Goal: Information Seeking & Learning: Learn about a topic

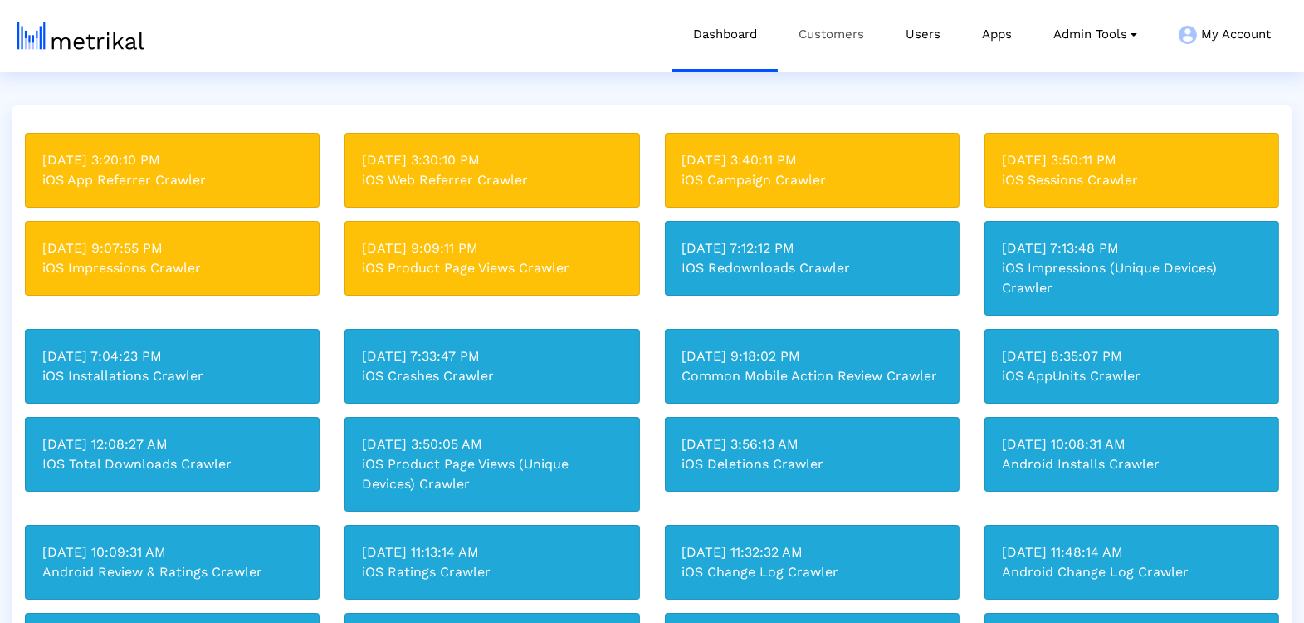
click at [839, 28] on link "Customers" at bounding box center [831, 34] width 107 height 69
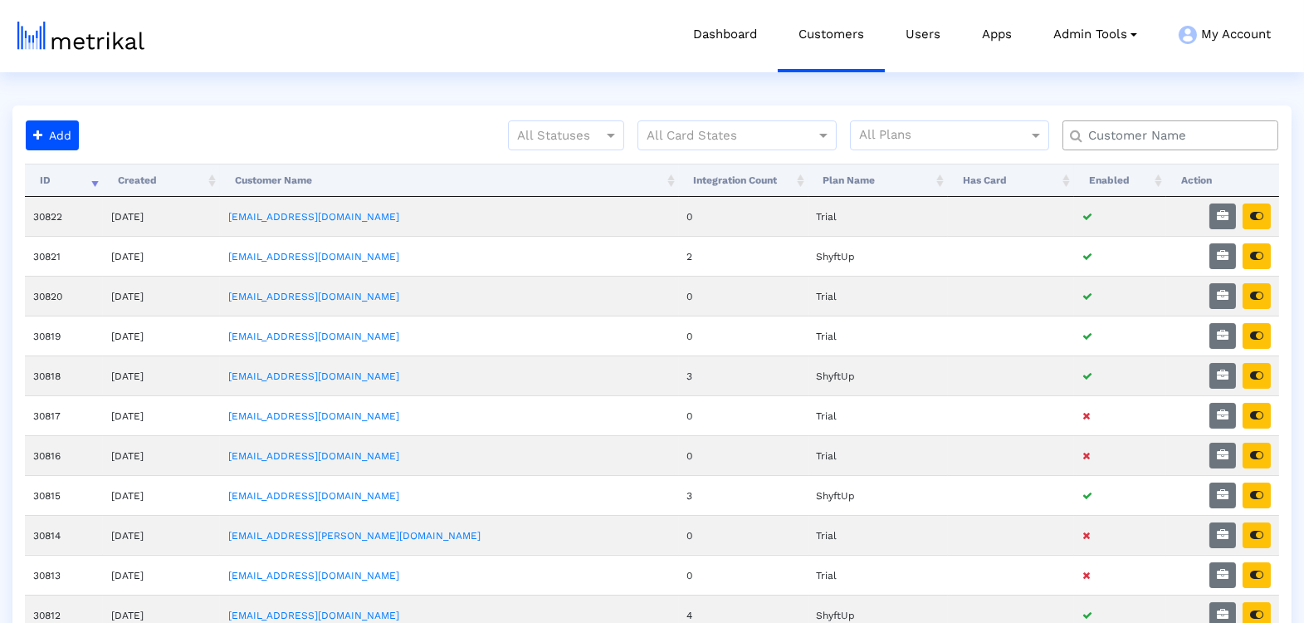
click at [1101, 137] on input "text" at bounding box center [1174, 135] width 195 height 17
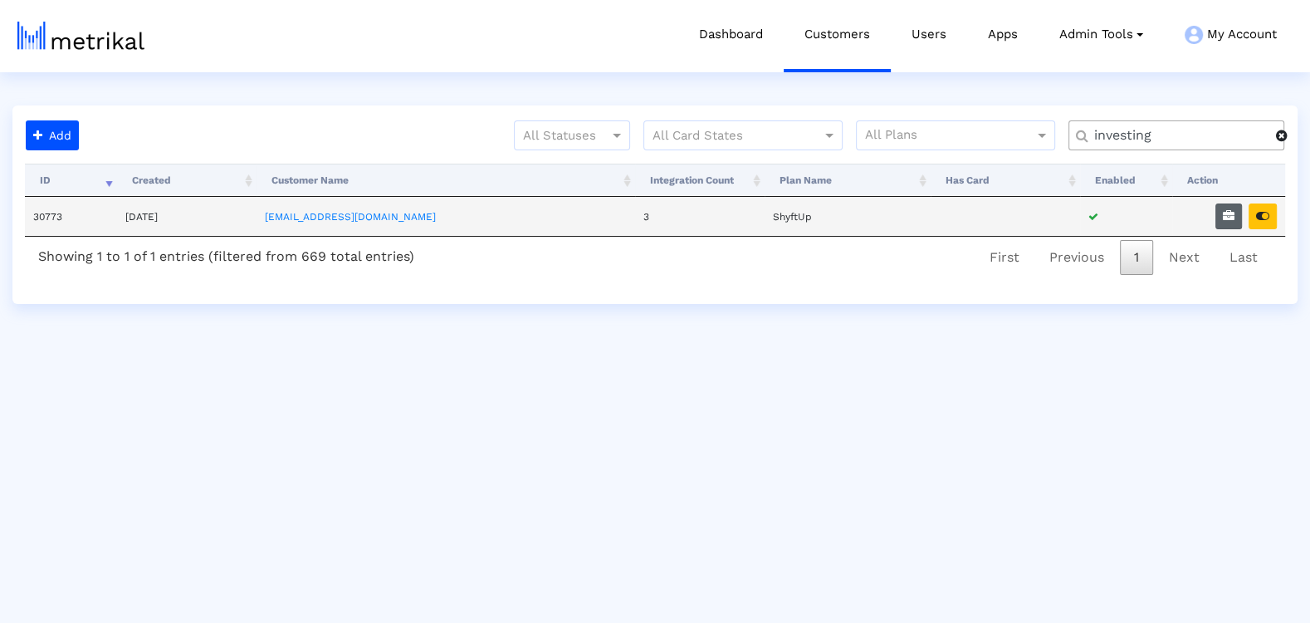
type input "investing"
click at [1223, 224] on button "button" at bounding box center [1229, 216] width 27 height 26
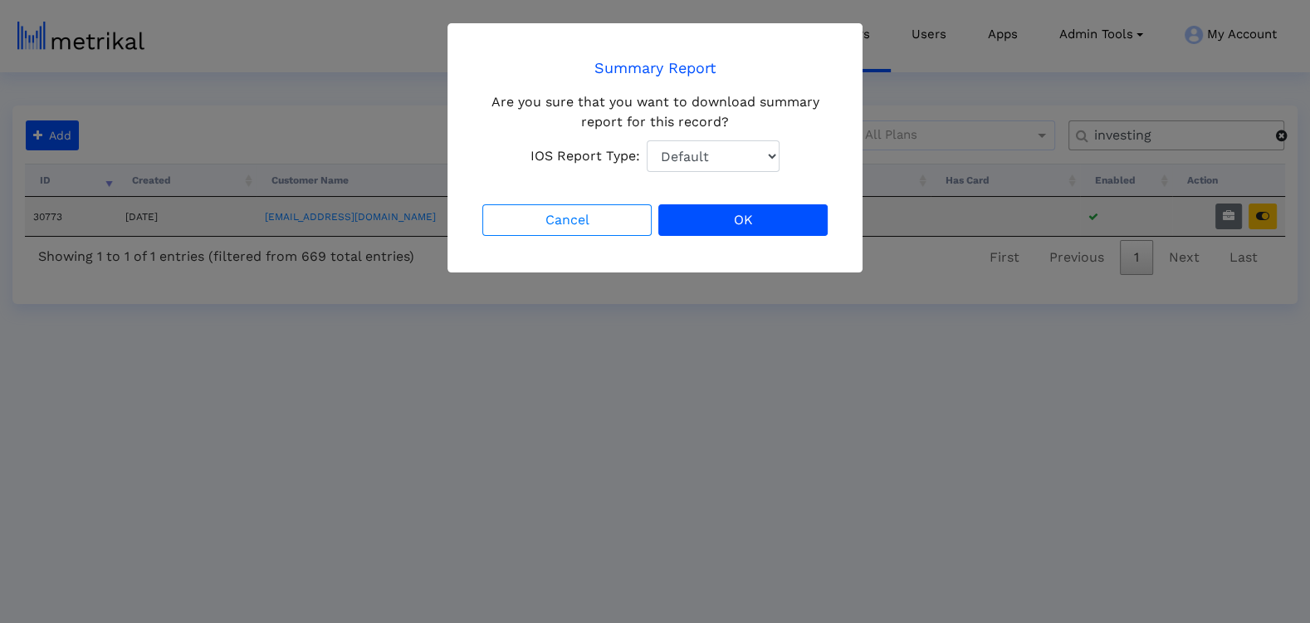
click at [732, 135] on div "Are you sure that you want to download summary report for this record? IOS Repo…" at bounding box center [655, 132] width 352 height 80
click at [732, 155] on select "Default Total Downloads New Downloads Redownloads" at bounding box center [713, 156] width 133 height 32
select select "1: 1"
click at [647, 140] on select "Default Total Downloads New Downloads Redownloads" at bounding box center [713, 156] width 133 height 32
click at [756, 214] on button "OK" at bounding box center [742, 220] width 169 height 32
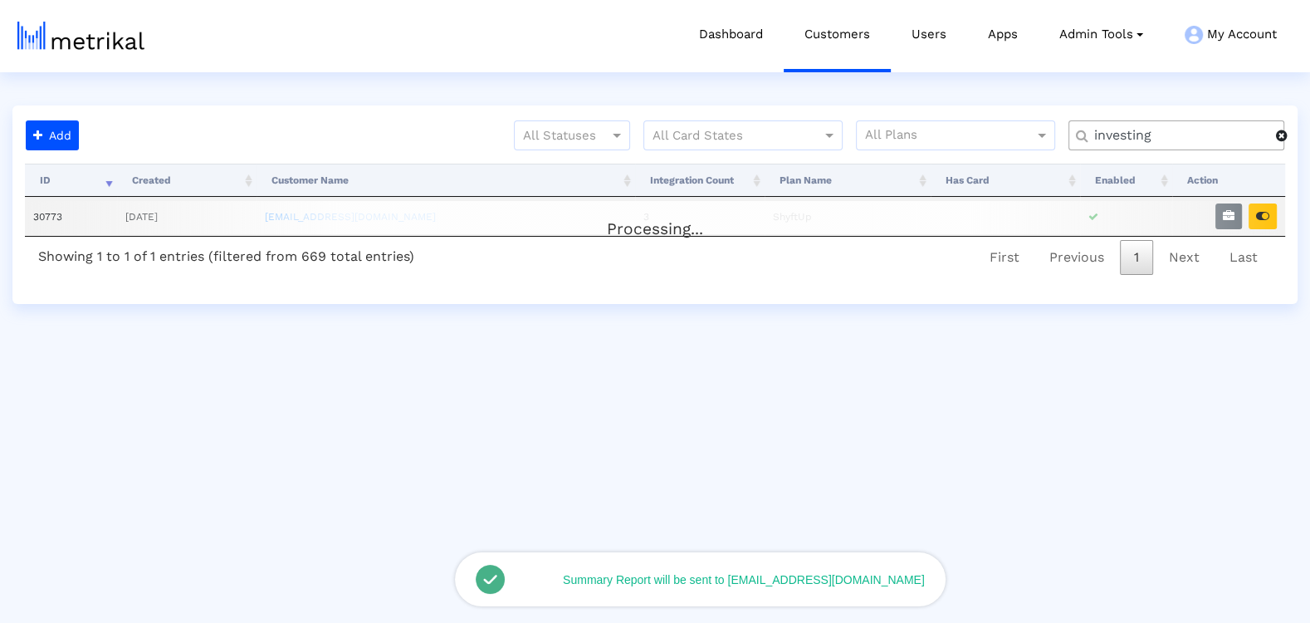
click at [1256, 212] on div "Processing..." at bounding box center [655, 217] width 1260 height 33
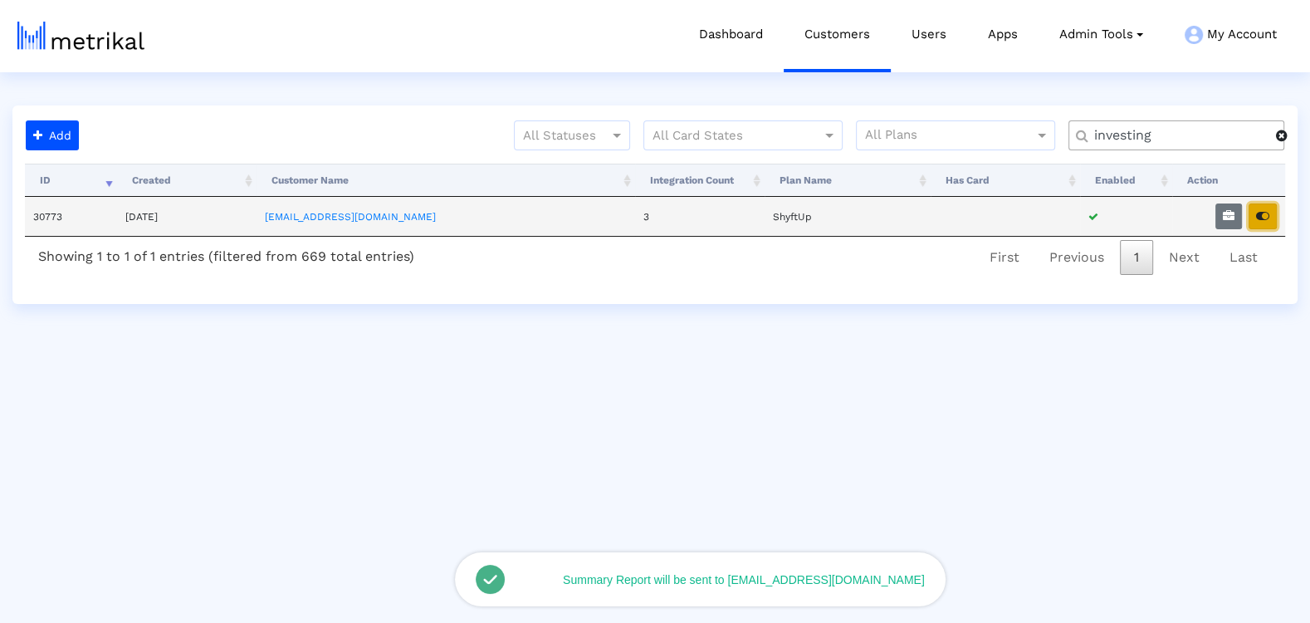
click at [1262, 210] on icon "button" at bounding box center [1262, 216] width 13 height 12
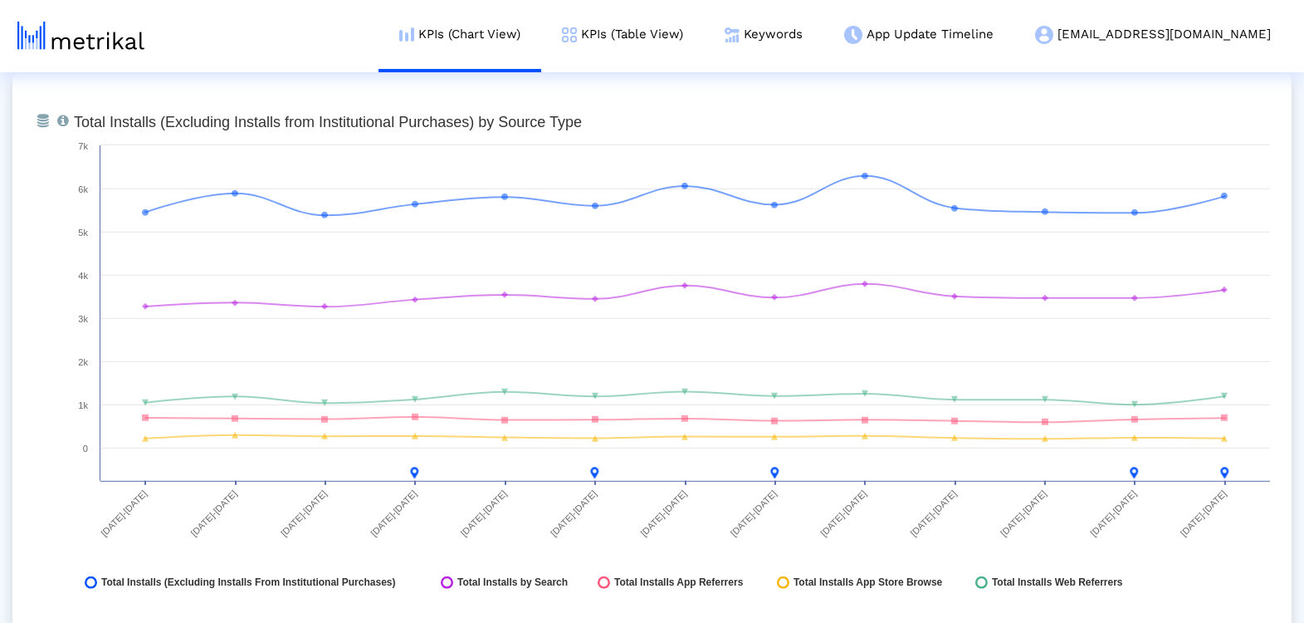
scroll to position [1688, 0]
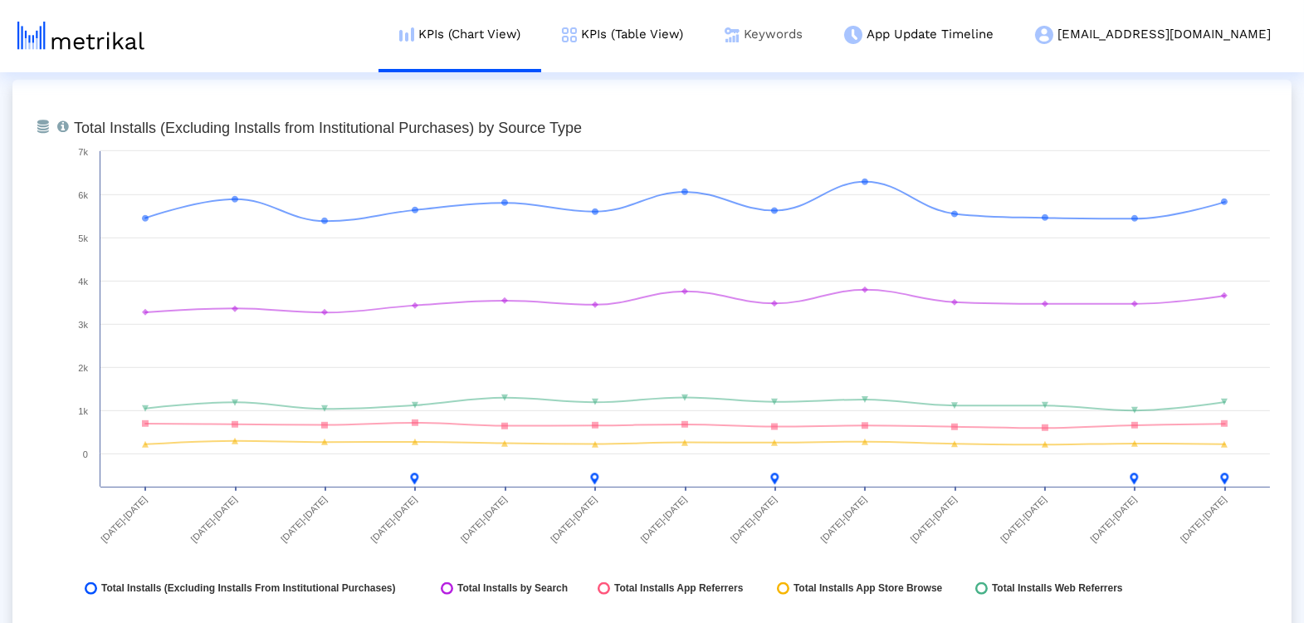
click at [824, 37] on link "Keywords" at bounding box center [764, 34] width 120 height 69
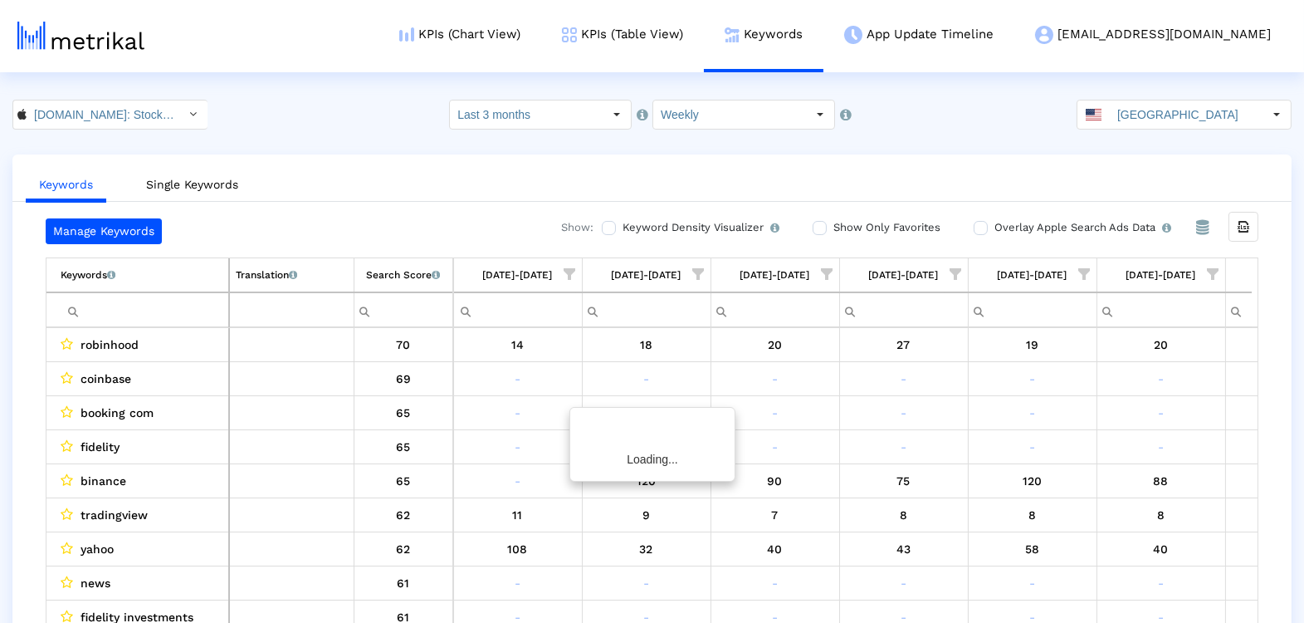
scroll to position [0, 873]
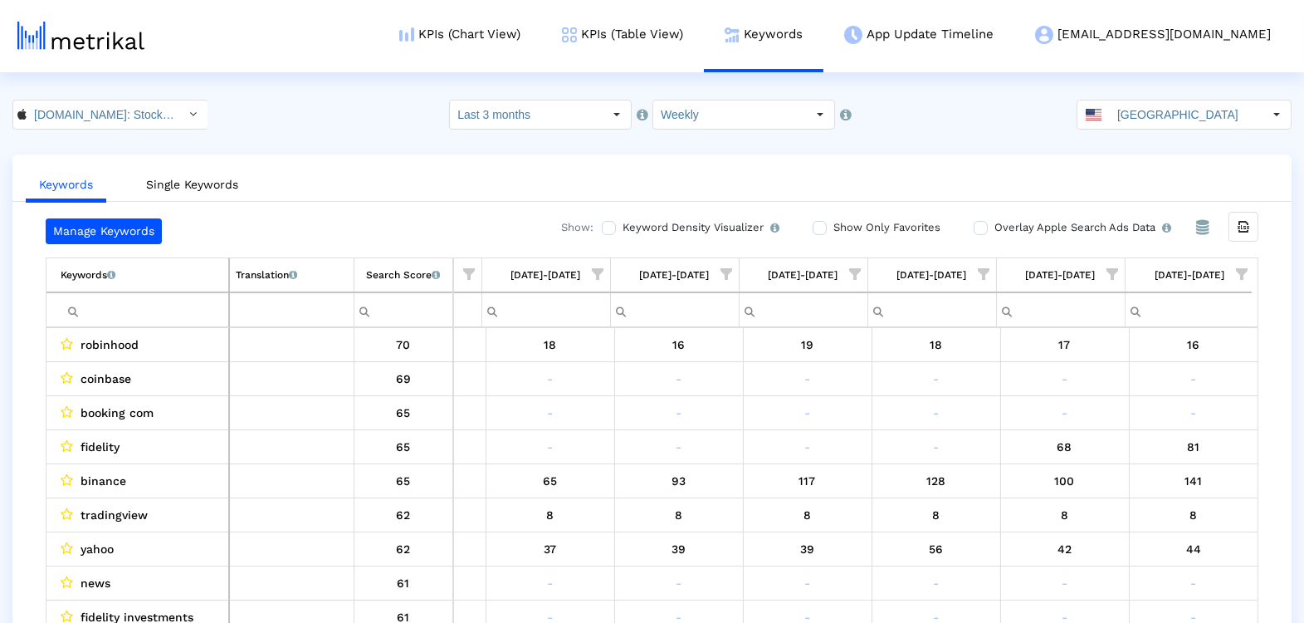
click at [1236, 278] on span "Show filter options for column '09/07/25-09/13/25'" at bounding box center [1242, 274] width 12 height 12
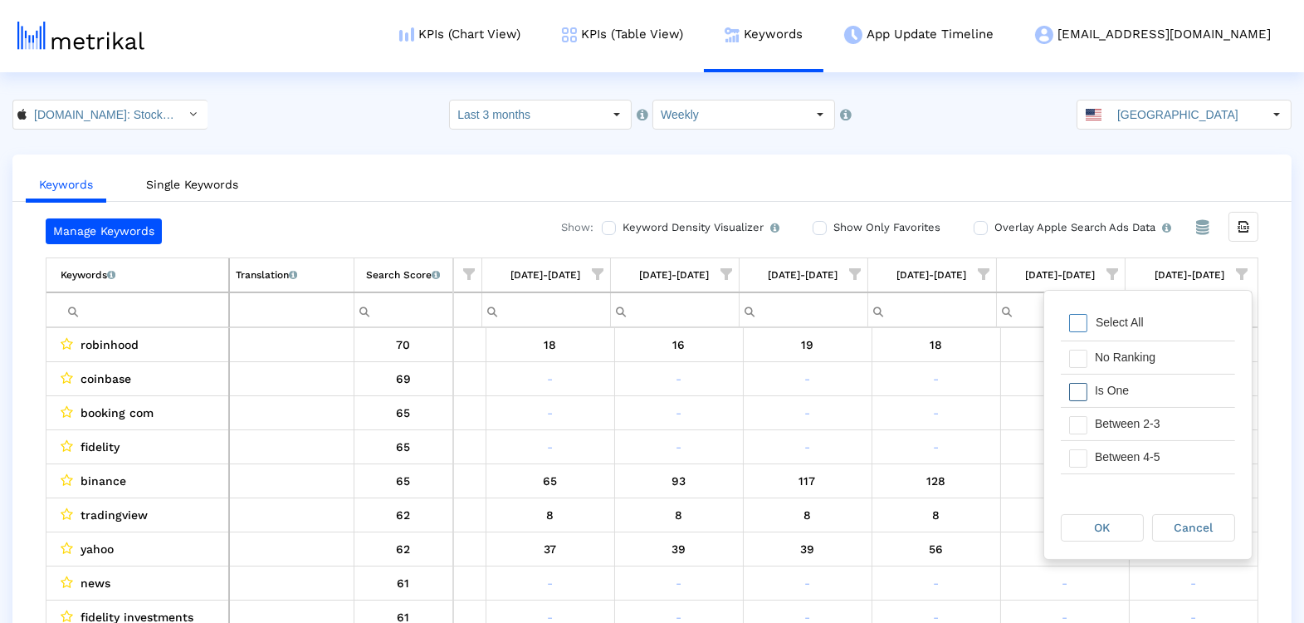
click at [1139, 397] on div "Is One" at bounding box center [1161, 390] width 149 height 32
click at [1139, 426] on div "Between 2-3" at bounding box center [1161, 424] width 149 height 32
click at [1134, 455] on div "Between 4-5" at bounding box center [1161, 457] width 149 height 32
click at [1112, 444] on div "Between 6-10" at bounding box center [1161, 451] width 149 height 32
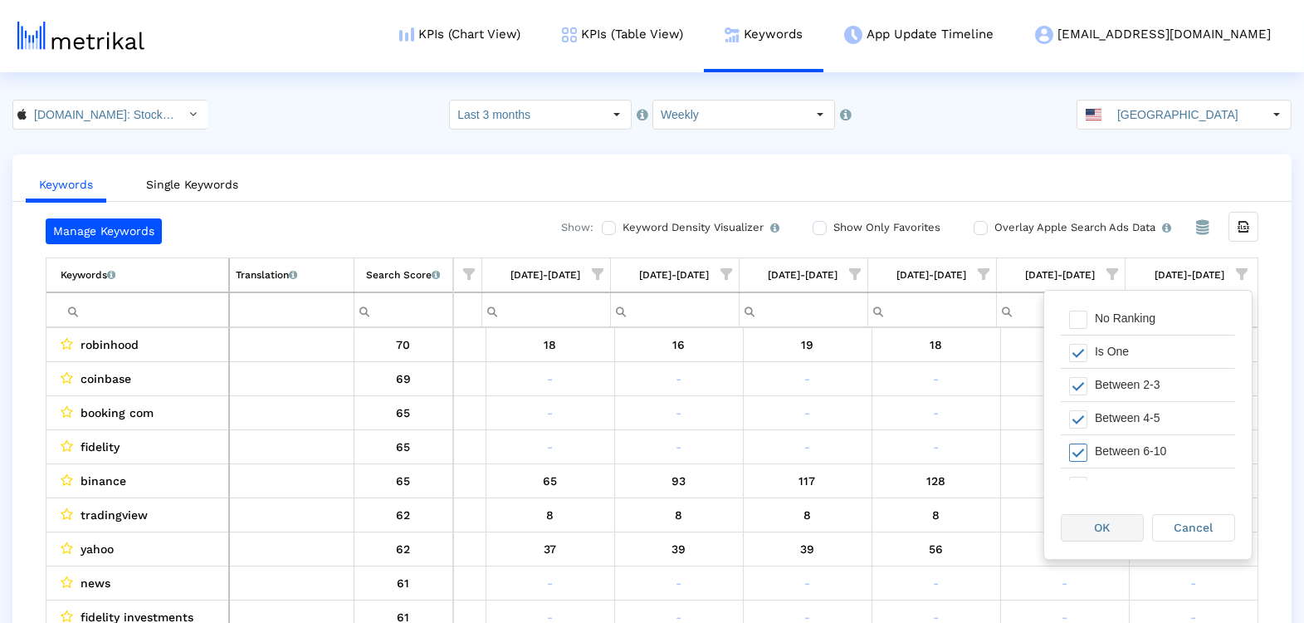
click at [1113, 533] on div "OK" at bounding box center [1102, 528] width 81 height 26
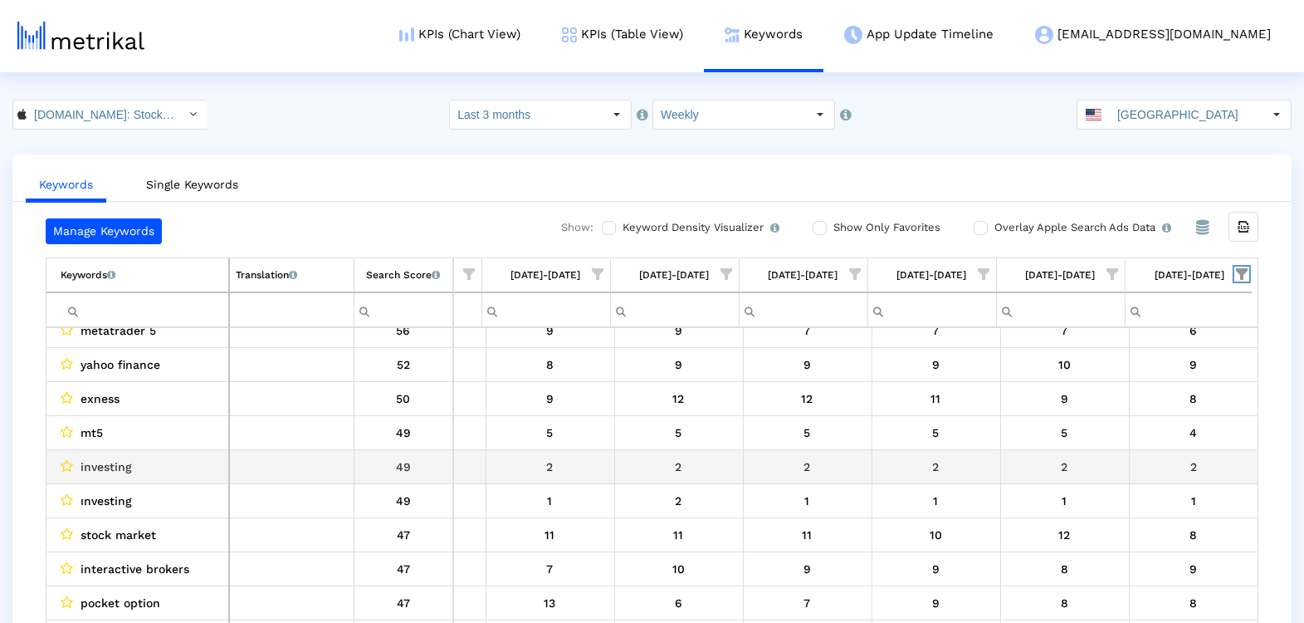
scroll to position [51, 0]
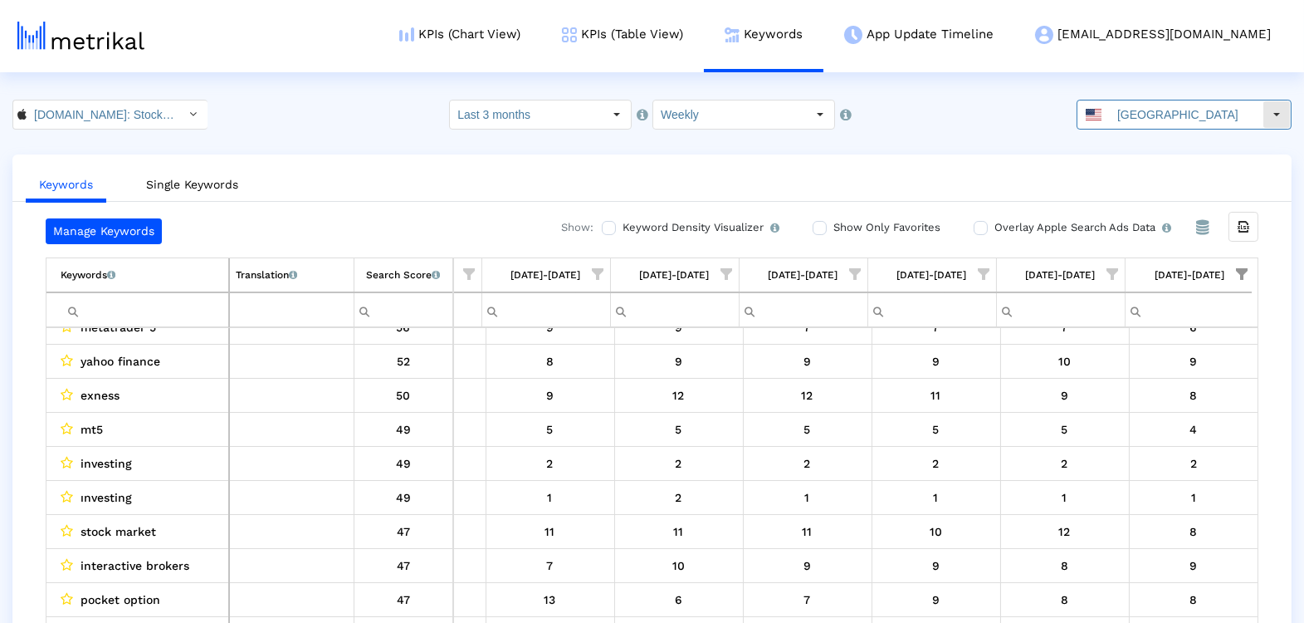
click at [1167, 118] on input "[GEOGRAPHIC_DATA]" at bounding box center [1186, 114] width 153 height 28
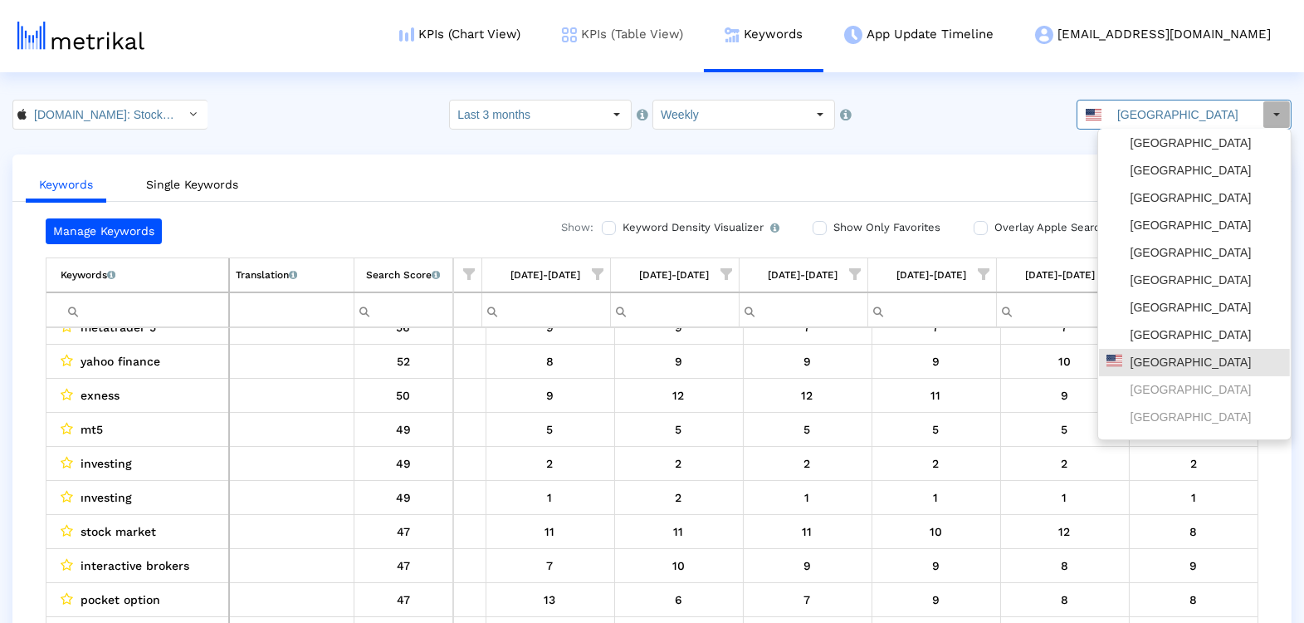
type input "Unitexd States"
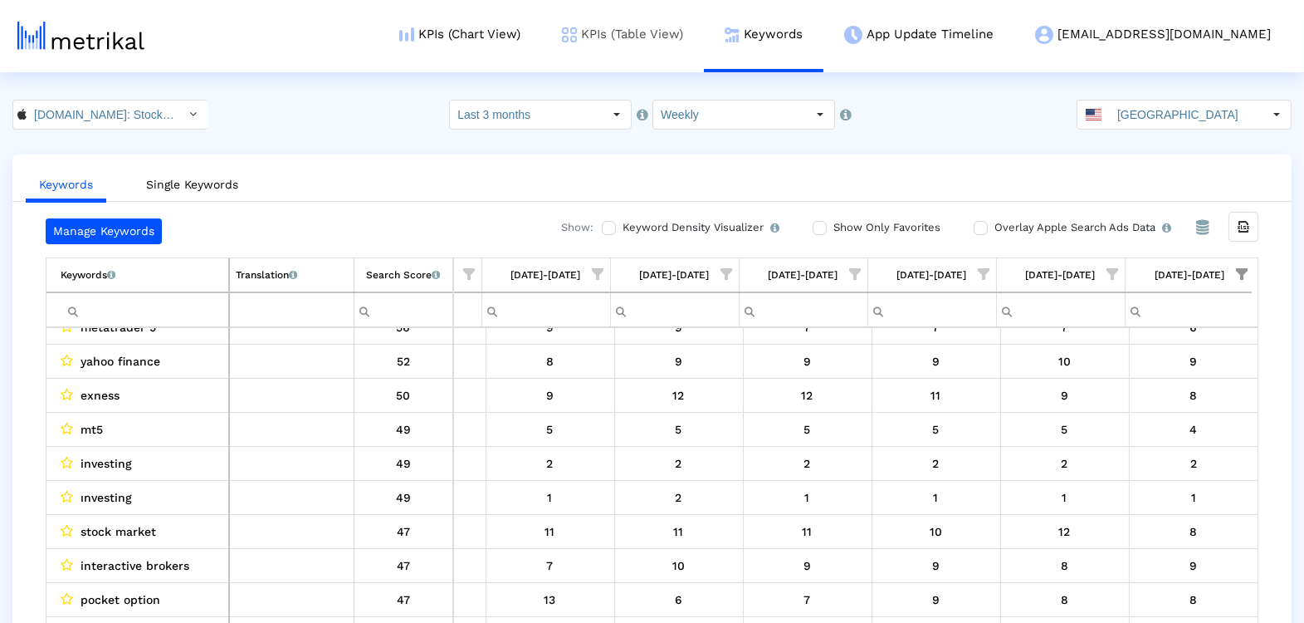
click at [686, 38] on link "KPIs (Table View)" at bounding box center [622, 34] width 163 height 69
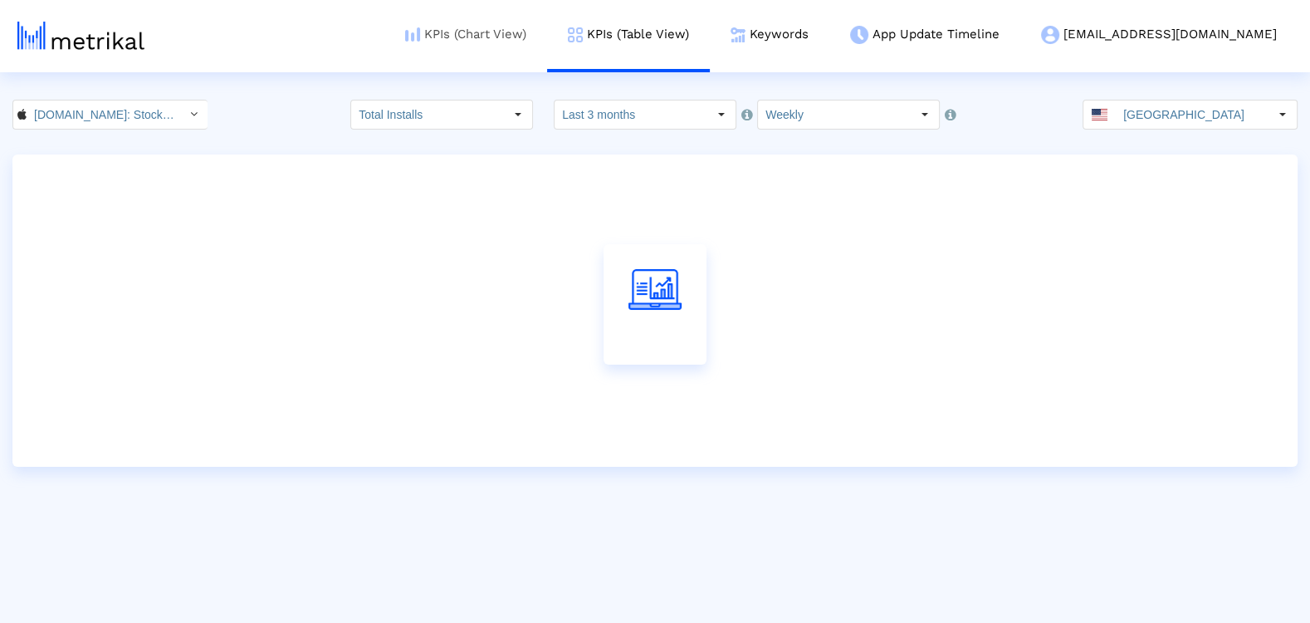
click at [547, 28] on link "KPIs (Chart View)" at bounding box center [465, 34] width 163 height 69
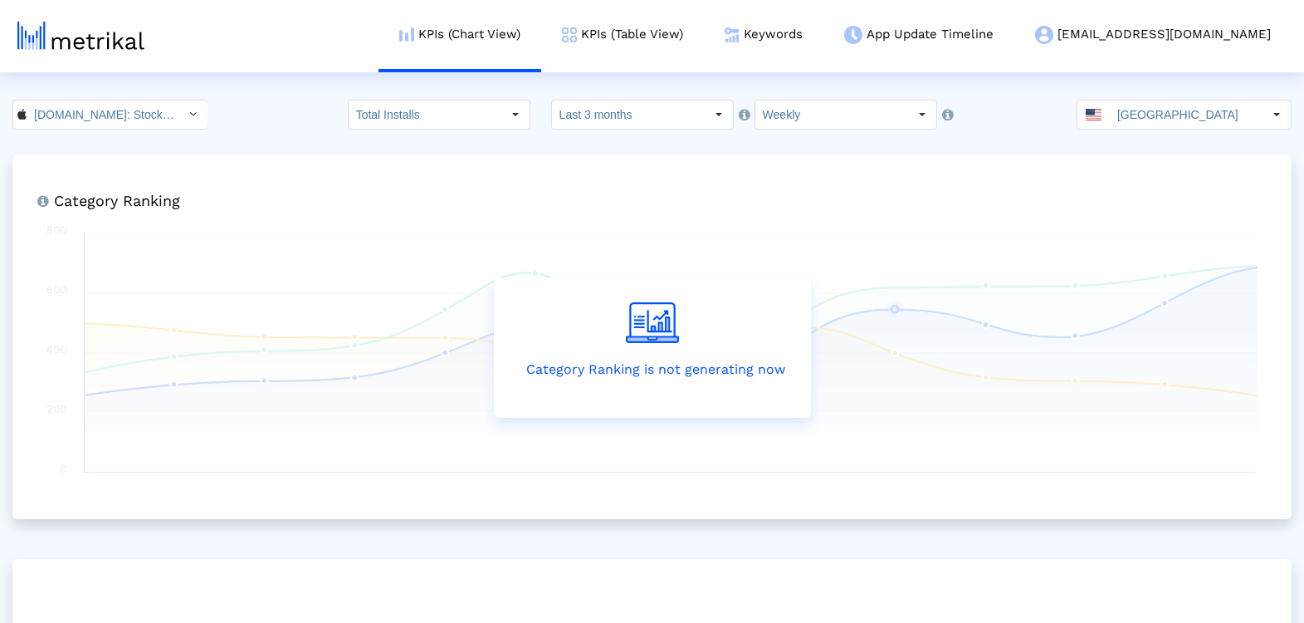
click at [1157, 130] on crea-index "Investing.com: Stock Market < 909998122 > Total Installs Select how far back fr…" at bounding box center [652, 496] width 1304 height 793
click at [1157, 114] on input "[GEOGRAPHIC_DATA]" at bounding box center [1186, 114] width 153 height 28
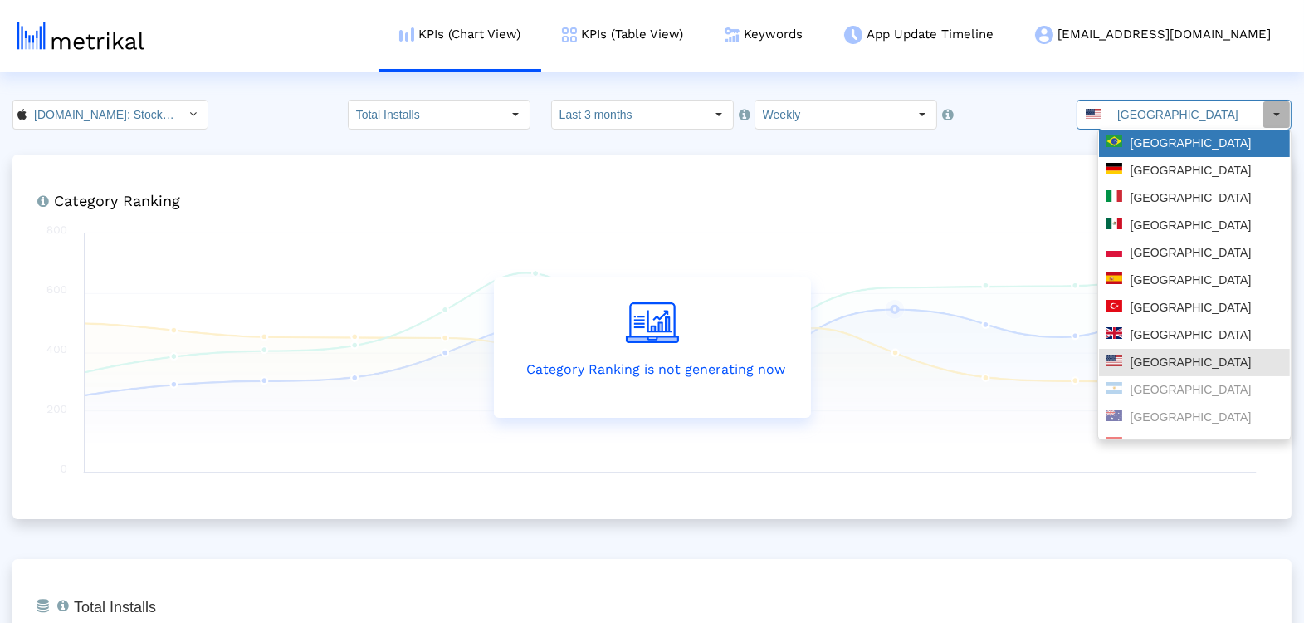
click at [1148, 149] on div "Brazil" at bounding box center [1195, 143] width 176 height 16
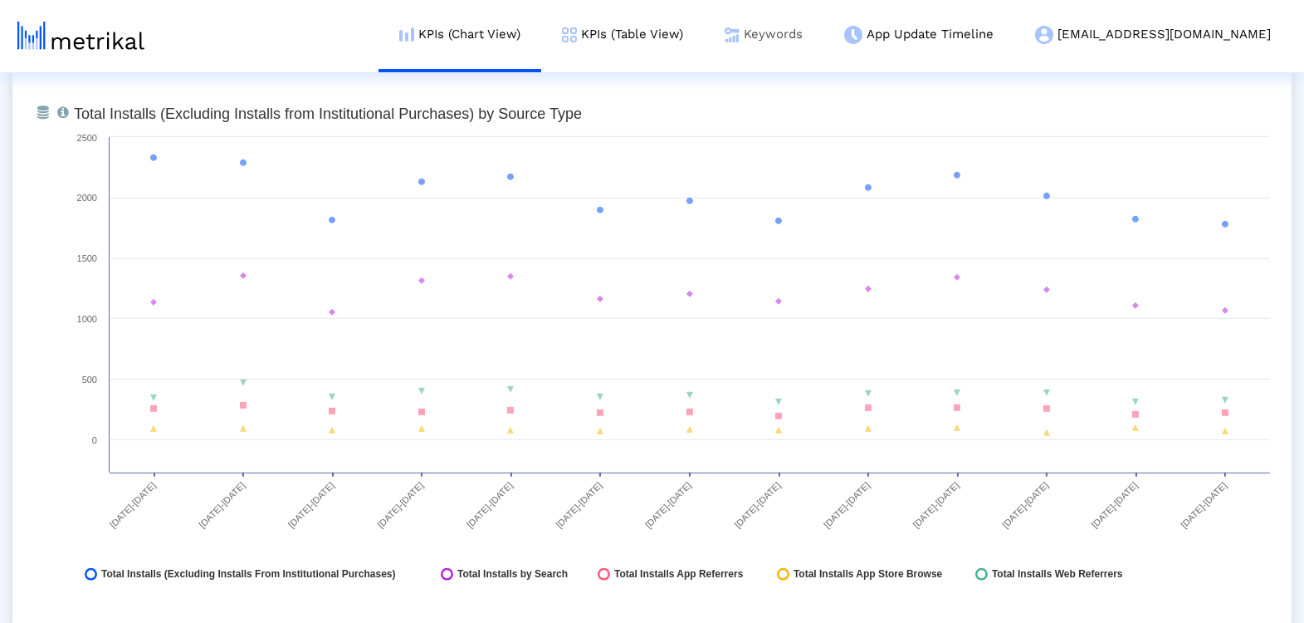
scroll to position [1898, 0]
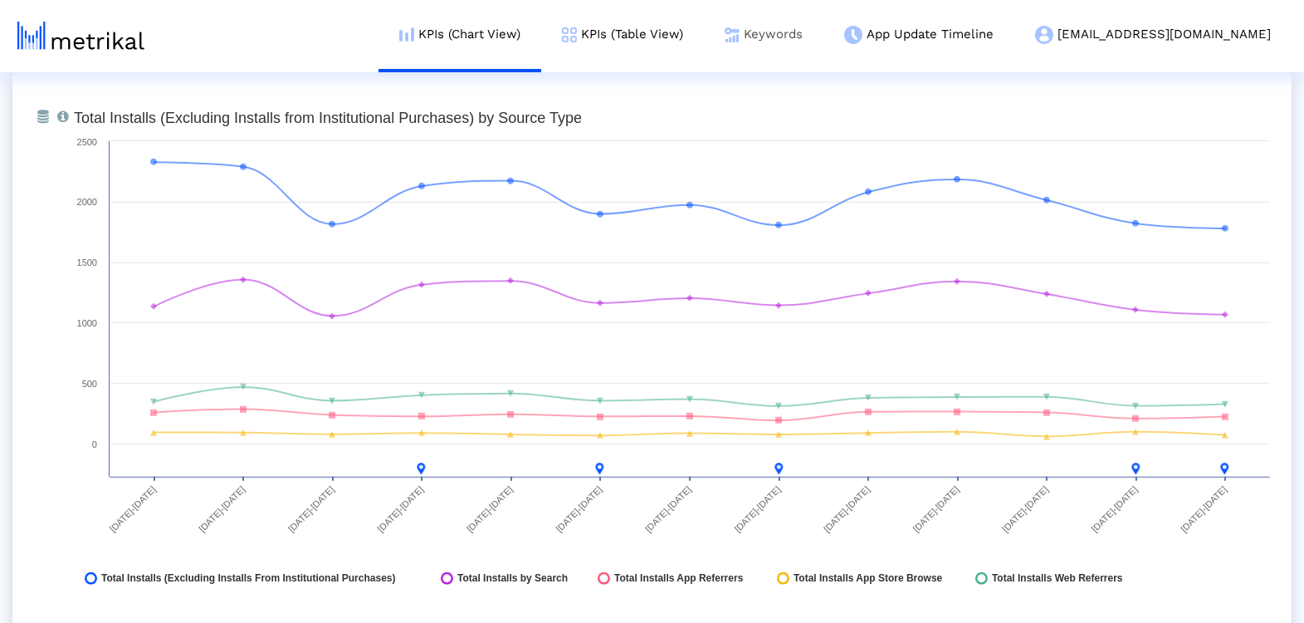
click at [824, 27] on link "Keywords" at bounding box center [764, 34] width 120 height 69
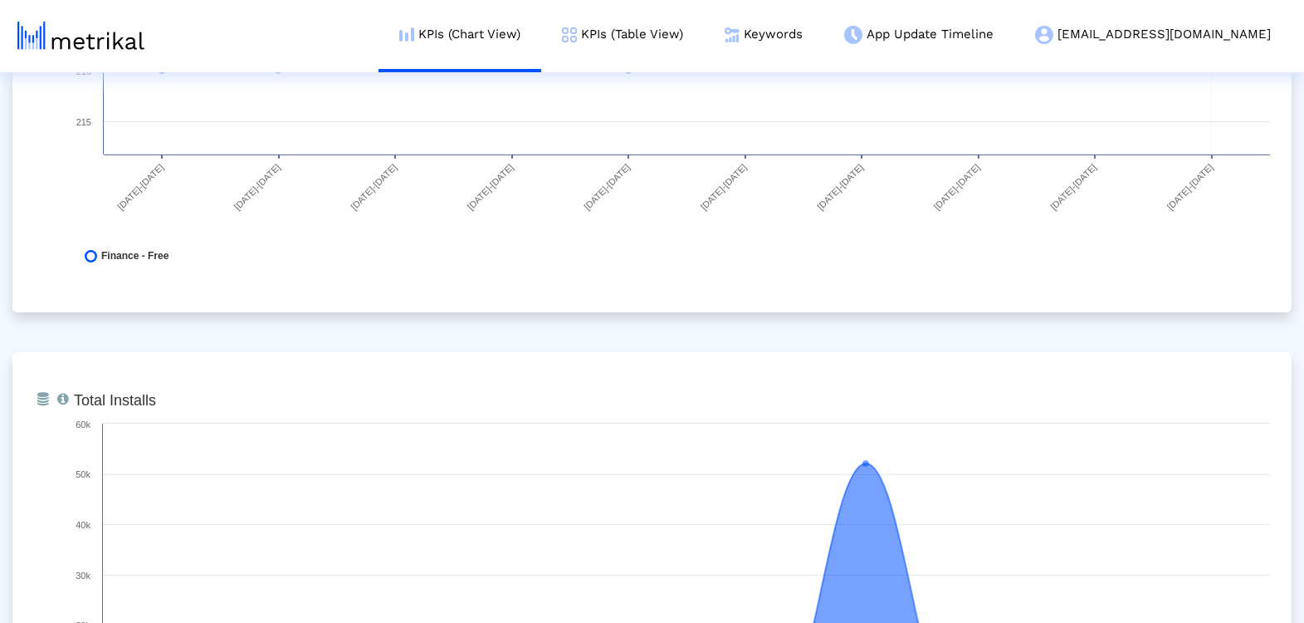
scroll to position [0, 0]
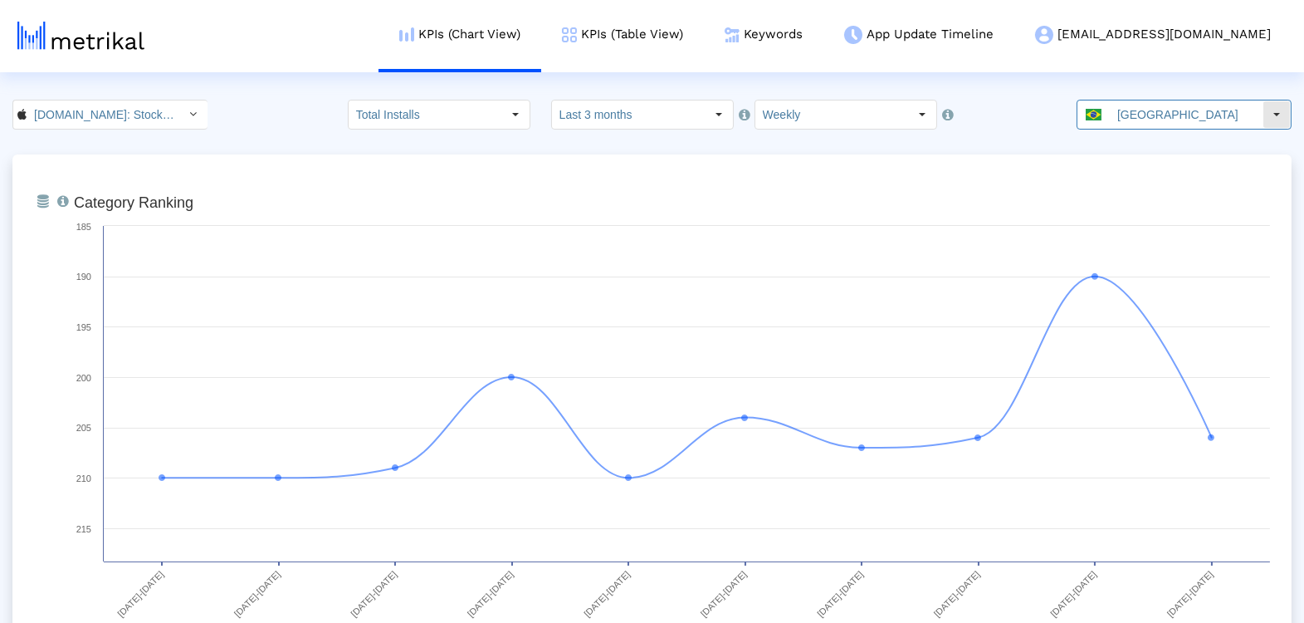
click at [1130, 121] on input "Brazil" at bounding box center [1186, 114] width 153 height 28
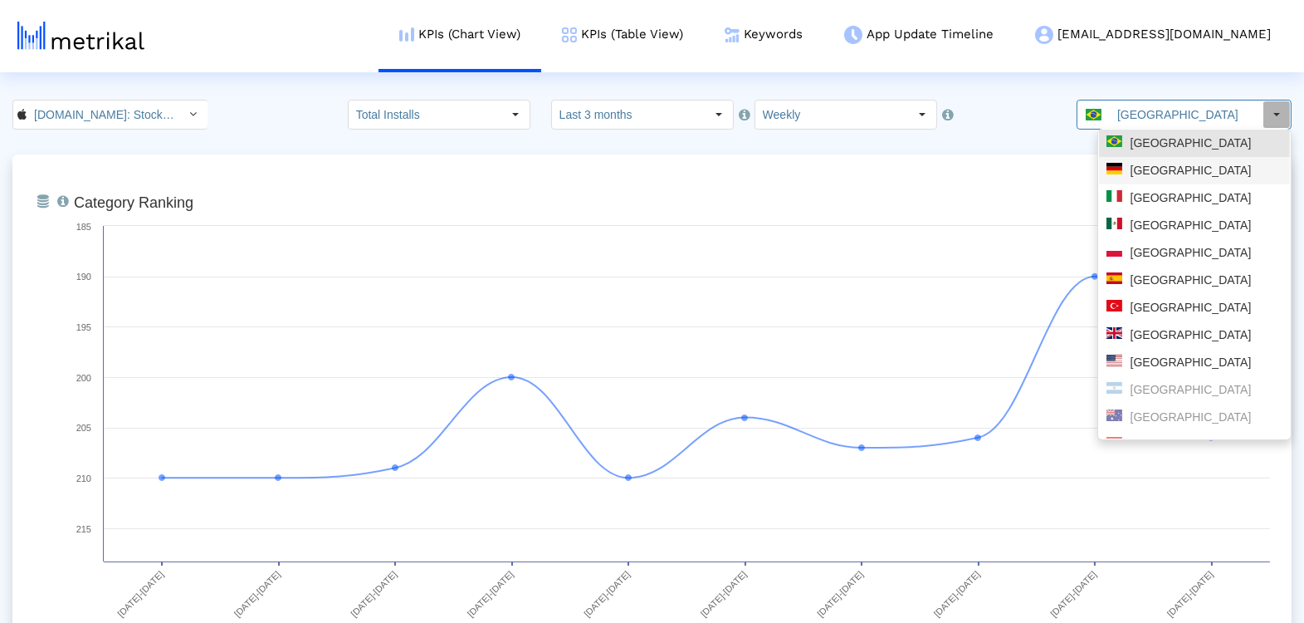
click at [1142, 169] on div "Germany" at bounding box center [1195, 171] width 176 height 16
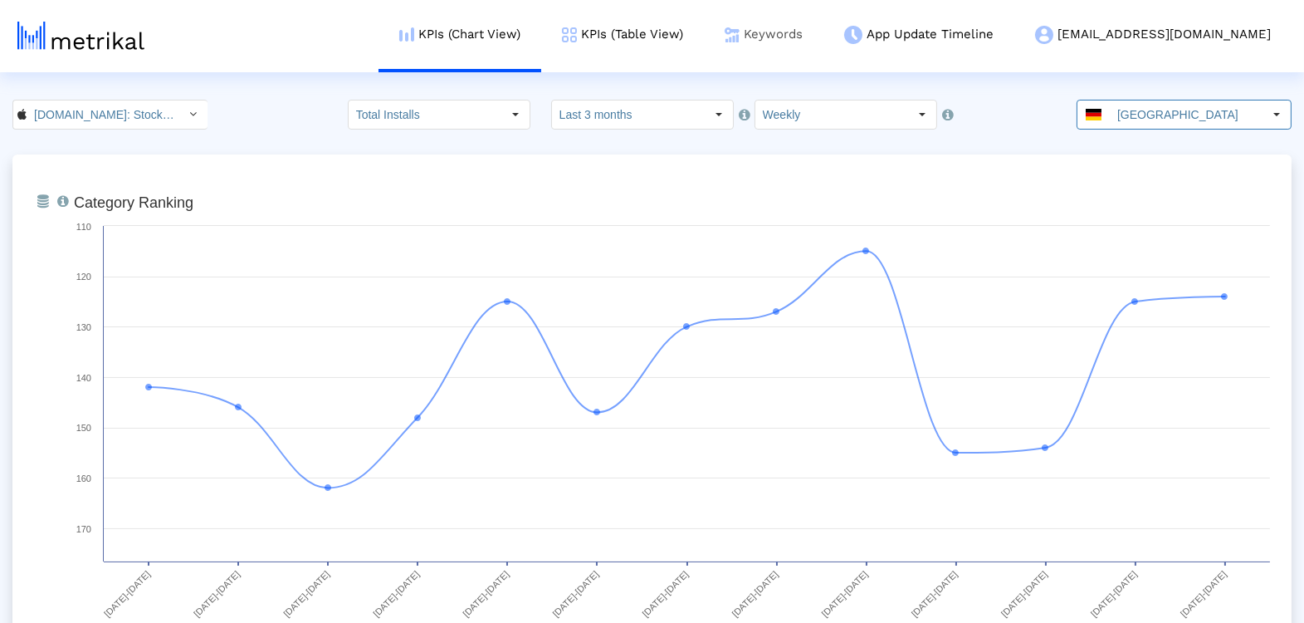
click at [740, 40] on img at bounding box center [732, 34] width 15 height 15
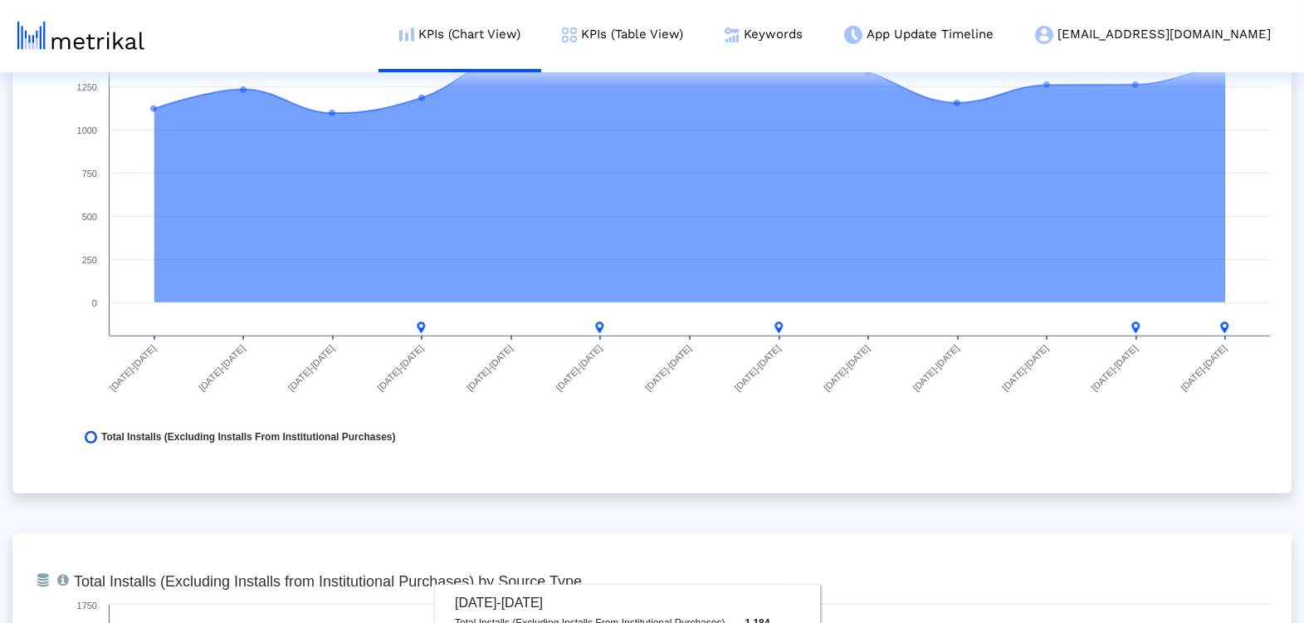
scroll to position [1387, 0]
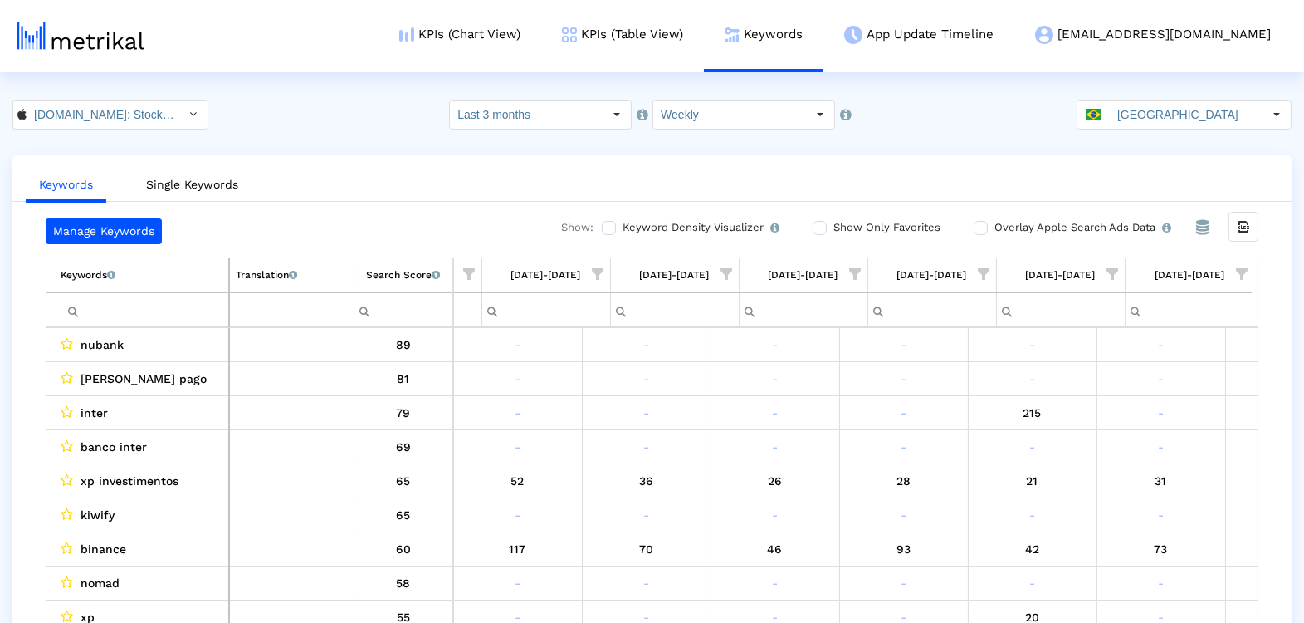
scroll to position [0, 873]
click at [1236, 268] on span "Show filter options for column '09/07/25-09/13/25'" at bounding box center [1242, 274] width 12 height 12
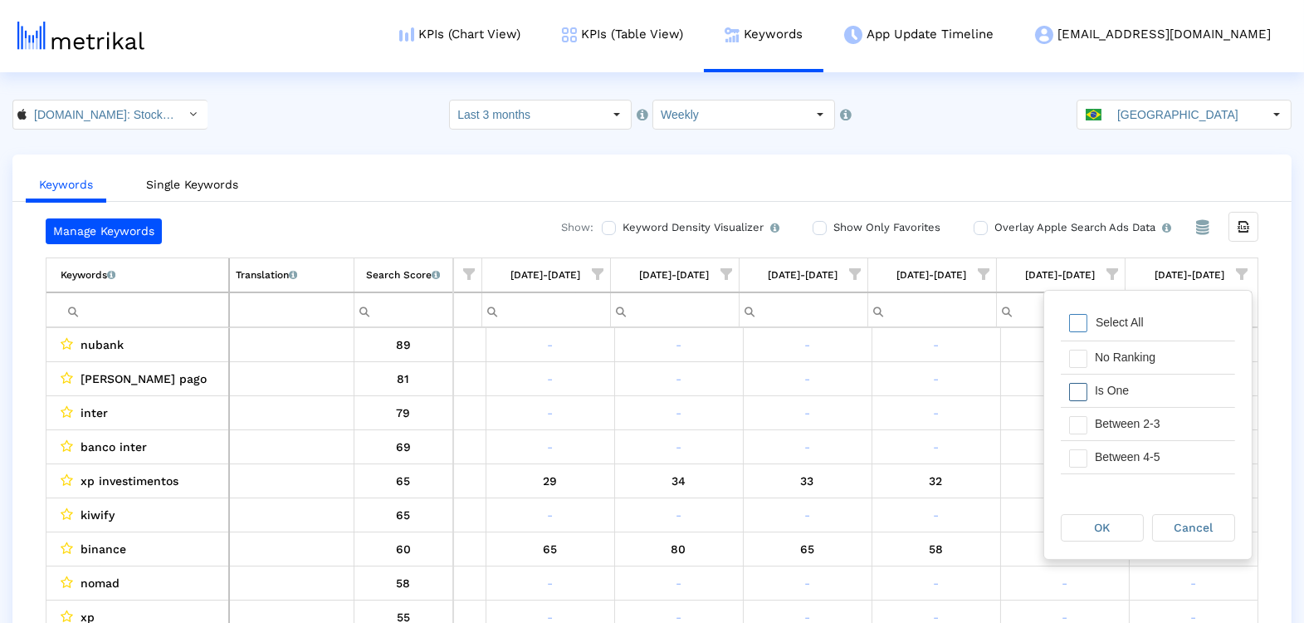
drag, startPoint x: 1162, startPoint y: 383, endPoint x: 1159, endPoint y: 394, distance: 11.9
click at [1162, 384] on div "Is One" at bounding box center [1161, 390] width 149 height 32
click at [1157, 415] on div "Between 2-3" at bounding box center [1161, 424] width 149 height 32
click at [1151, 456] on div "Between 4-5" at bounding box center [1161, 457] width 149 height 32
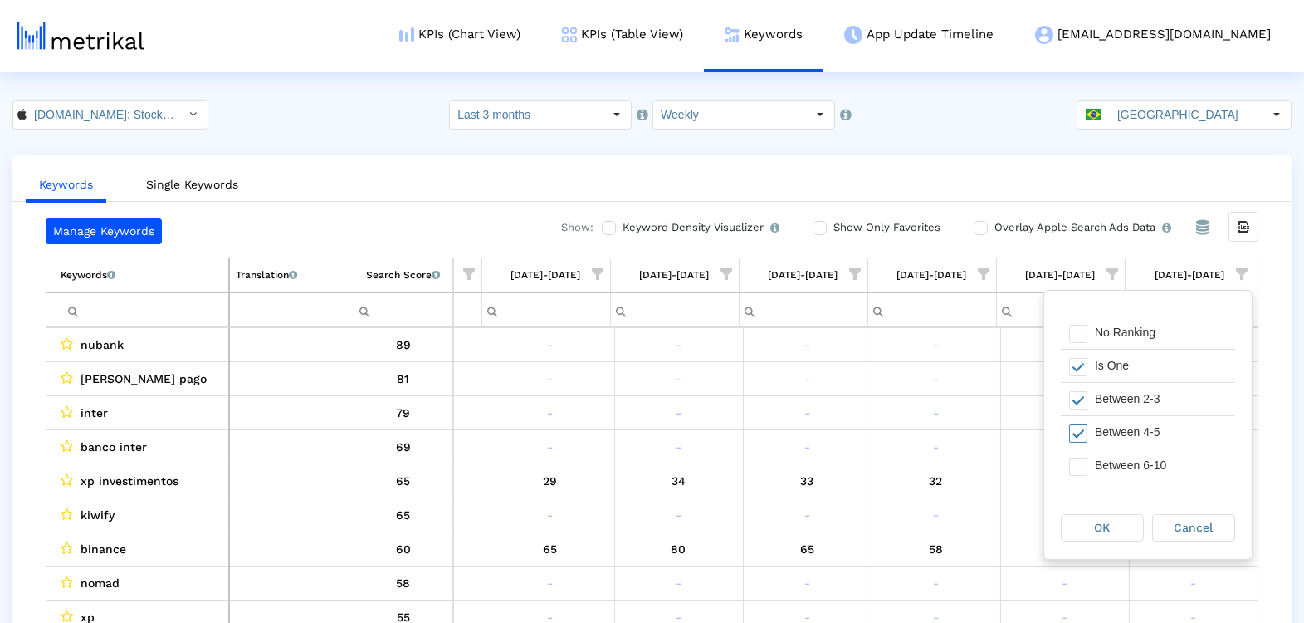
click at [1150, 460] on div "Between 6-10" at bounding box center [1161, 465] width 149 height 32
click at [1124, 513] on div "OK" at bounding box center [1106, 528] width 91 height 30
click at [1123, 536] on div "OK" at bounding box center [1102, 528] width 81 height 26
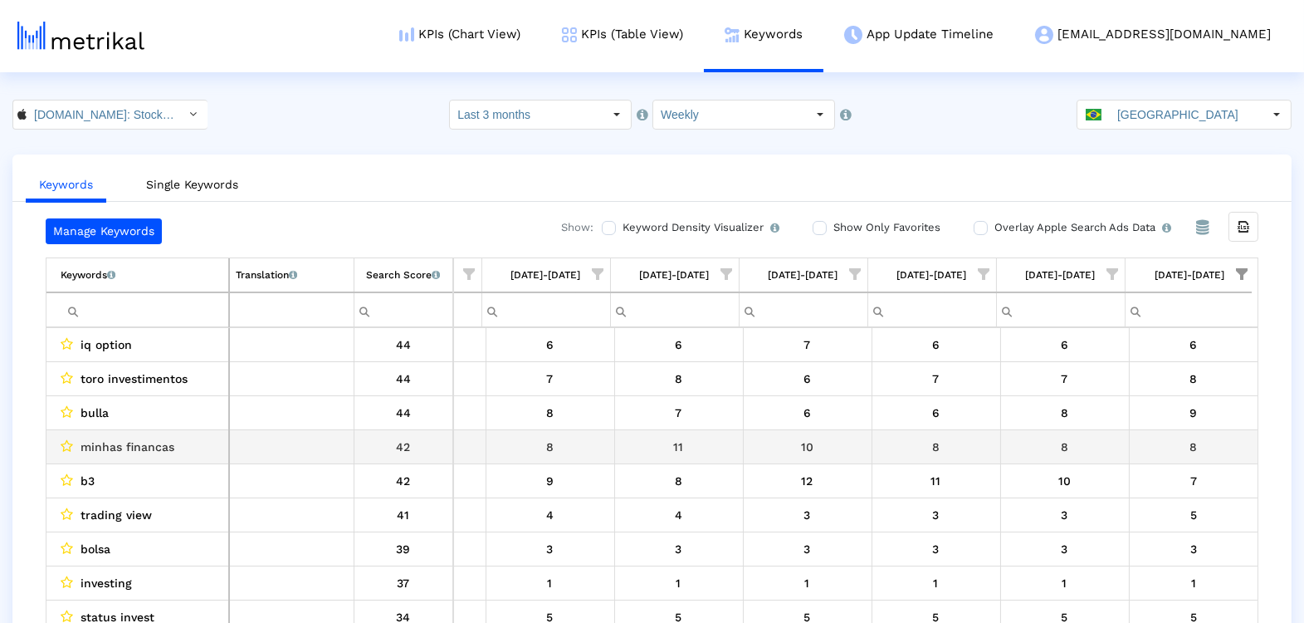
click at [181, 451] on div "minhas financas" at bounding box center [142, 447] width 162 height 22
copy span "minhas financas"
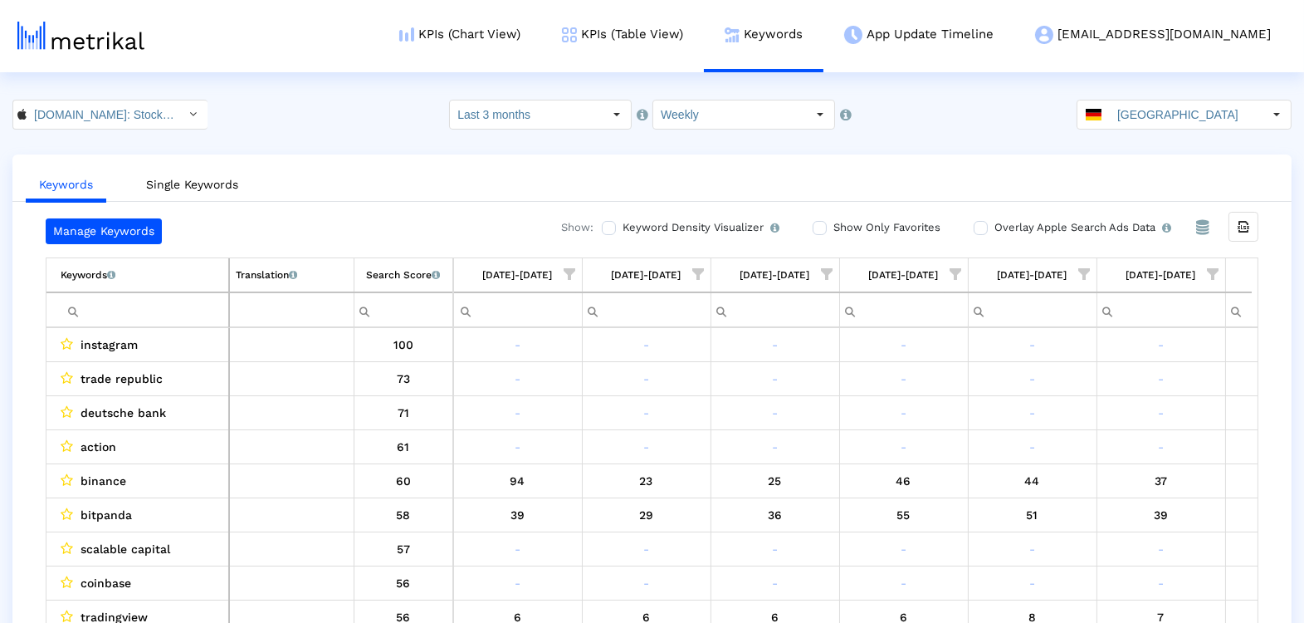
scroll to position [0, 873]
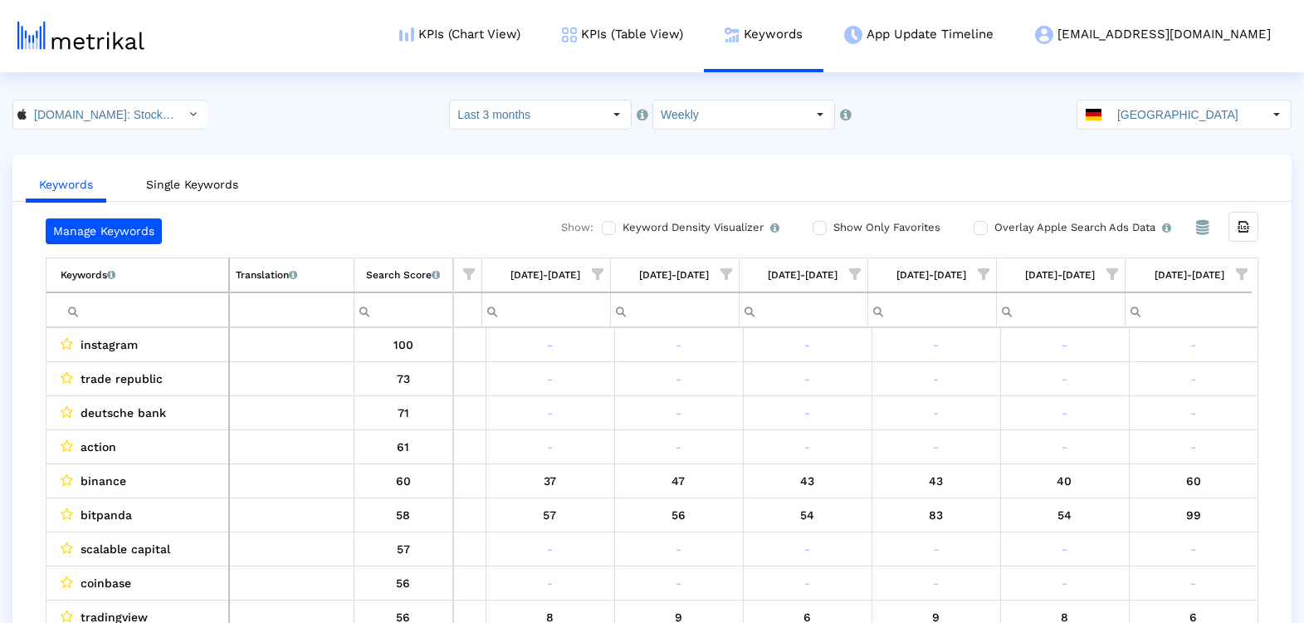
click at [1244, 268] on span "Show filter options for column '09/07/25-09/13/25'" at bounding box center [1242, 274] width 12 height 12
click at [1165, 385] on div "Is One" at bounding box center [1161, 390] width 149 height 32
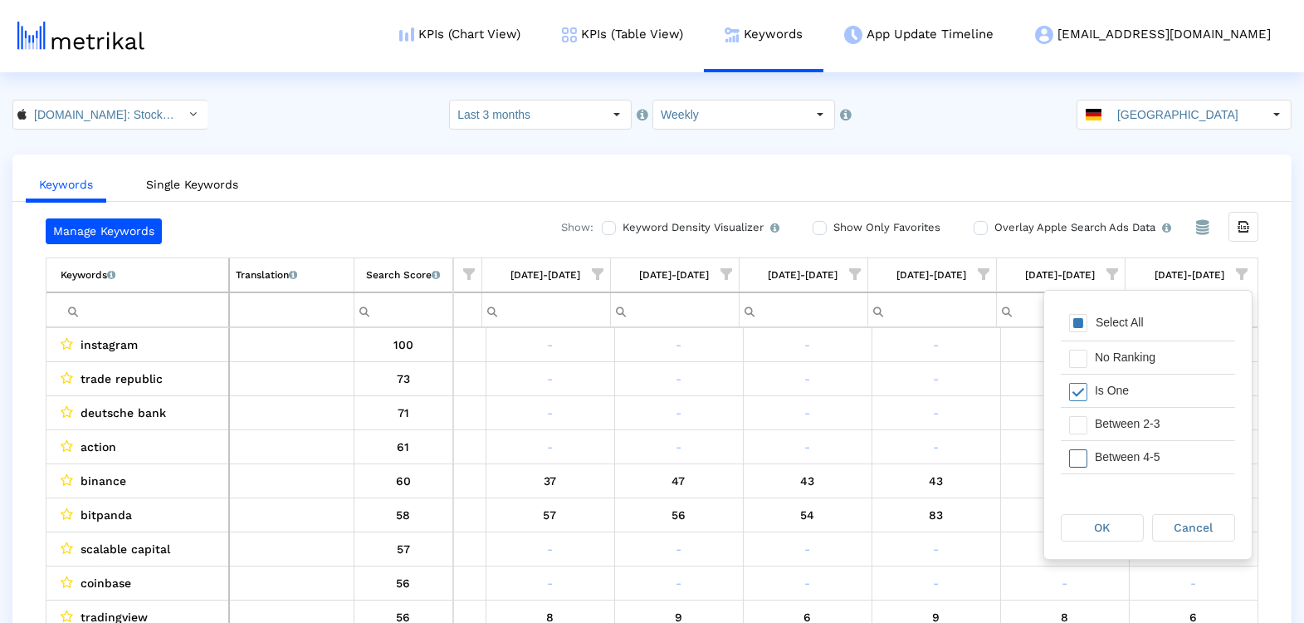
click at [1165, 441] on div "Between 4-5" at bounding box center [1161, 457] width 149 height 32
drag, startPoint x: 1158, startPoint y: 418, endPoint x: 1152, endPoint y: 472, distance: 53.6
click at [1158, 418] on div "Between 2-3" at bounding box center [1161, 424] width 149 height 32
click at [1146, 465] on div "Between 6-10" at bounding box center [1161, 467] width 149 height 32
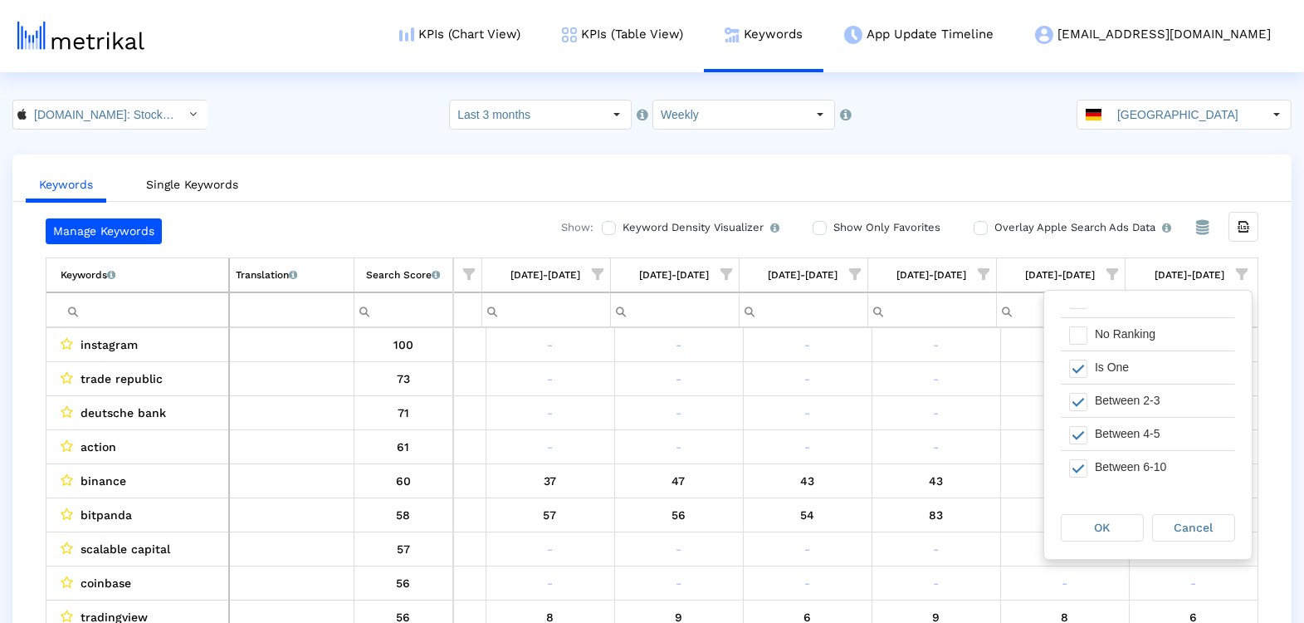
click at [1089, 543] on div "OK Cancel" at bounding box center [1149, 528] width 208 height 63
click at [1089, 526] on div "OK" at bounding box center [1102, 528] width 81 height 26
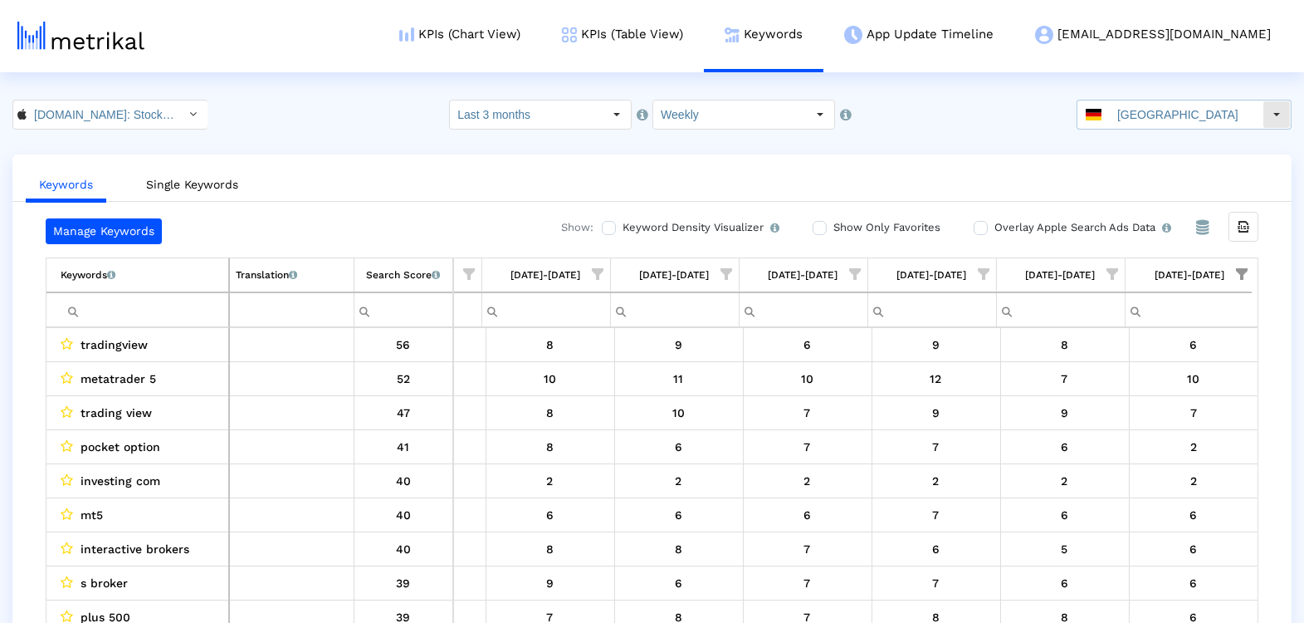
click at [1207, 110] on input "Germany" at bounding box center [1186, 114] width 153 height 28
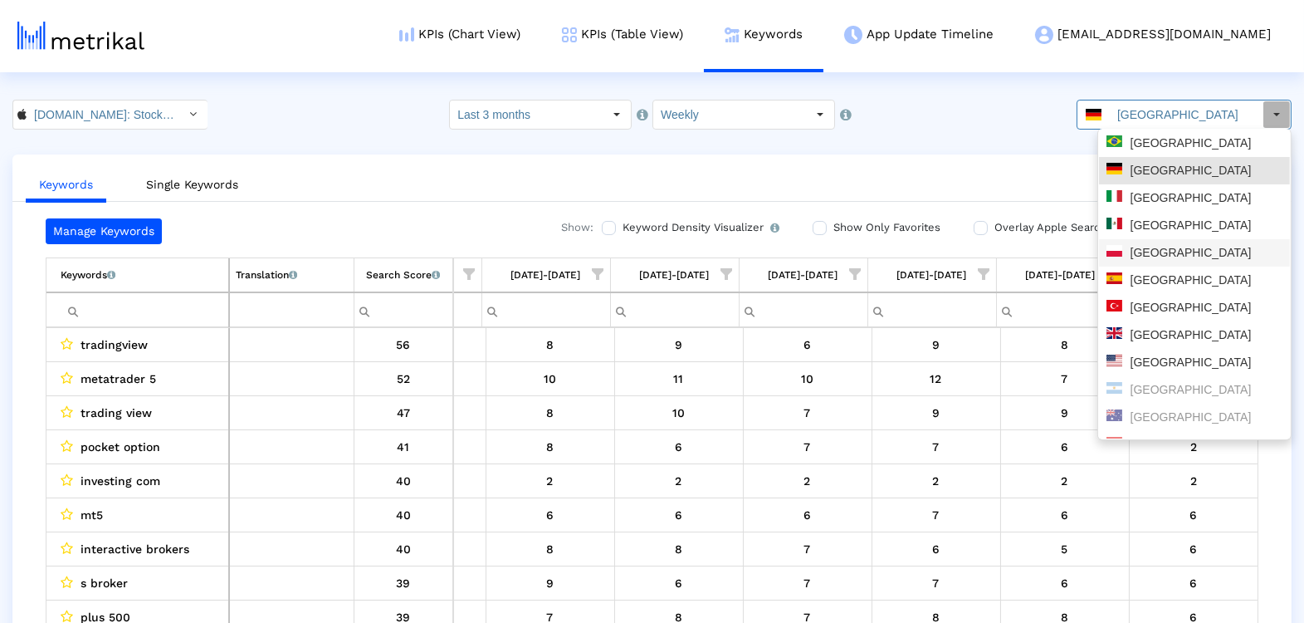
click at [1175, 257] on div "Poland" at bounding box center [1195, 253] width 176 height 16
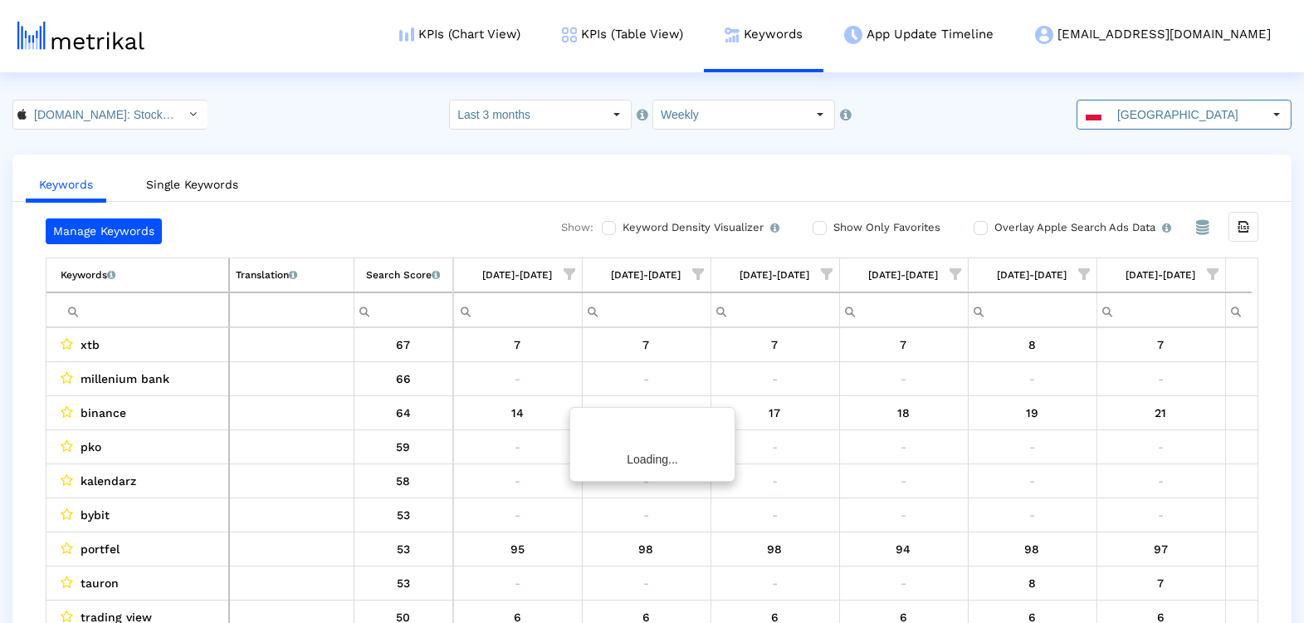
scroll to position [0, 615]
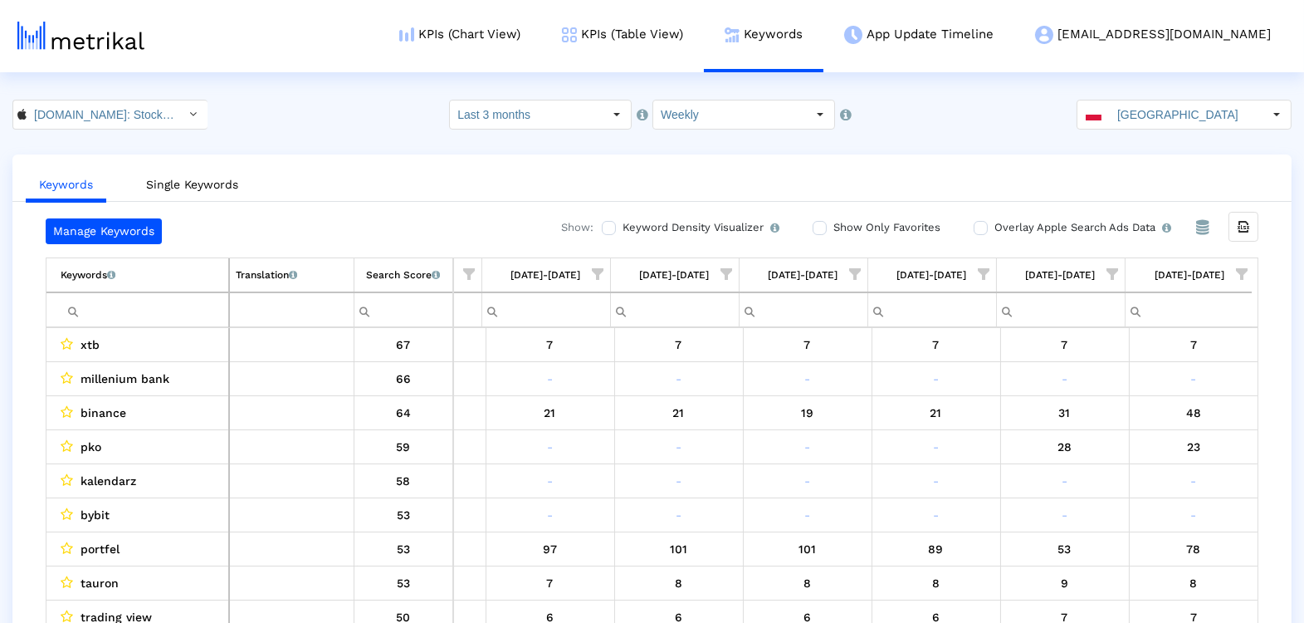
click at [1241, 273] on span "Show filter options for column '09/07/25-09/13/25'" at bounding box center [1242, 274] width 12 height 12
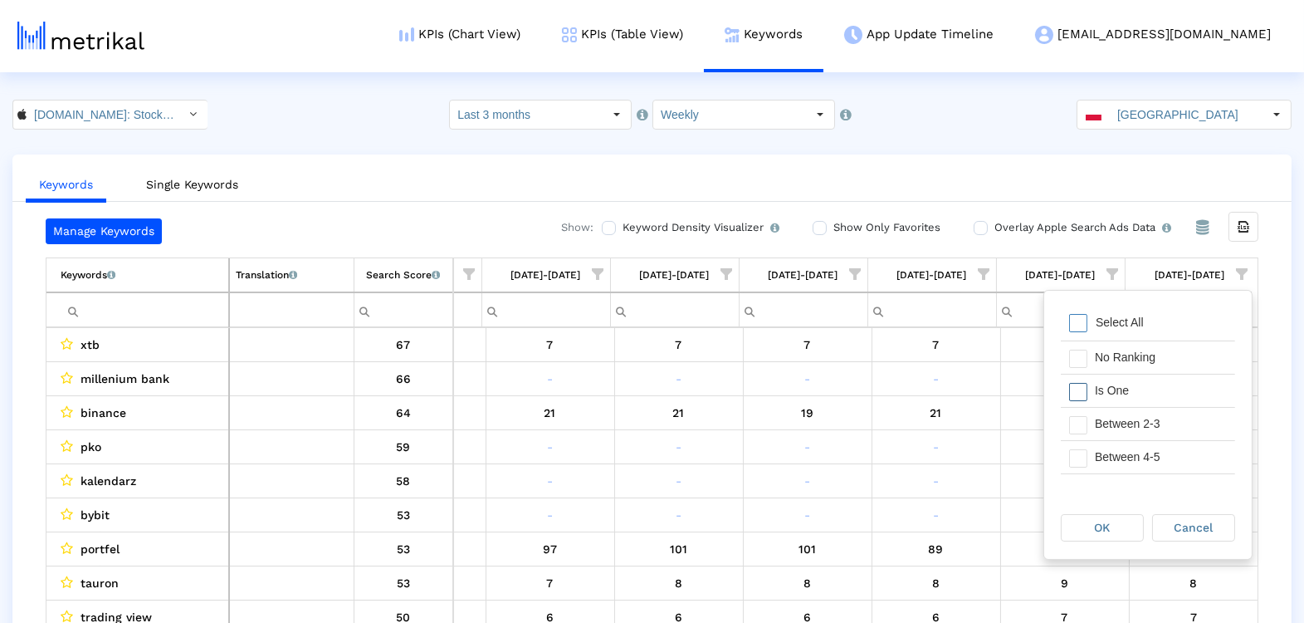
click at [1133, 387] on div "Is One" at bounding box center [1161, 390] width 149 height 32
click at [1133, 414] on div "Between 2-3" at bounding box center [1161, 424] width 149 height 32
click at [1133, 441] on div "Between 4-5" at bounding box center [1161, 457] width 149 height 32
click at [1129, 449] on div "Between 6-10" at bounding box center [1161, 445] width 149 height 32
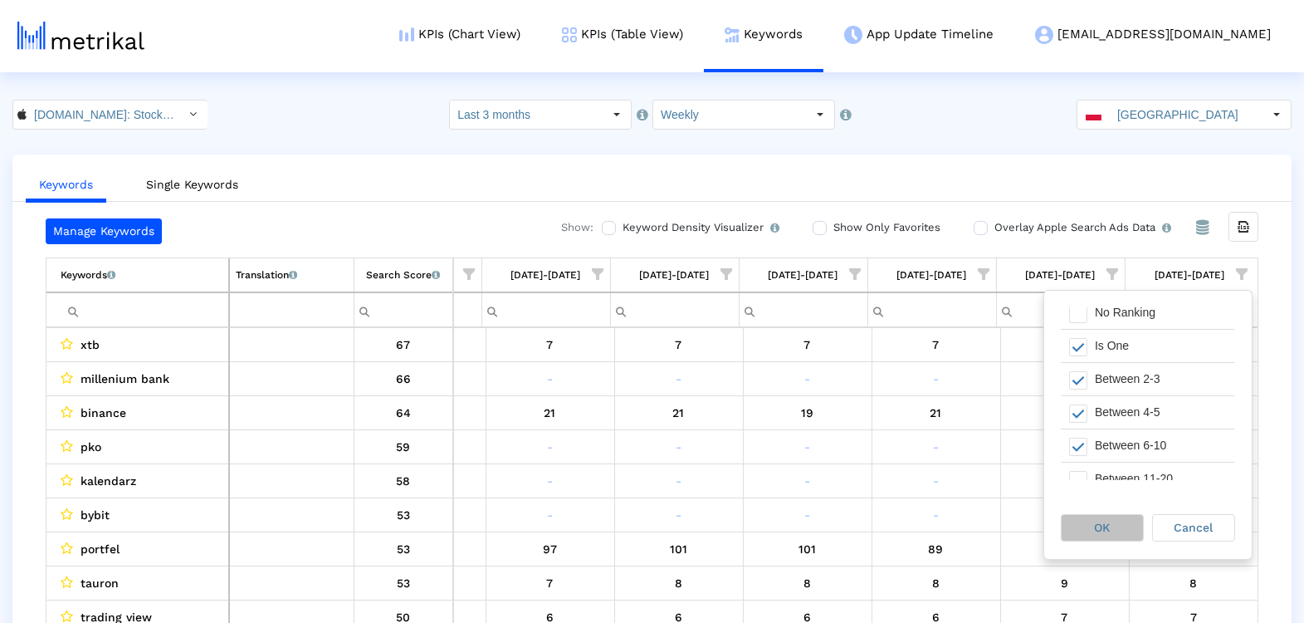
click at [1095, 522] on span "OK" at bounding box center [1103, 527] width 16 height 13
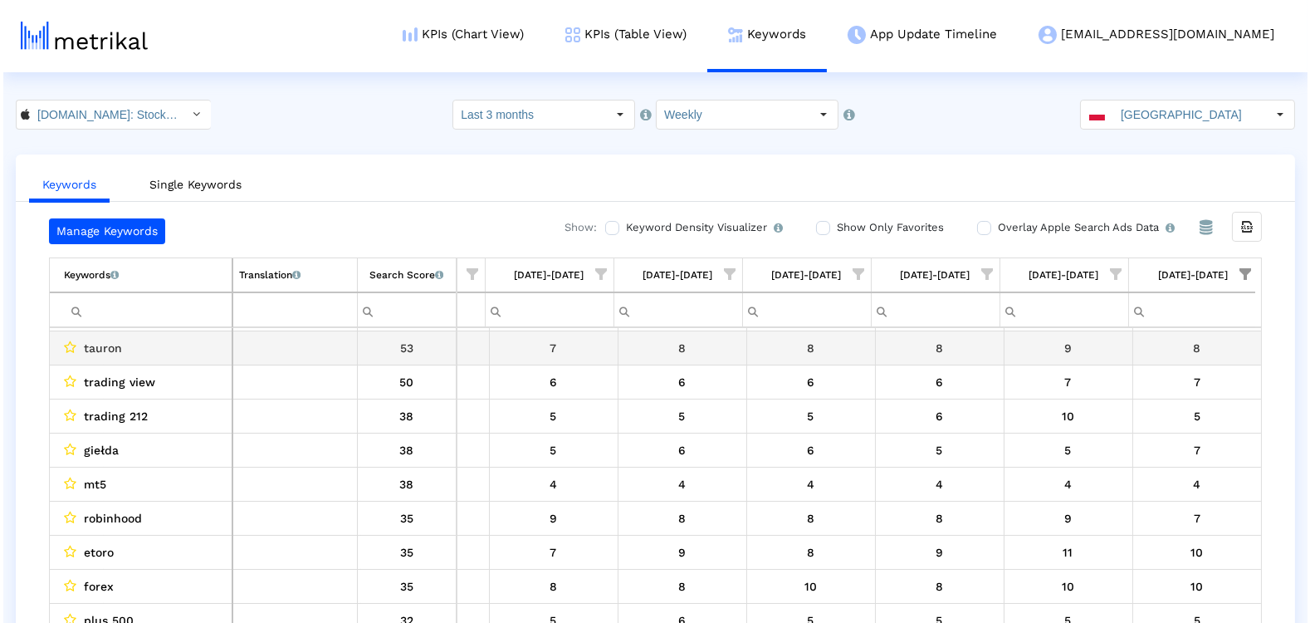
scroll to position [0, 0]
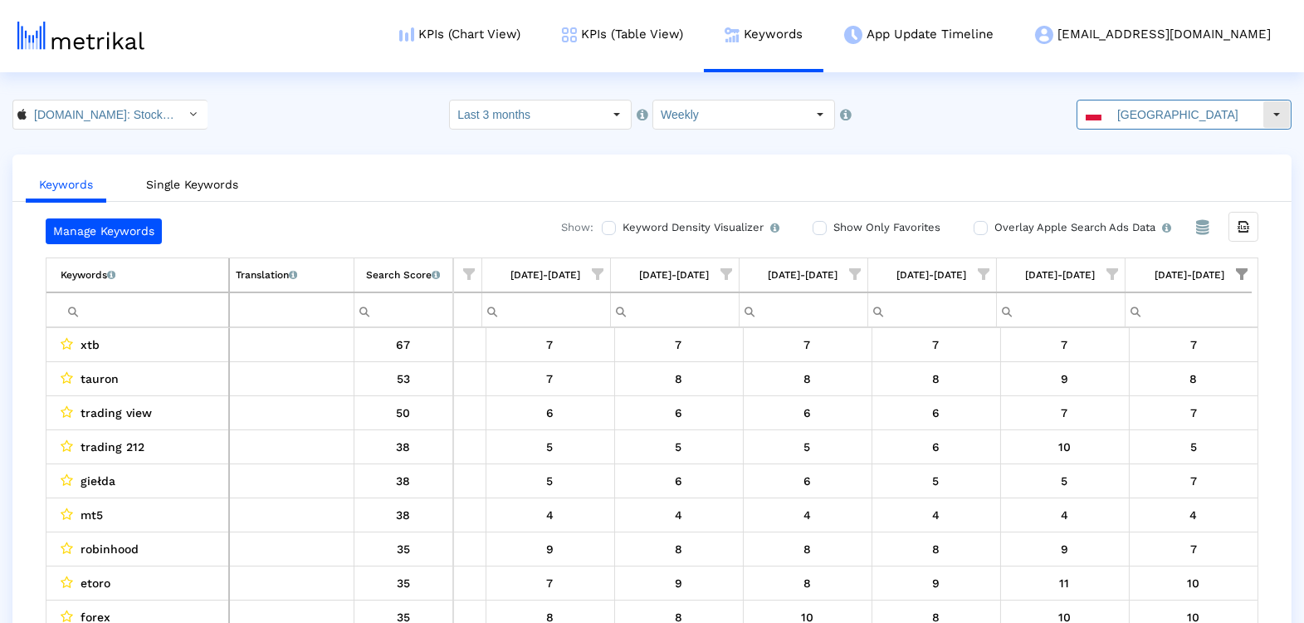
click at [1160, 114] on input "[GEOGRAPHIC_DATA]" at bounding box center [1186, 114] width 153 height 28
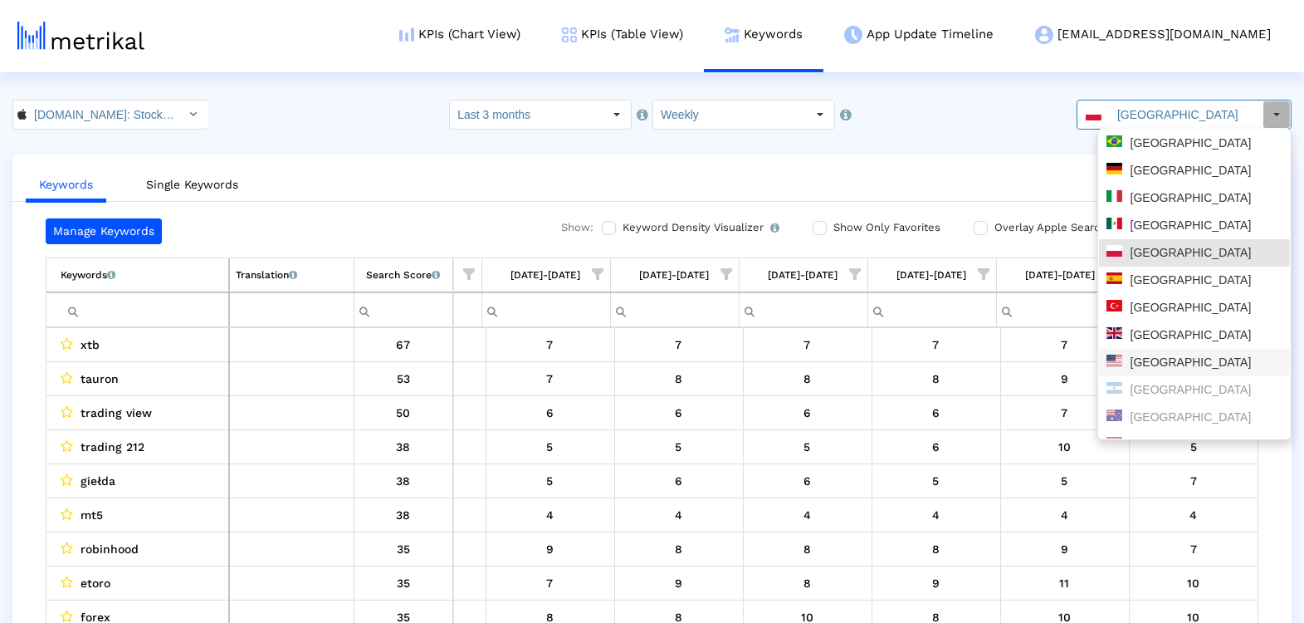
click at [1152, 360] on div "[GEOGRAPHIC_DATA]" at bounding box center [1195, 363] width 176 height 16
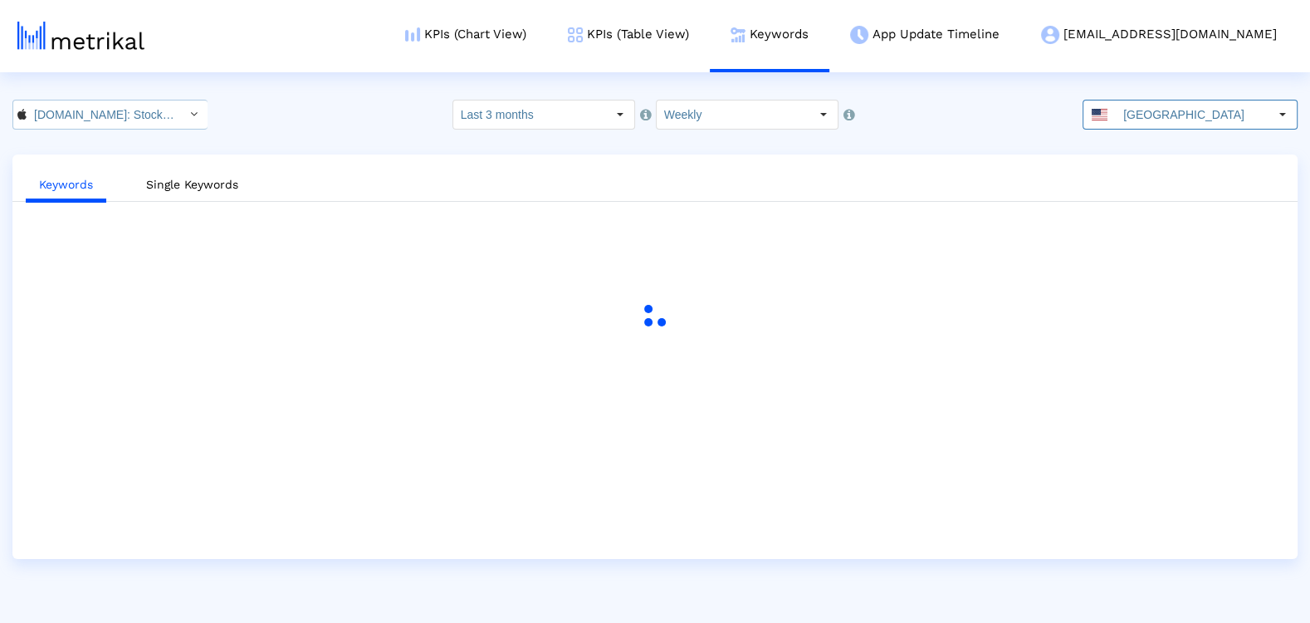
click at [122, 107] on input "Investing.com: Stock Market < 909998122 >" at bounding box center [101, 114] width 149 height 28
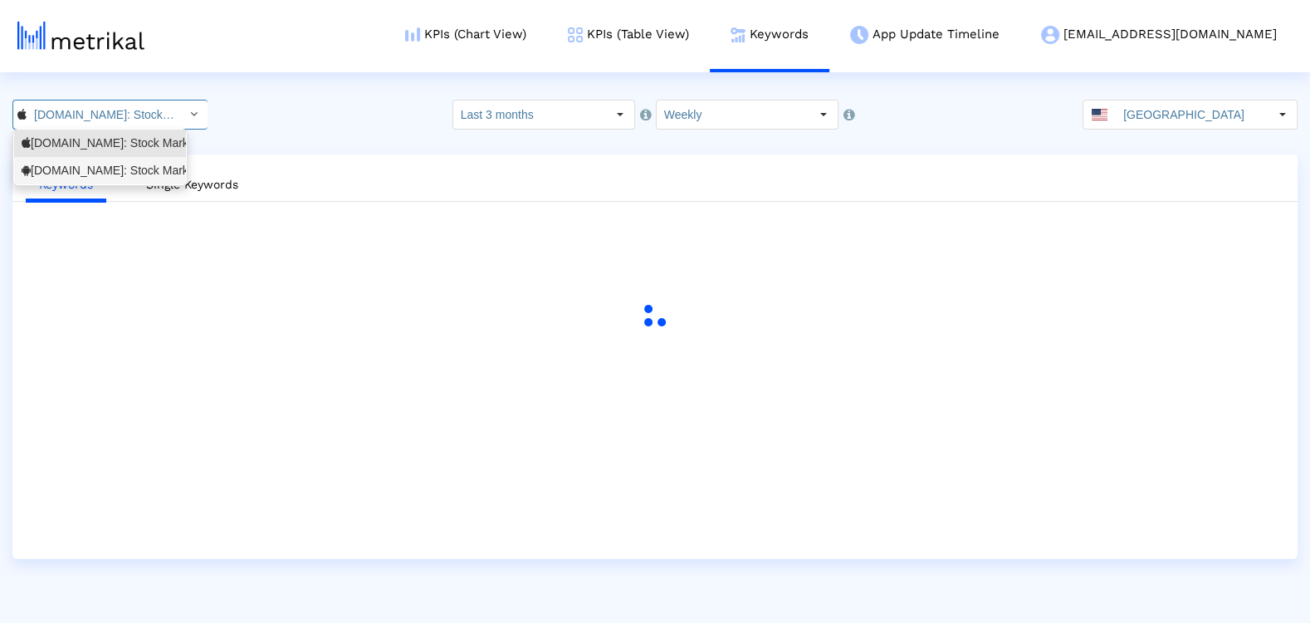
click at [121, 167] on div "Investing.com: Stock Market <com.fusionmedia.investing>" at bounding box center [100, 171] width 157 height 16
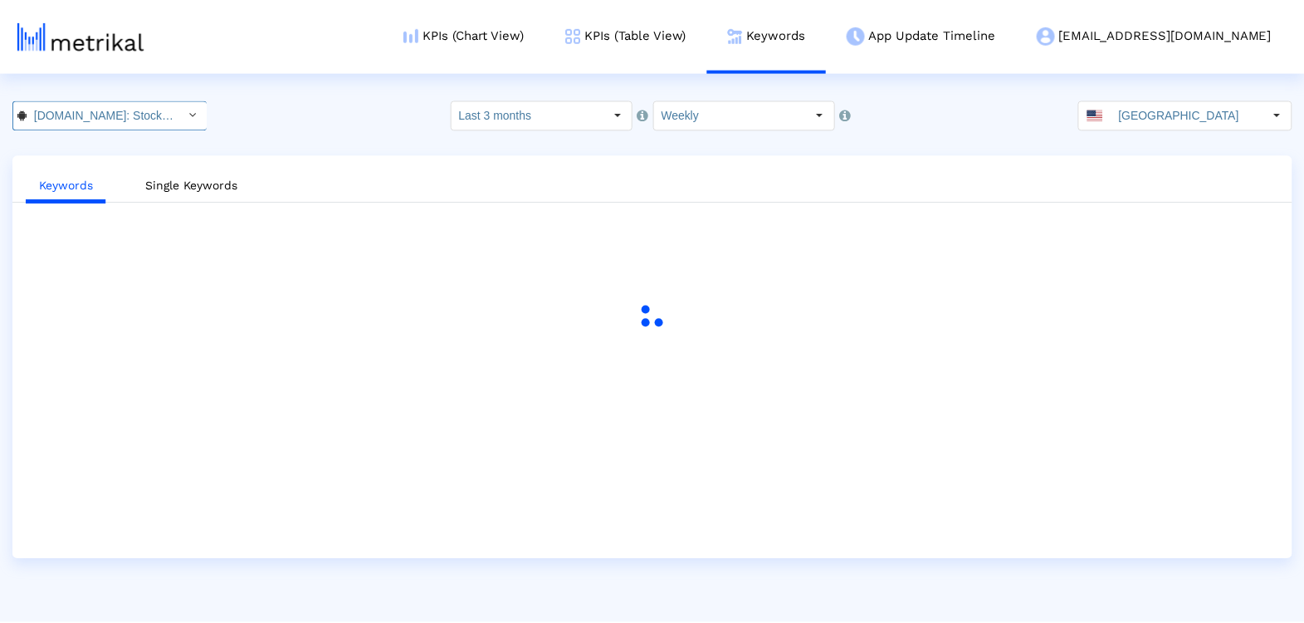
scroll to position [0, 189]
click at [547, 28] on link "KPIs (Chart View)" at bounding box center [465, 34] width 163 height 69
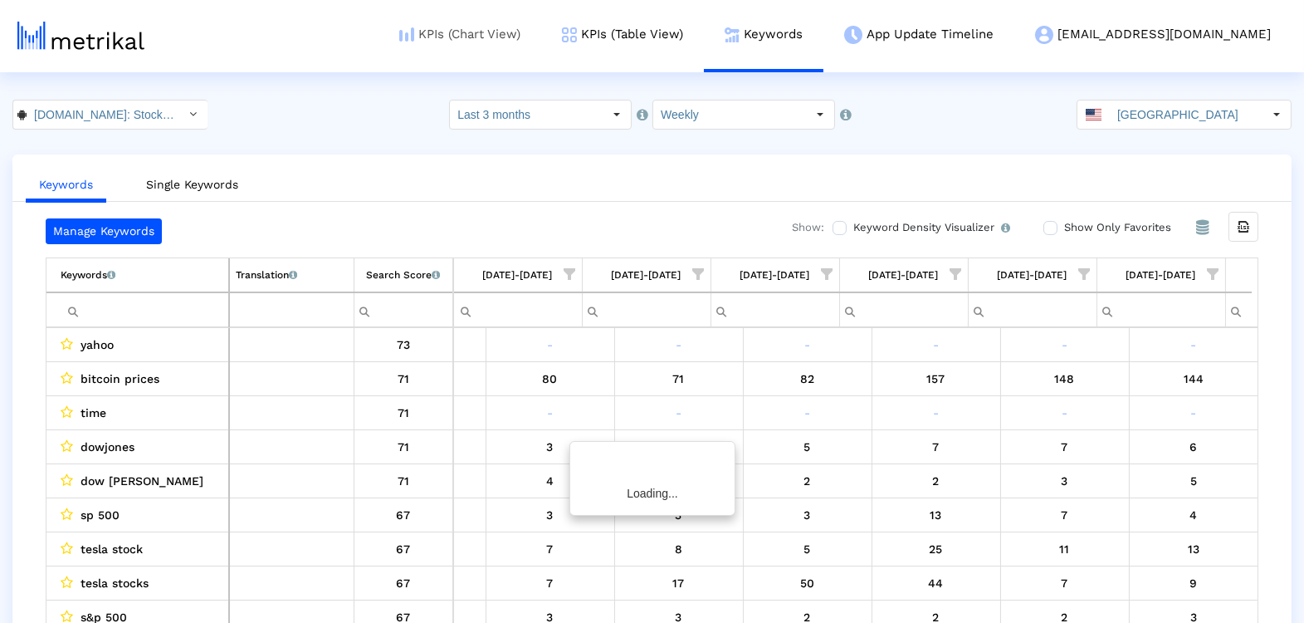
scroll to position [0, 873]
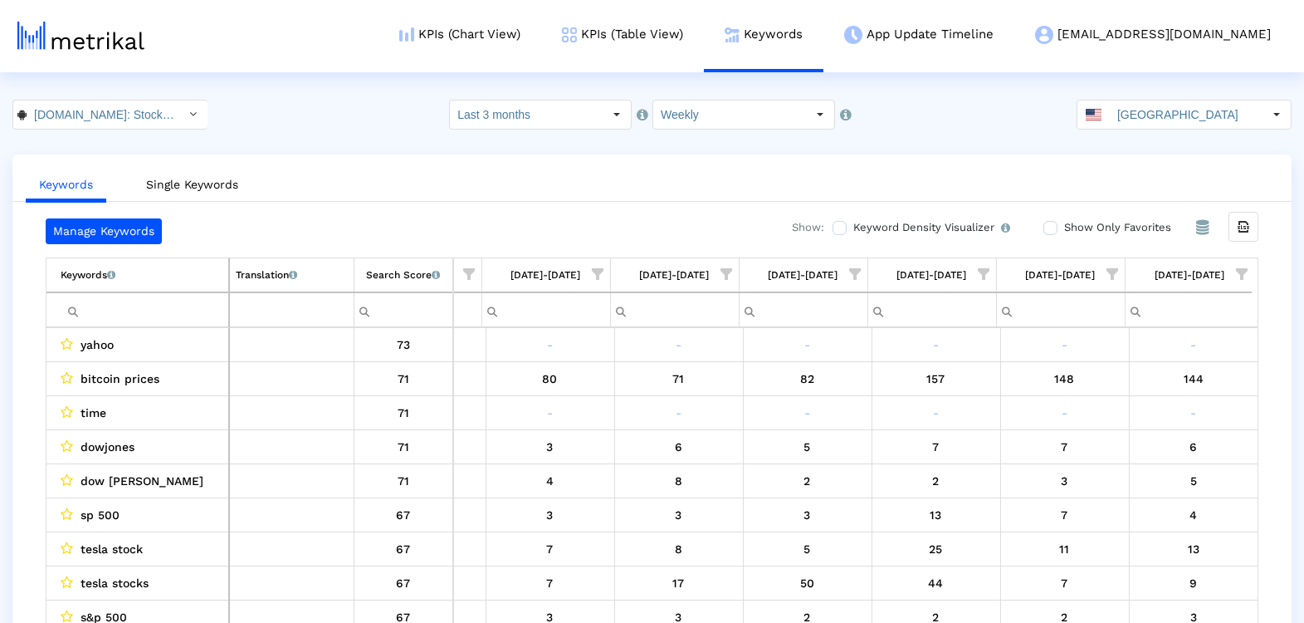
click at [1245, 268] on span "Show filter options for column '09/07/25-09/13/25'" at bounding box center [1242, 274] width 12 height 12
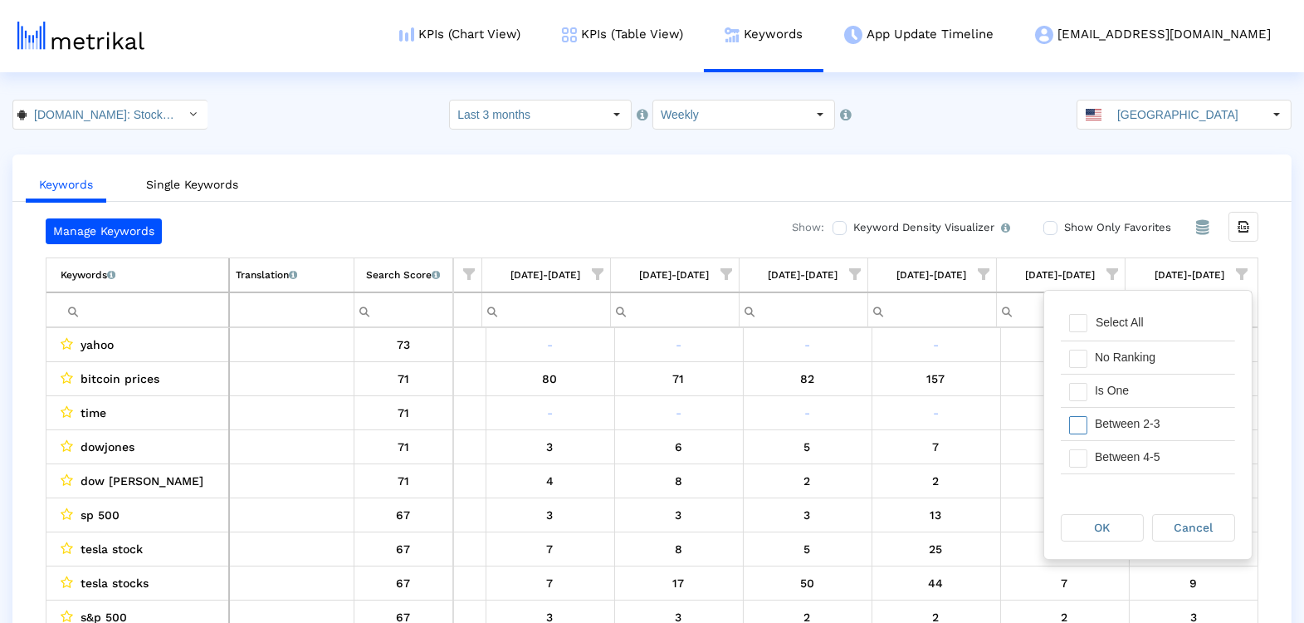
click at [1187, 409] on div "Between 2-3" at bounding box center [1161, 424] width 149 height 32
click at [1177, 394] on div "Is One" at bounding box center [1161, 390] width 149 height 32
click at [1176, 451] on div "Between 4-5" at bounding box center [1161, 457] width 149 height 32
click at [1175, 451] on div "Between 6-10" at bounding box center [1161, 460] width 149 height 32
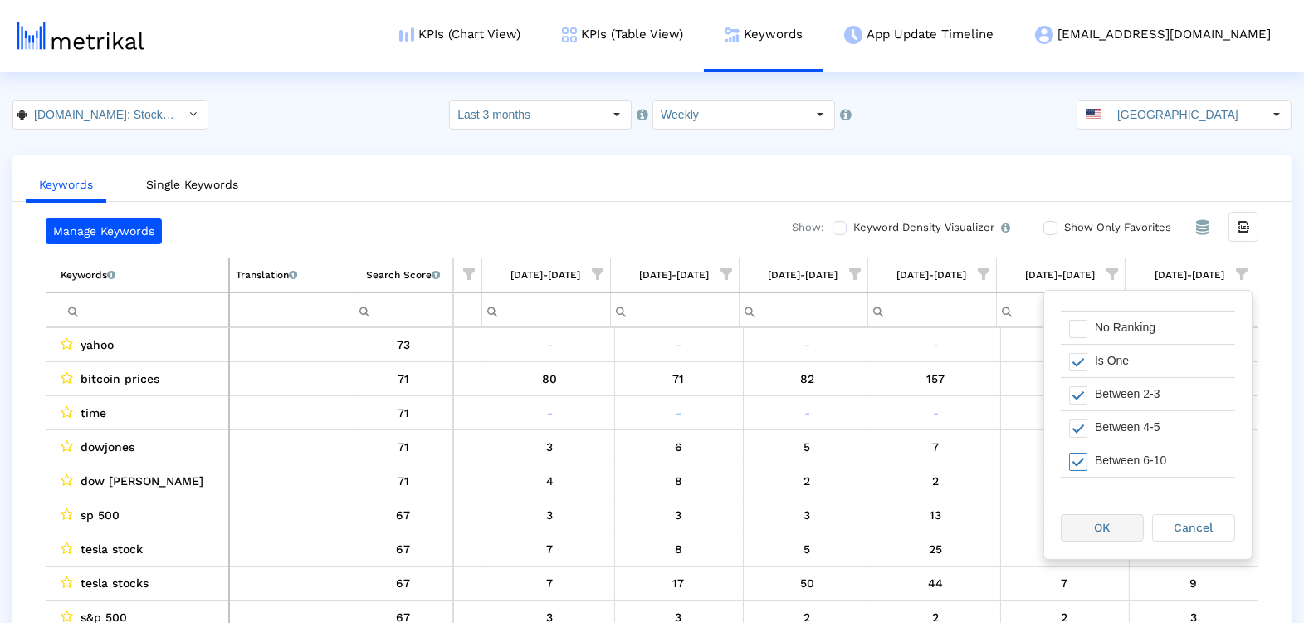
click at [1102, 533] on span "OK" at bounding box center [1103, 527] width 16 height 13
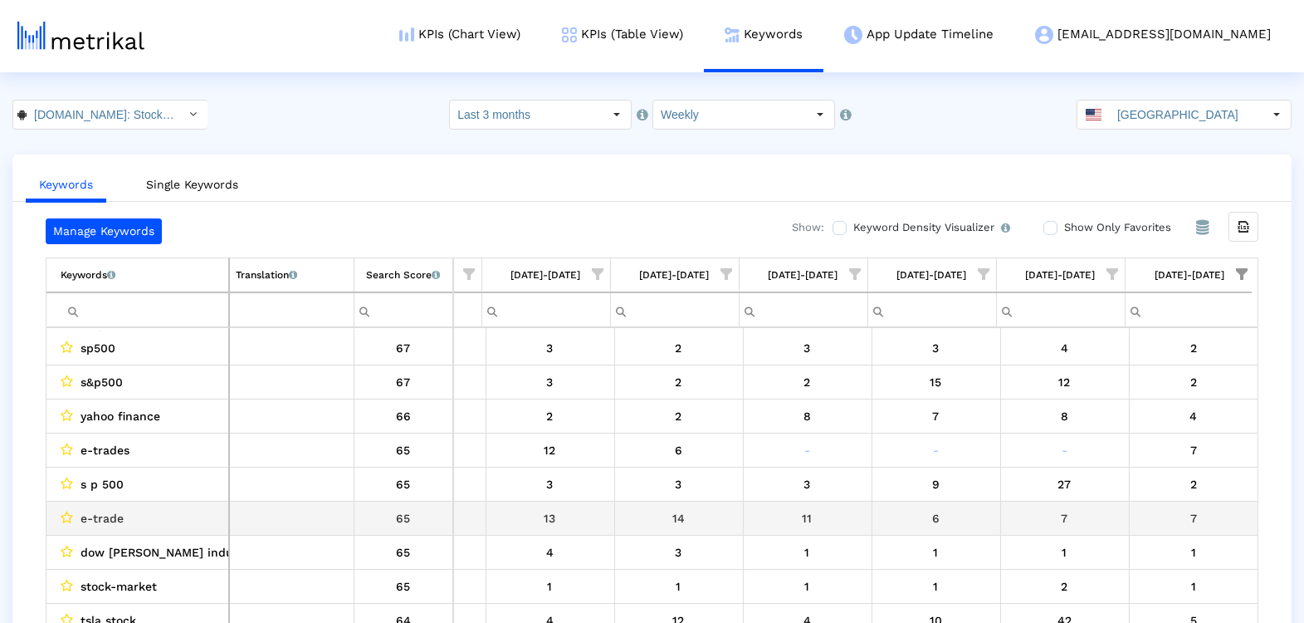
scroll to position [0, 0]
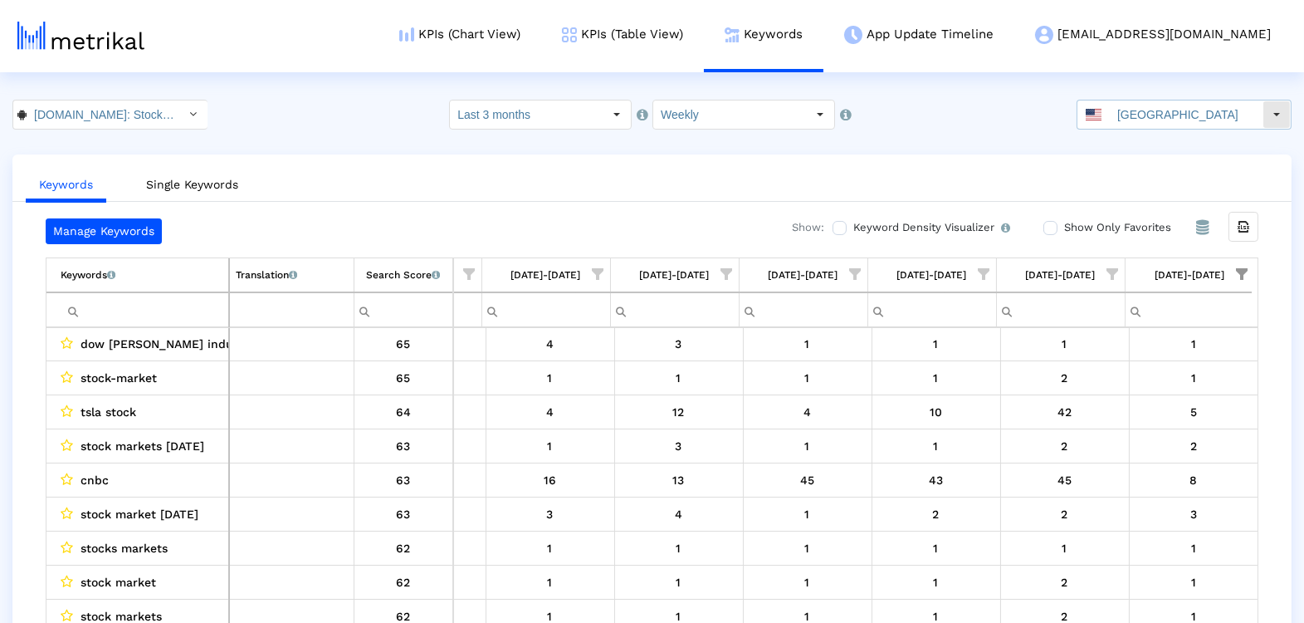
click at [1147, 105] on input "[GEOGRAPHIC_DATA]" at bounding box center [1186, 114] width 153 height 28
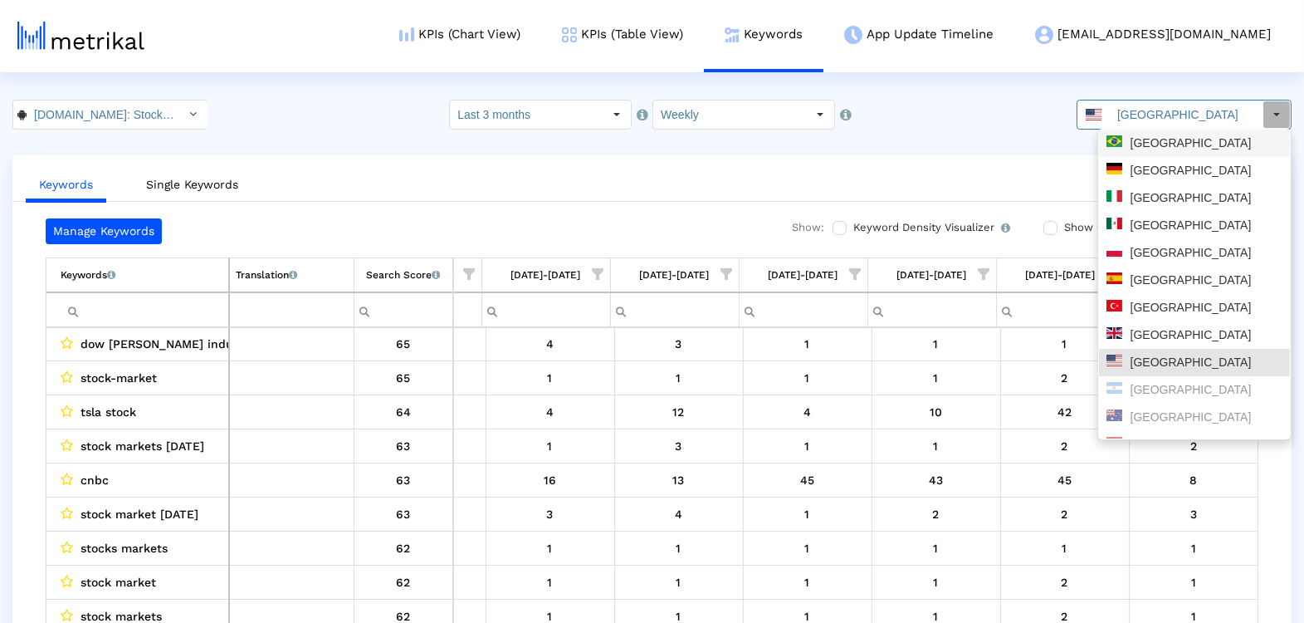
click at [1148, 144] on div "[GEOGRAPHIC_DATA]" at bounding box center [1195, 143] width 176 height 16
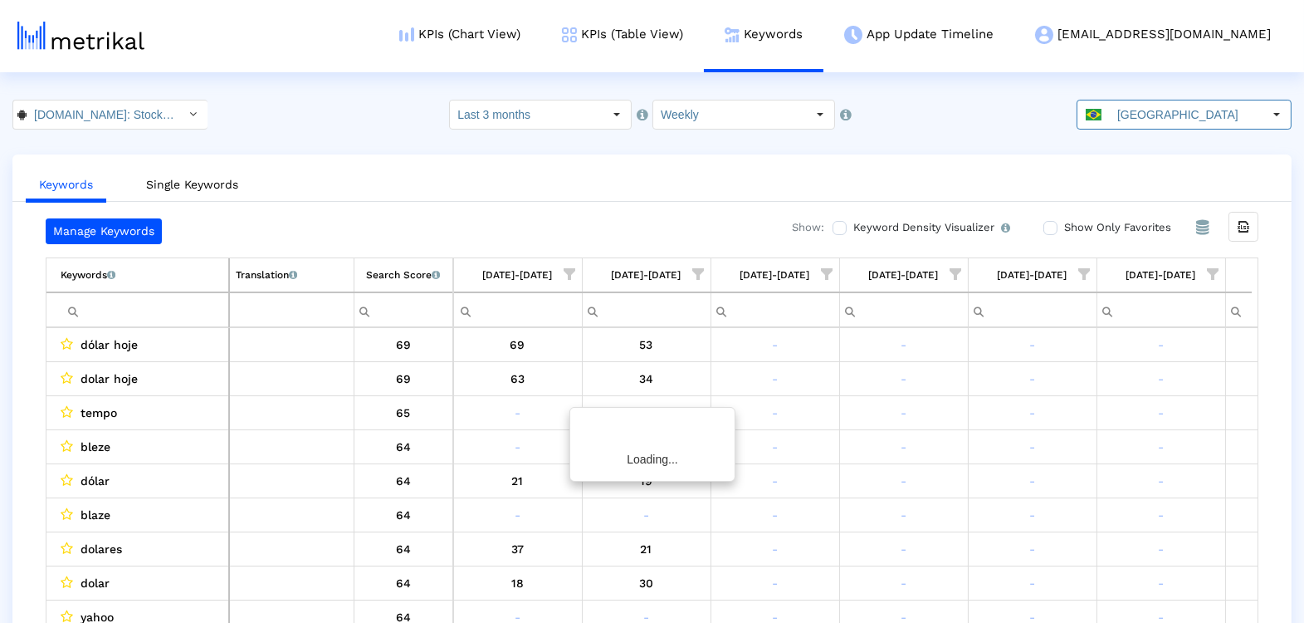
scroll to position [0, 873]
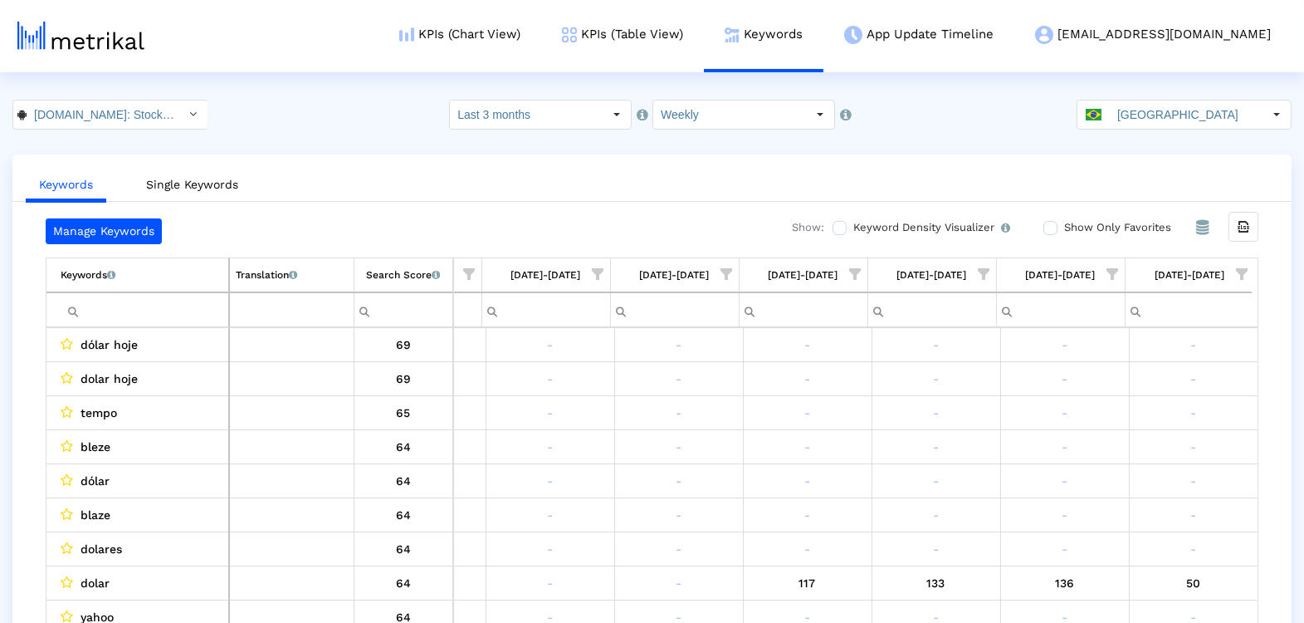
click at [1239, 268] on span "Show filter options for column '09/07/25-09/13/25'" at bounding box center [1242, 274] width 12 height 12
click at [1158, 402] on div "Is One" at bounding box center [1161, 390] width 149 height 32
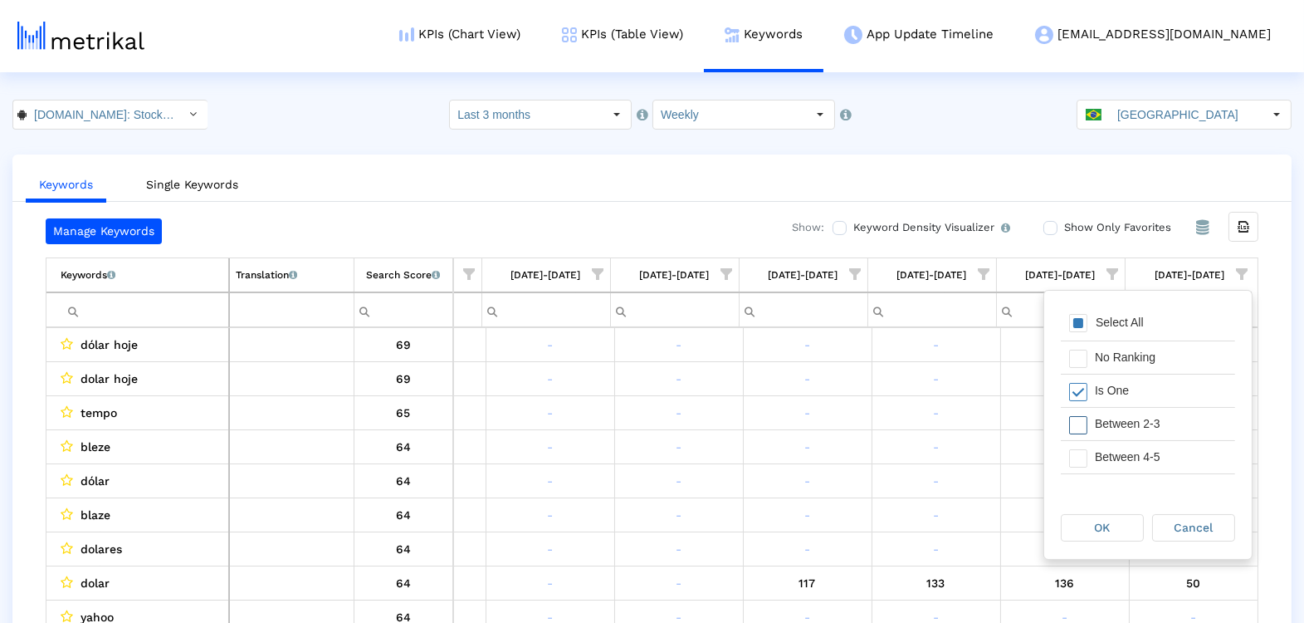
click at [1158, 426] on div "Between 2-3" at bounding box center [1161, 424] width 149 height 32
click at [1156, 467] on div "Between 4-5" at bounding box center [1161, 457] width 149 height 32
click at [1148, 451] on div "Between 6-10" at bounding box center [1161, 453] width 149 height 32
click at [1101, 527] on span "OK" at bounding box center [1103, 527] width 16 height 13
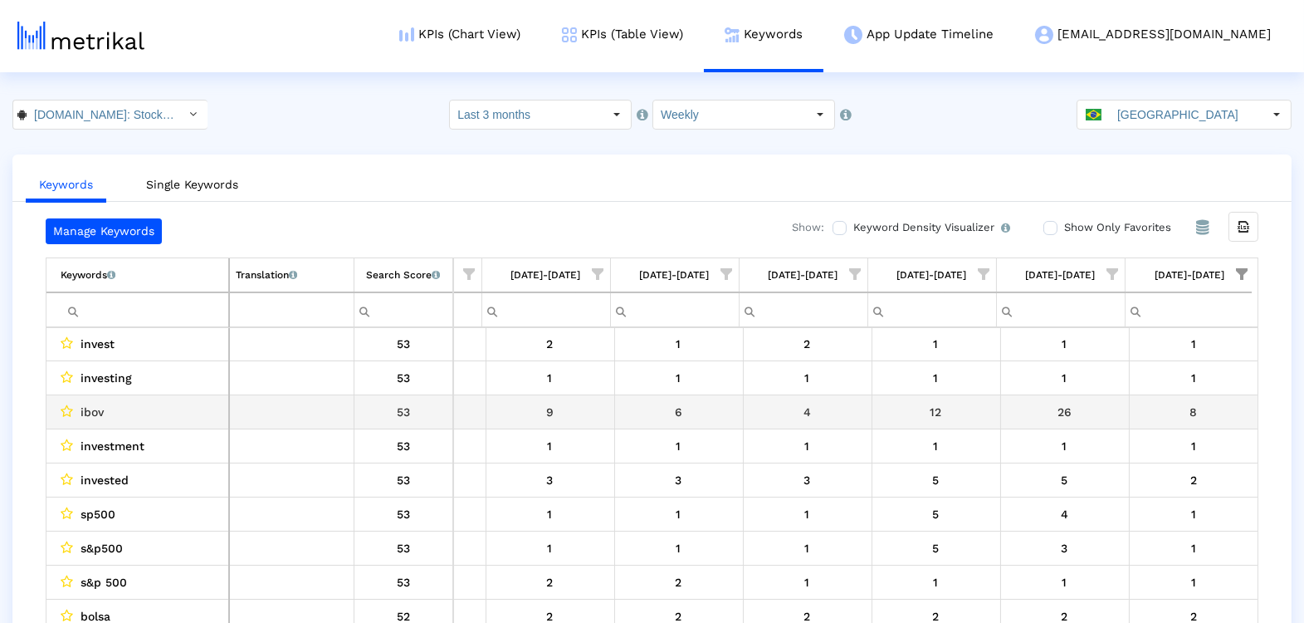
scroll to position [338, 0]
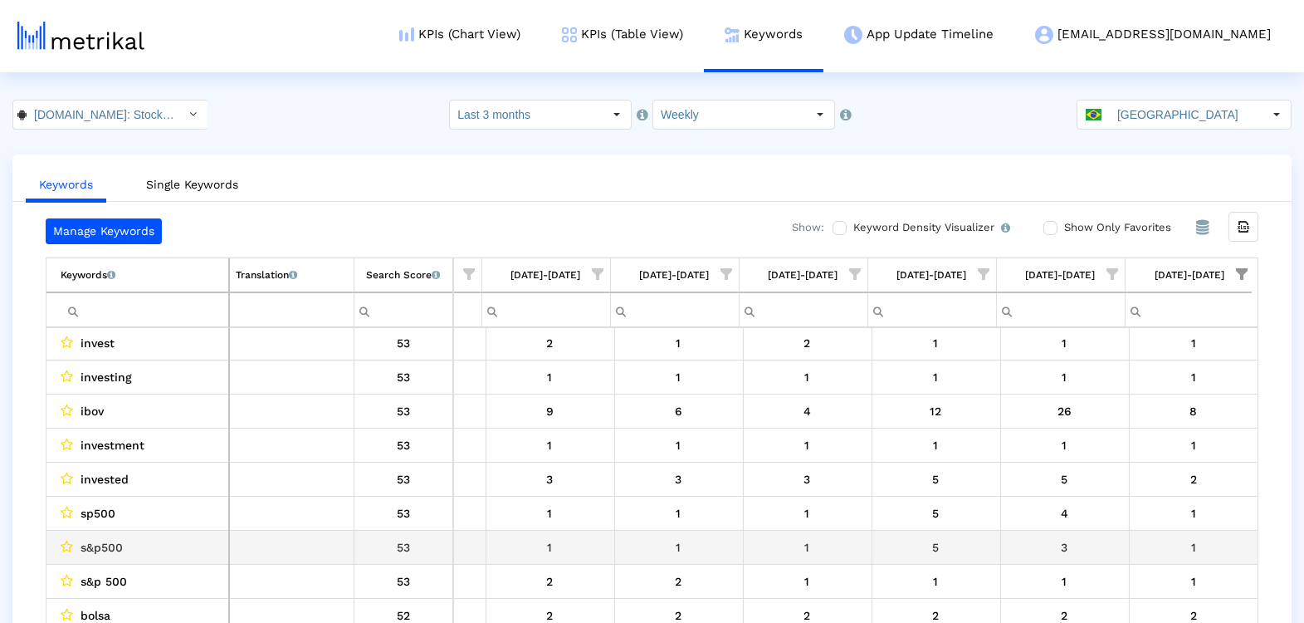
click at [146, 538] on div "s&p500" at bounding box center [142, 547] width 162 height 22
copy span "s&p500"
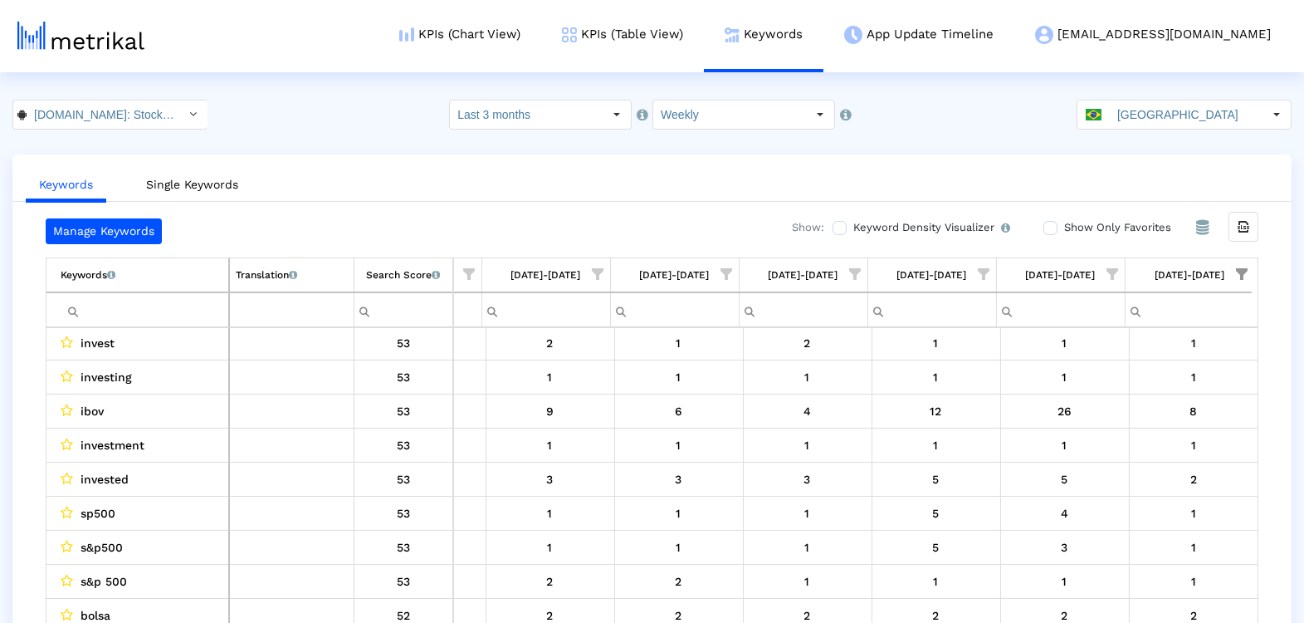
click at [1166, 114] on input "[GEOGRAPHIC_DATA]" at bounding box center [1186, 114] width 153 height 28
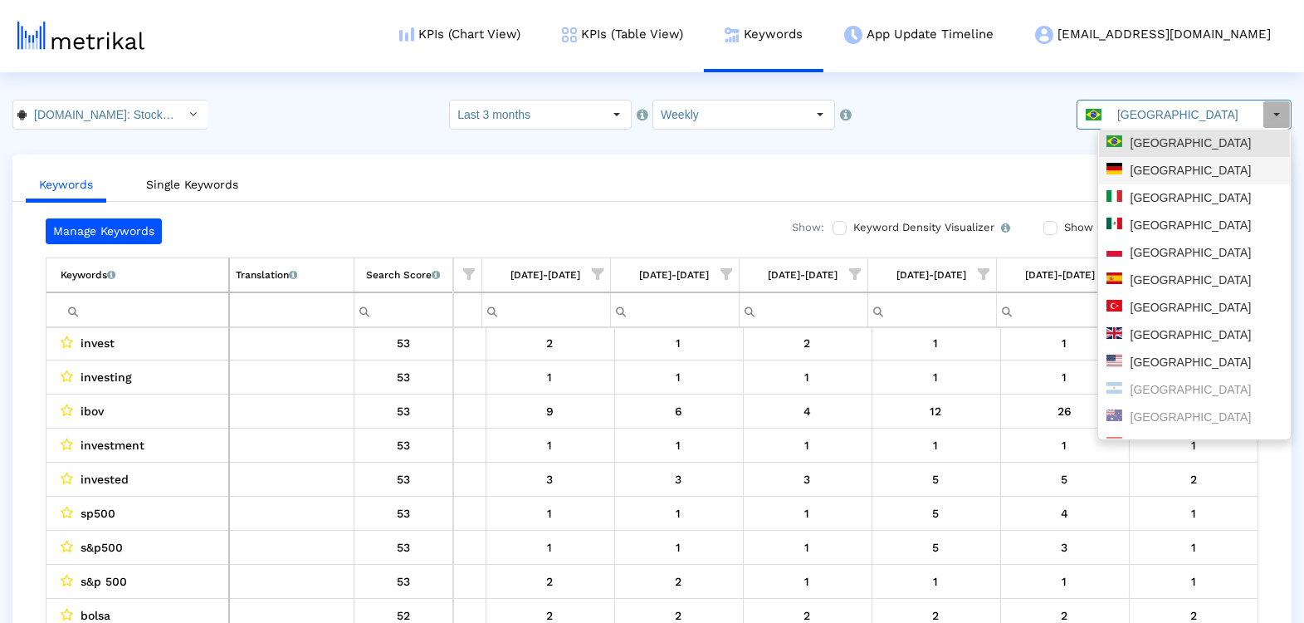
click at [1153, 175] on div "[GEOGRAPHIC_DATA]" at bounding box center [1195, 171] width 176 height 16
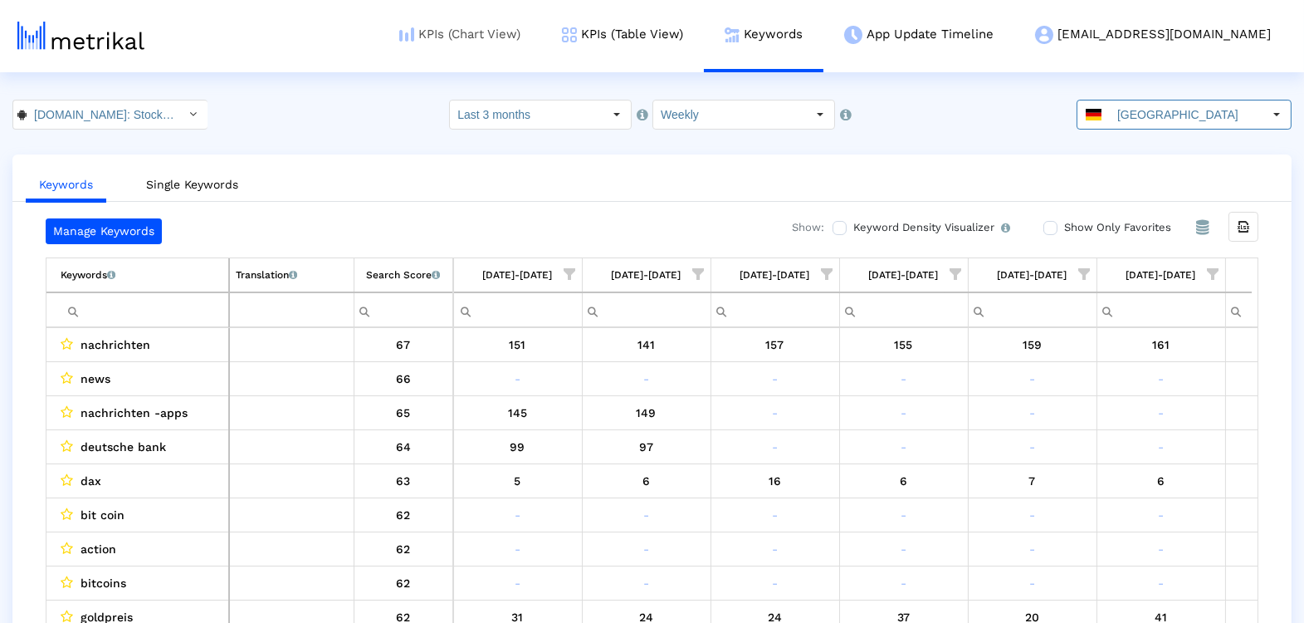
scroll to position [0, 873]
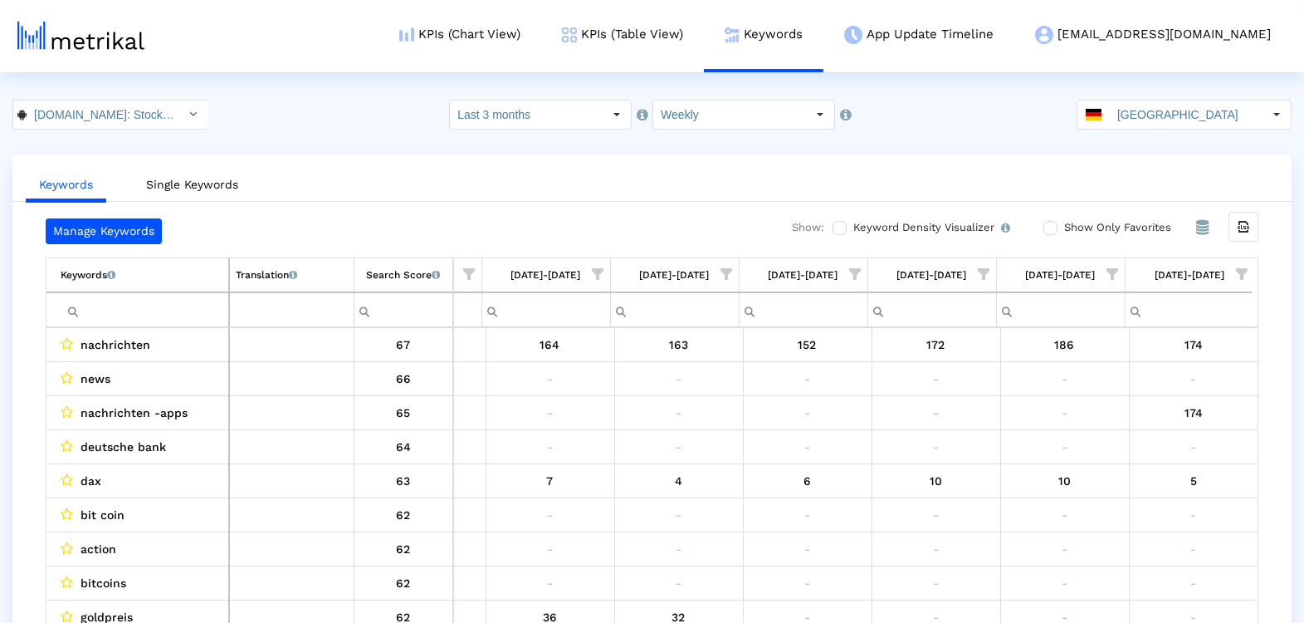
click at [1243, 270] on span "Show filter options for column '09/07/25-09/13/25'" at bounding box center [1242, 274] width 12 height 12
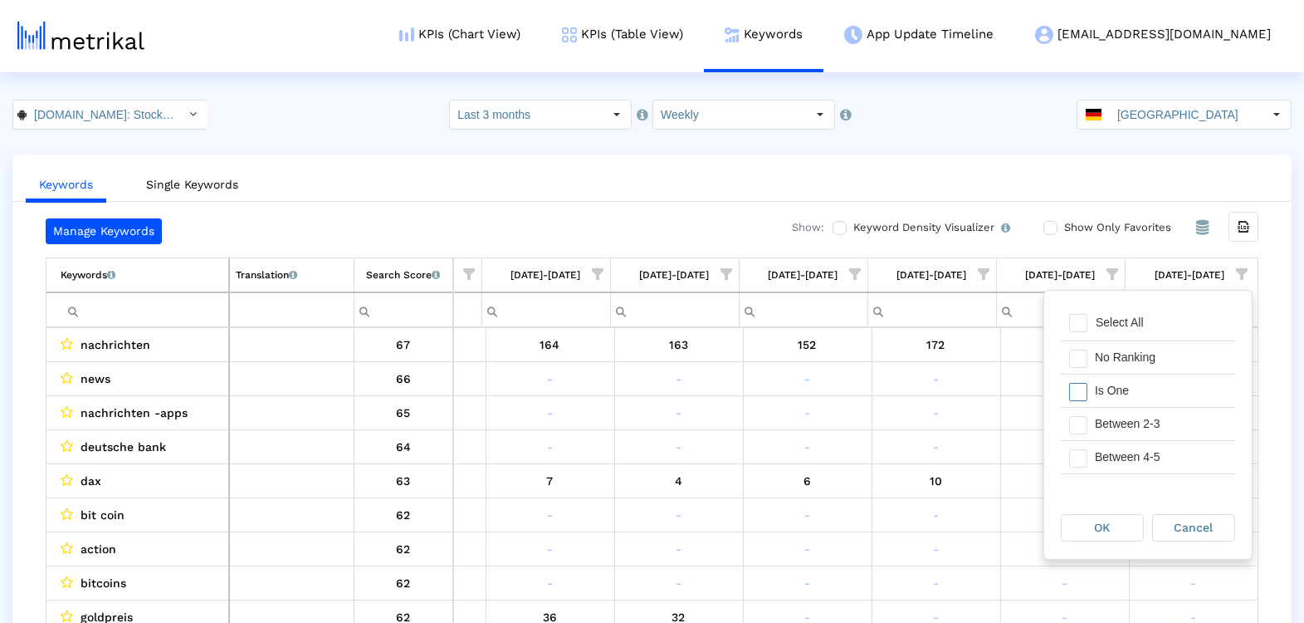
click at [1162, 376] on div "Is One" at bounding box center [1161, 390] width 149 height 32
click at [1162, 423] on div "Between 2-3" at bounding box center [1161, 424] width 149 height 32
click at [1162, 449] on div "Between 4-5" at bounding box center [1161, 457] width 149 height 32
click at [1153, 465] on div "Between 6-10" at bounding box center [1161, 471] width 149 height 32
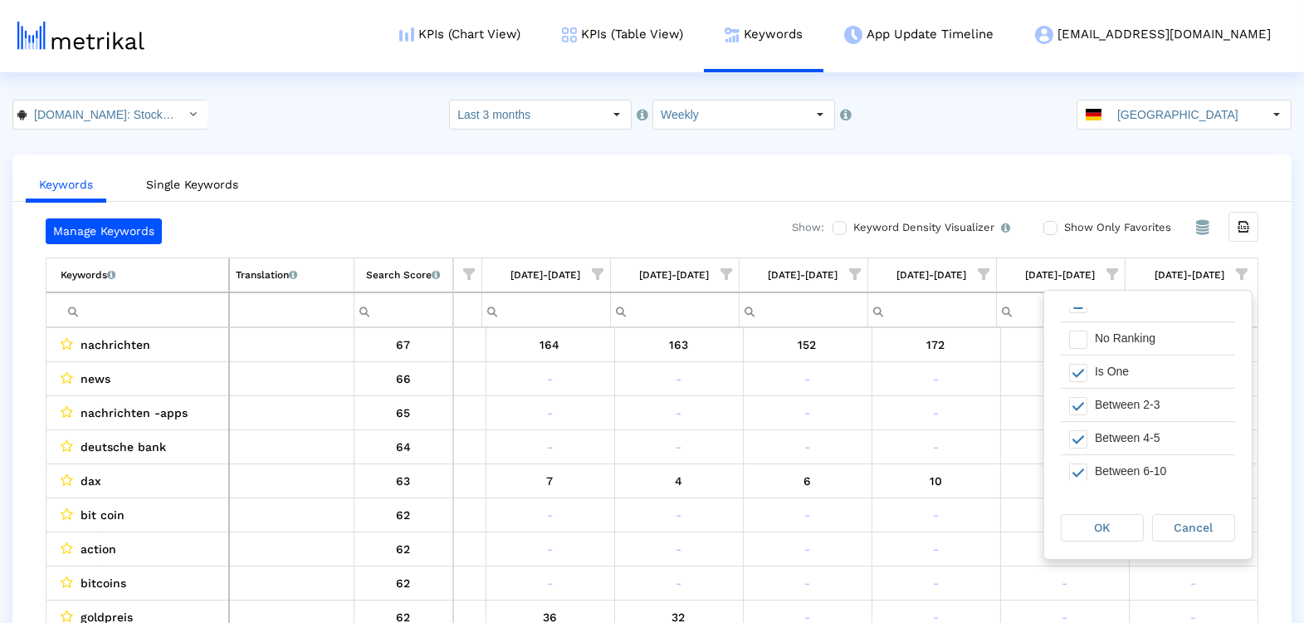
click at [1111, 510] on div "OK Cancel" at bounding box center [1149, 528] width 208 height 63
click at [1108, 517] on div "OK" at bounding box center [1102, 528] width 81 height 26
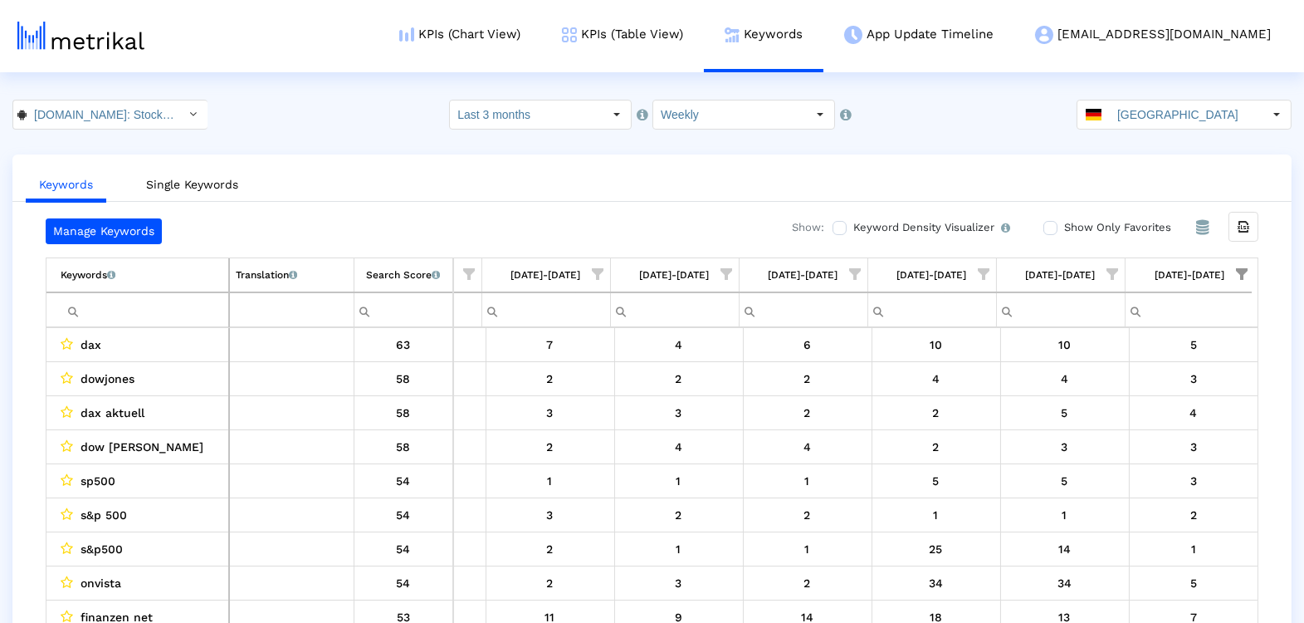
click at [1166, 110] on input "[GEOGRAPHIC_DATA]" at bounding box center [1186, 114] width 153 height 28
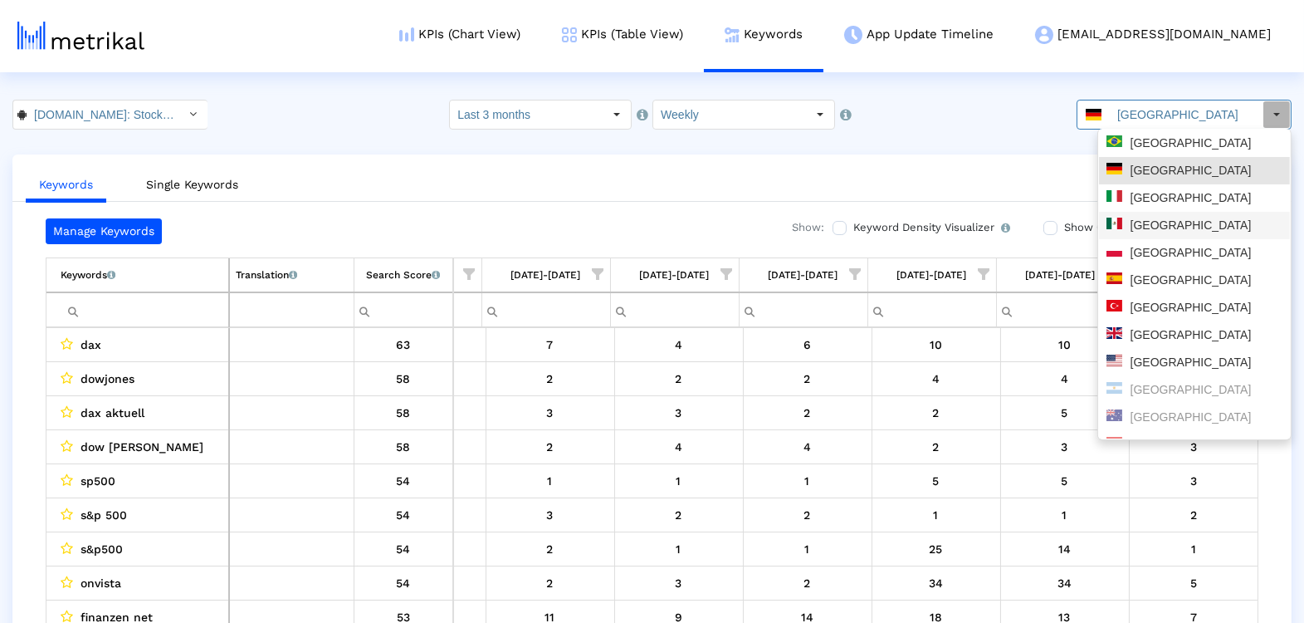
click at [1153, 228] on div "[GEOGRAPHIC_DATA]" at bounding box center [1195, 226] width 176 height 16
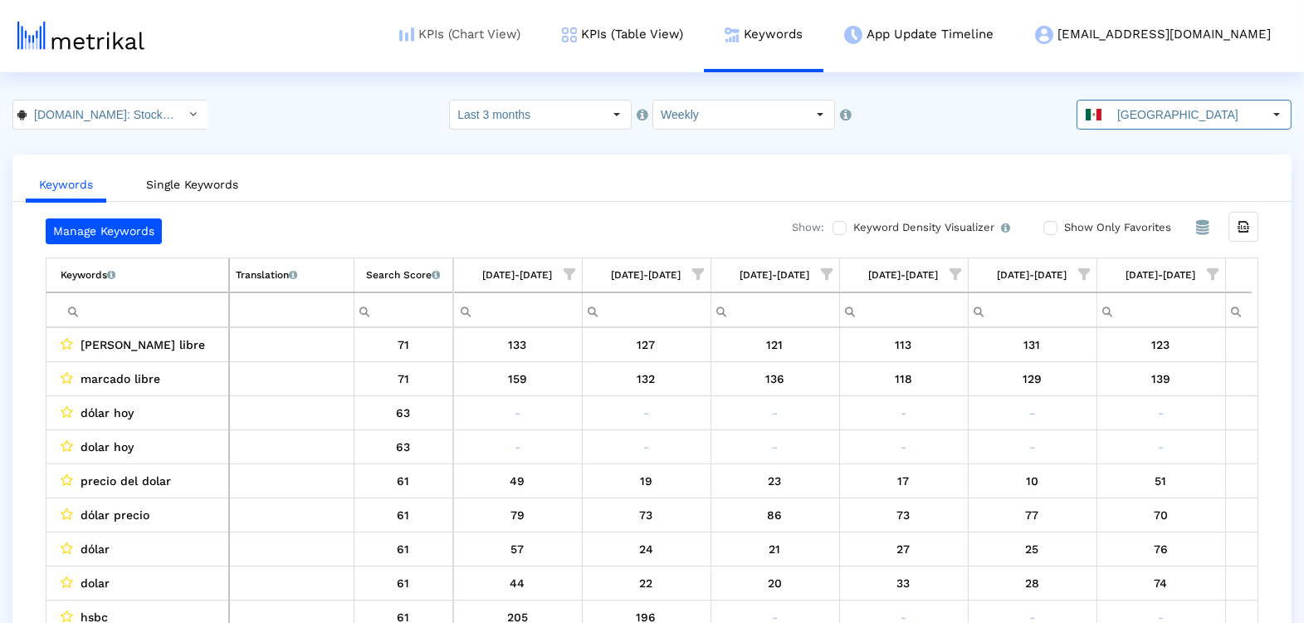
scroll to position [0, 873]
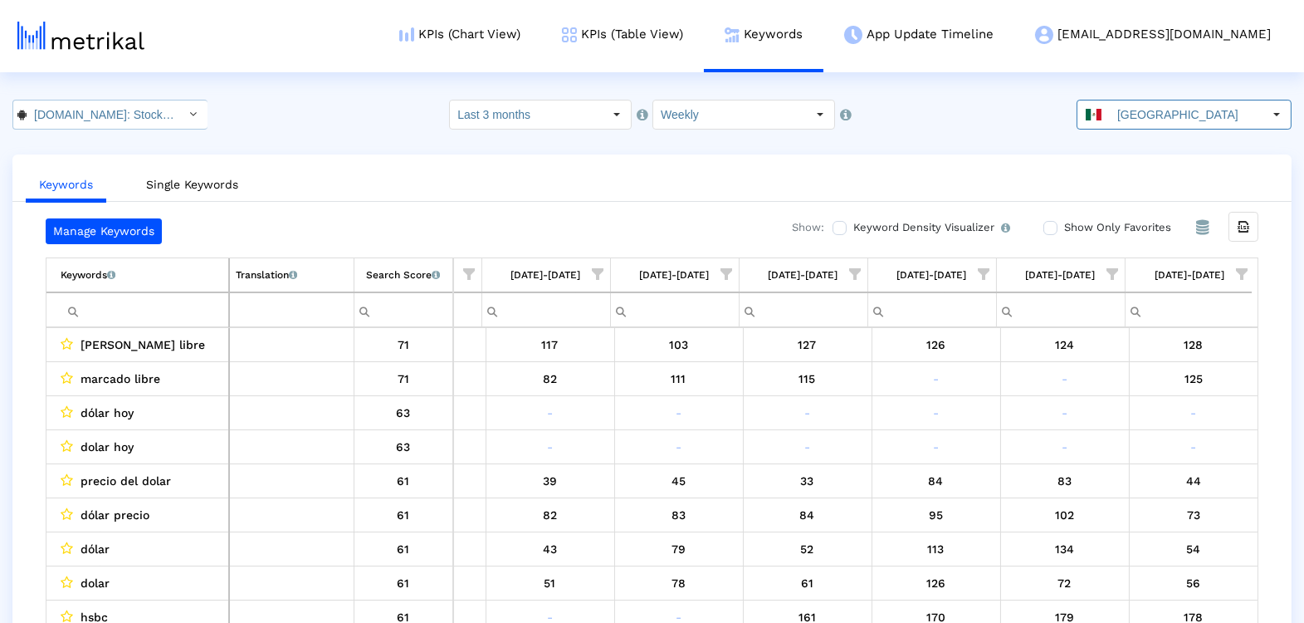
click at [110, 115] on input "[DOMAIN_NAME]: Stock Market < com.fusionmedia.investing >" at bounding box center [101, 114] width 149 height 28
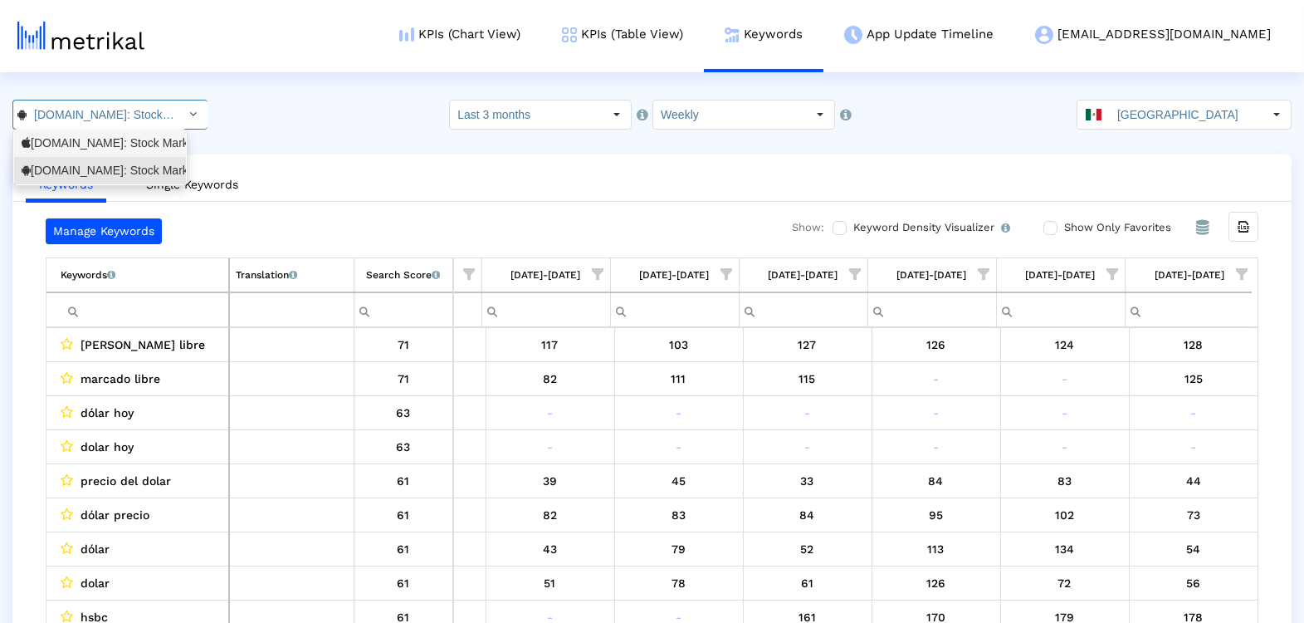
click at [110, 130] on div "Investing.com: Stock Market <909998122>" at bounding box center [100, 143] width 172 height 27
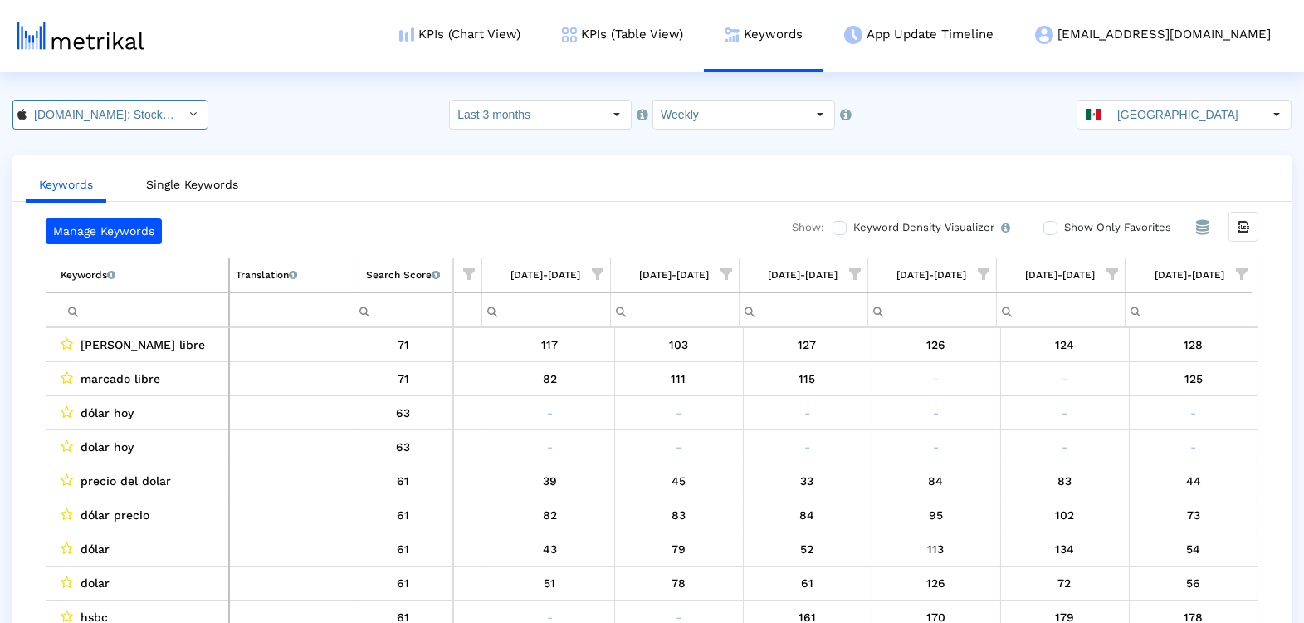
scroll to position [0, 109]
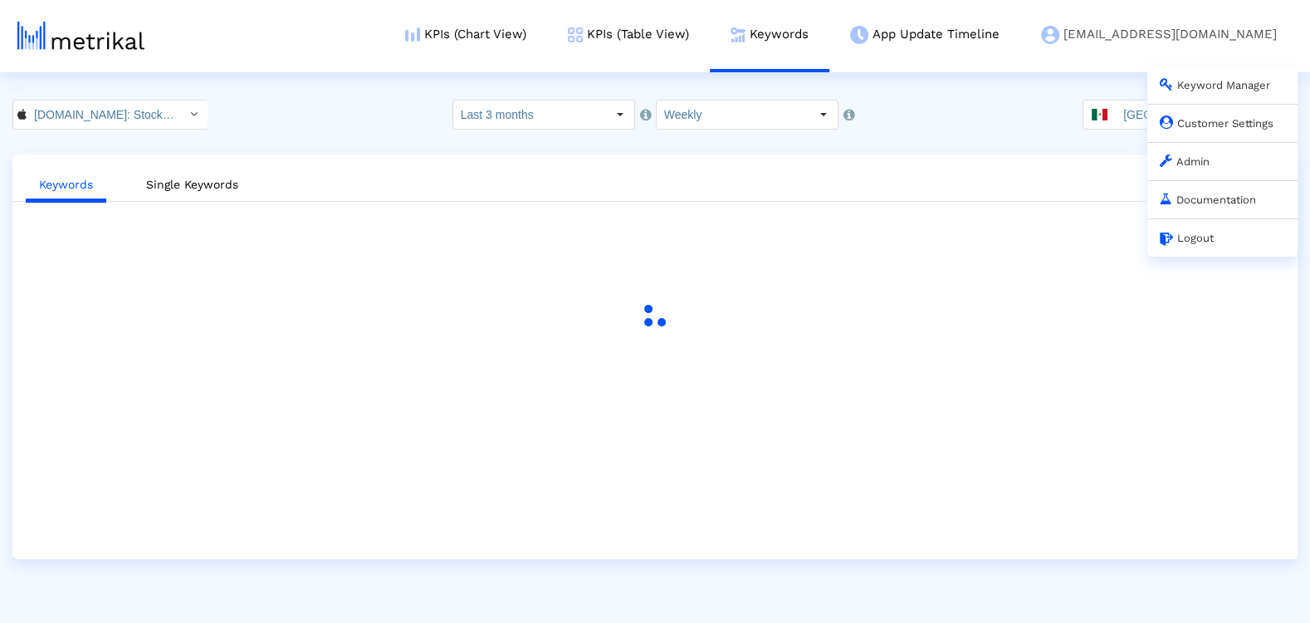
click at [930, 117] on div "Investing.com: Stock Market < 909998122 > Pull down to refresh... Release to re…" at bounding box center [655, 115] width 1310 height 30
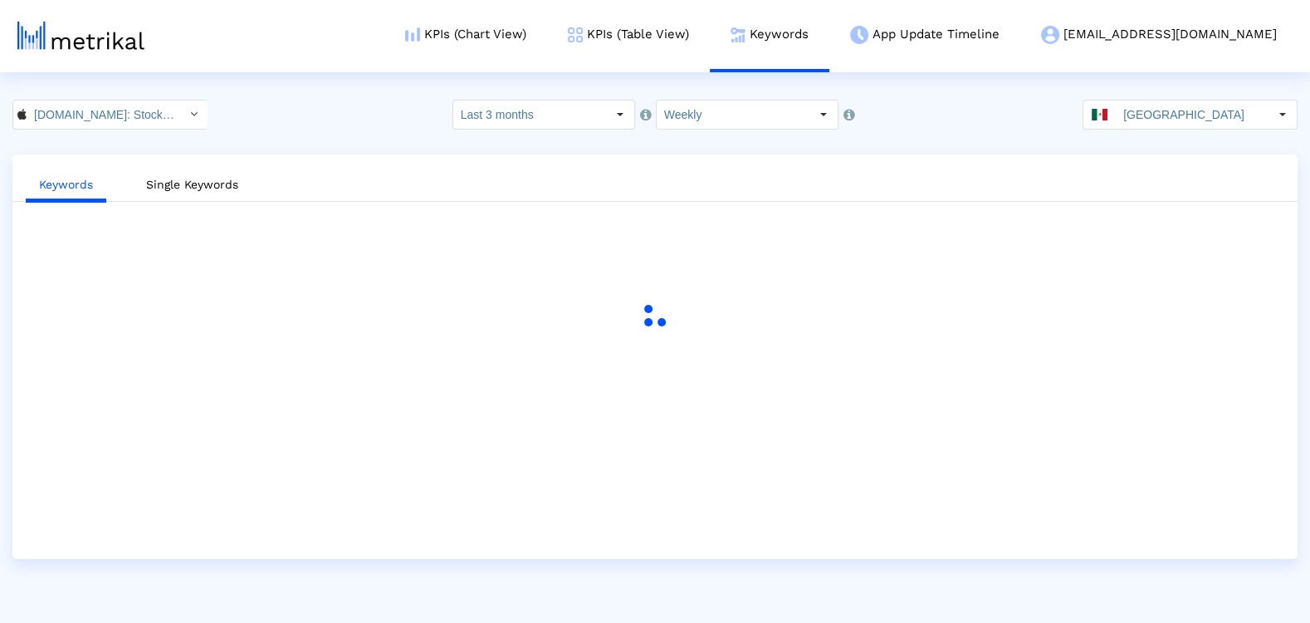
click at [1174, 97] on html "KPIs (Chart View) KPIs (Table View) Keywords App Update Timeline investing@shyf…" at bounding box center [655, 279] width 1310 height 559
click at [1174, 115] on input "[GEOGRAPHIC_DATA]" at bounding box center [1192, 114] width 153 height 28
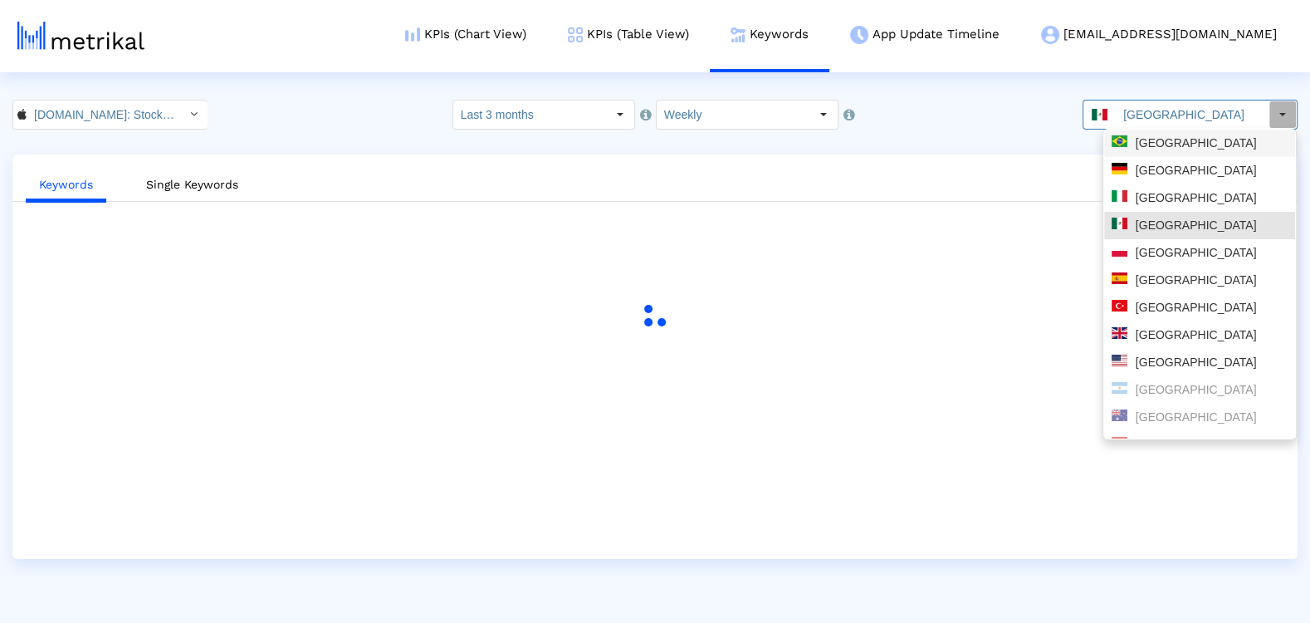
click at [1159, 139] on div "[GEOGRAPHIC_DATA]" at bounding box center [1200, 143] width 176 height 16
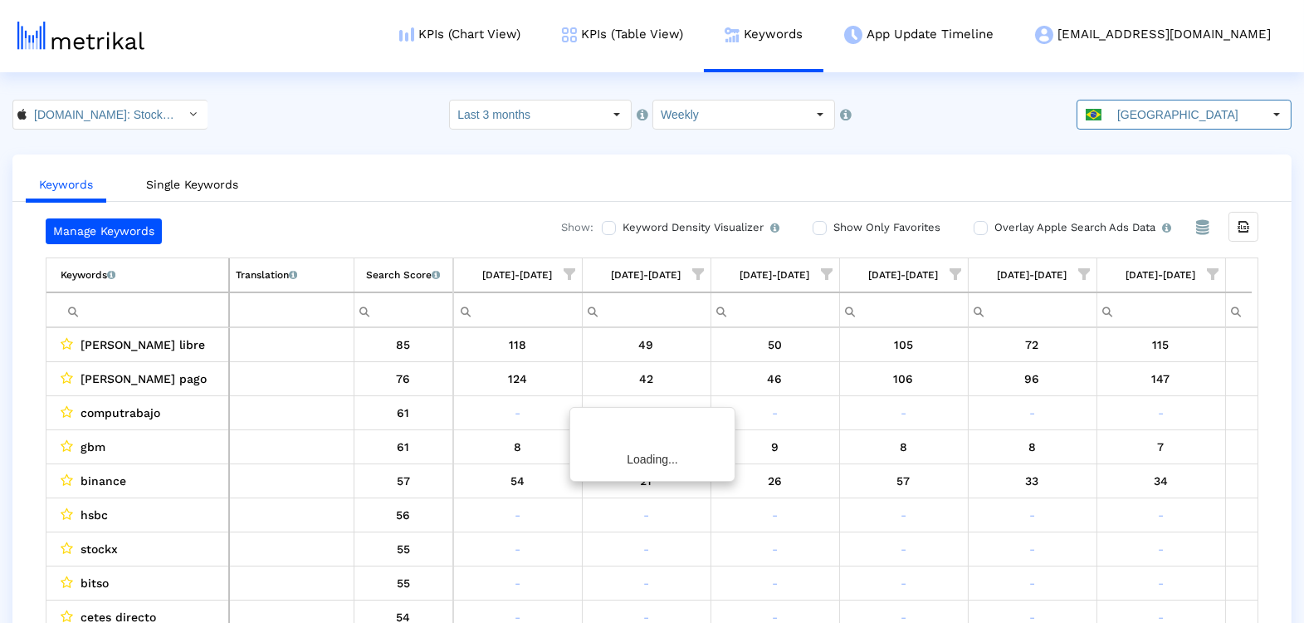
scroll to position [0, 873]
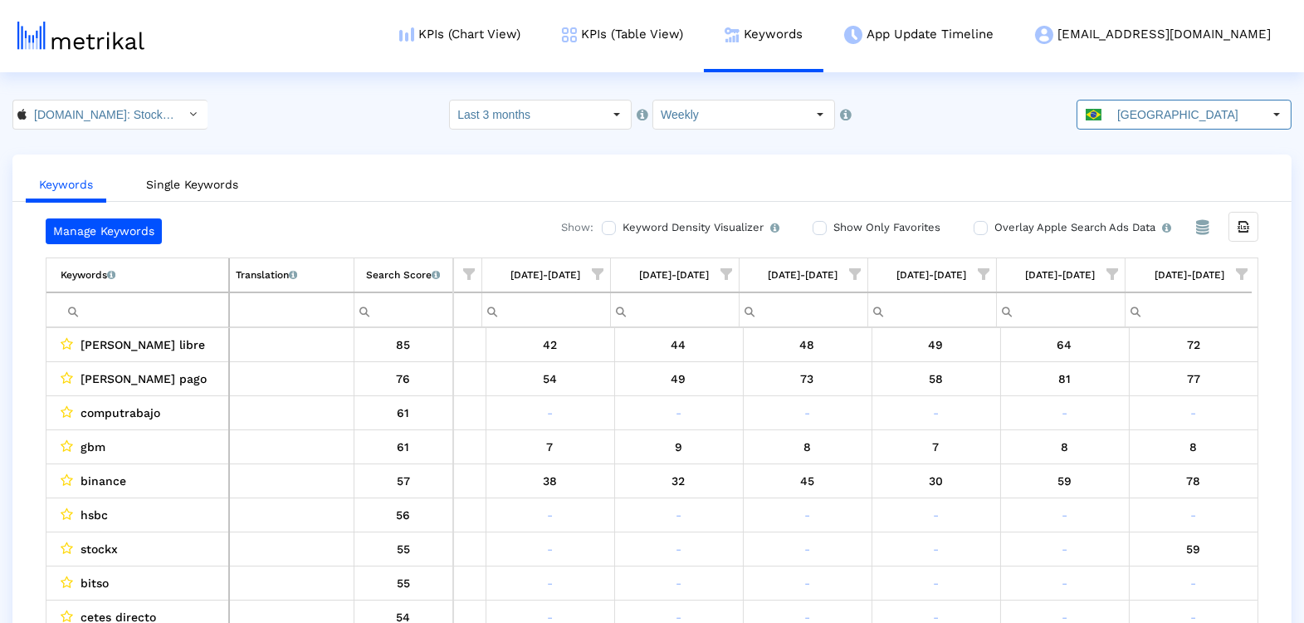
click at [1243, 268] on span "Show filter options for column '09/07/25-09/13/25'" at bounding box center [1242, 274] width 12 height 12
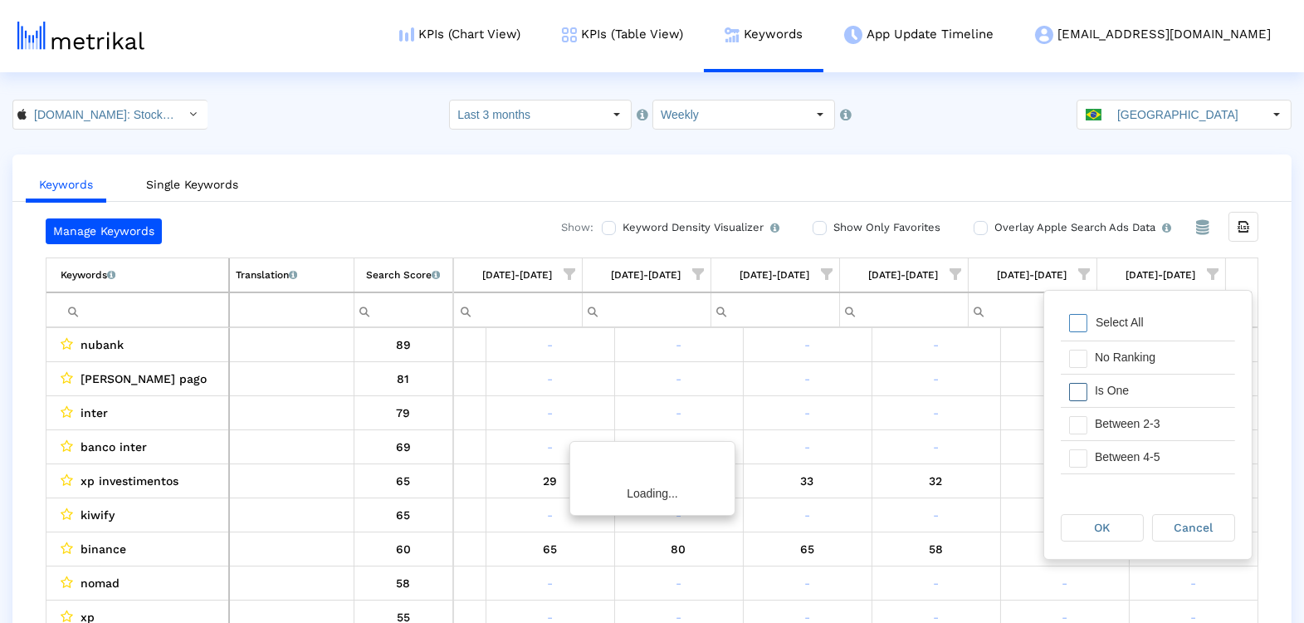
click at [1167, 380] on div "Is One" at bounding box center [1161, 390] width 149 height 32
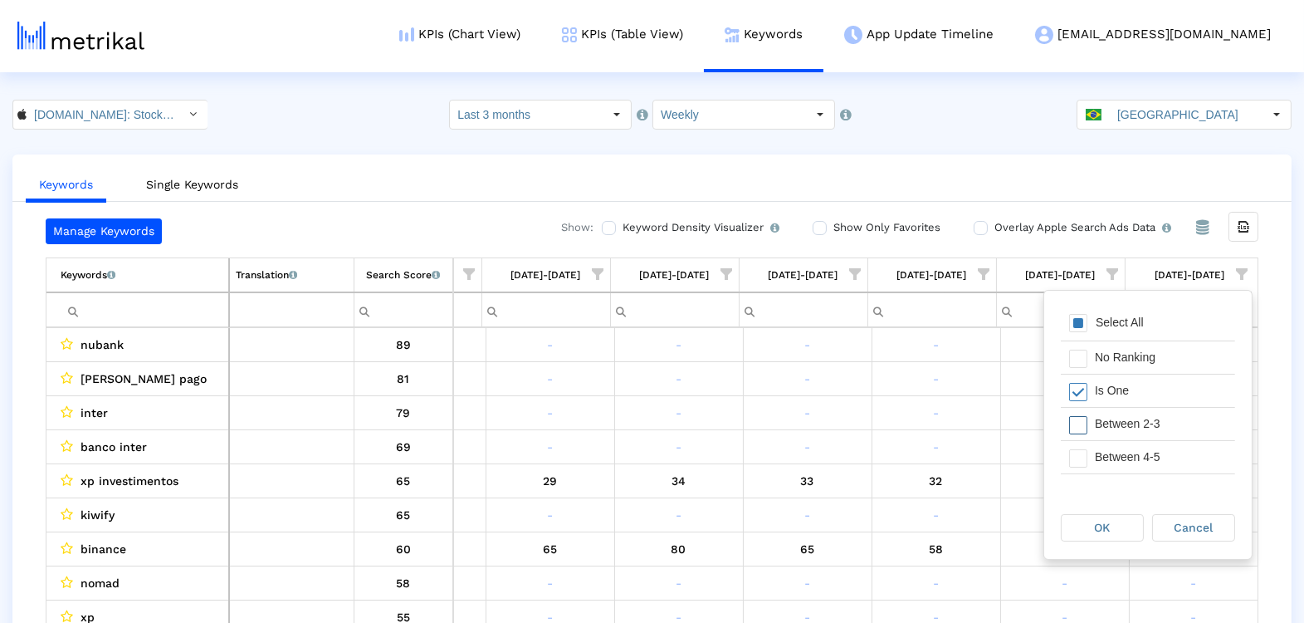
click at [1163, 418] on div "Between 2-3" at bounding box center [1161, 424] width 149 height 32
click at [1163, 436] on div "Between 2-3" at bounding box center [1161, 424] width 149 height 32
click at [1163, 443] on div "Between 4-5" at bounding box center [1161, 457] width 149 height 32
click at [1149, 411] on div "Between 2-3" at bounding box center [1161, 424] width 149 height 32
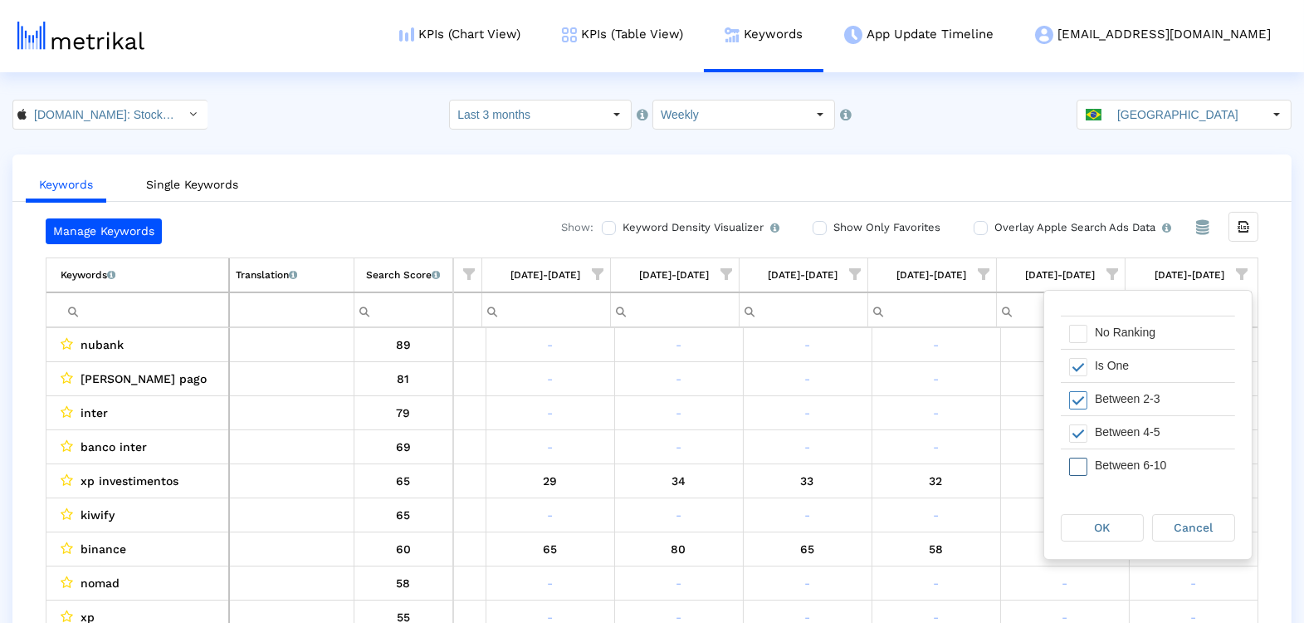
click at [1134, 467] on div "Between 6-10" at bounding box center [1161, 465] width 149 height 32
click at [1123, 531] on div "OK" at bounding box center [1102, 528] width 81 height 26
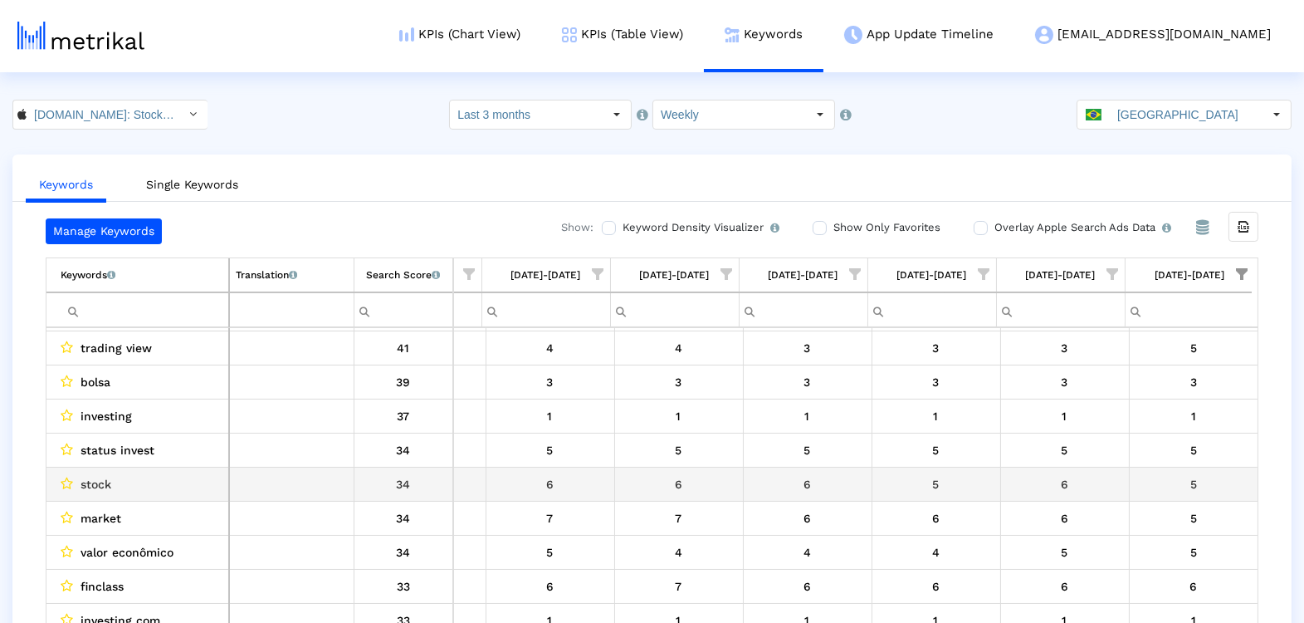
scroll to position [162, 873]
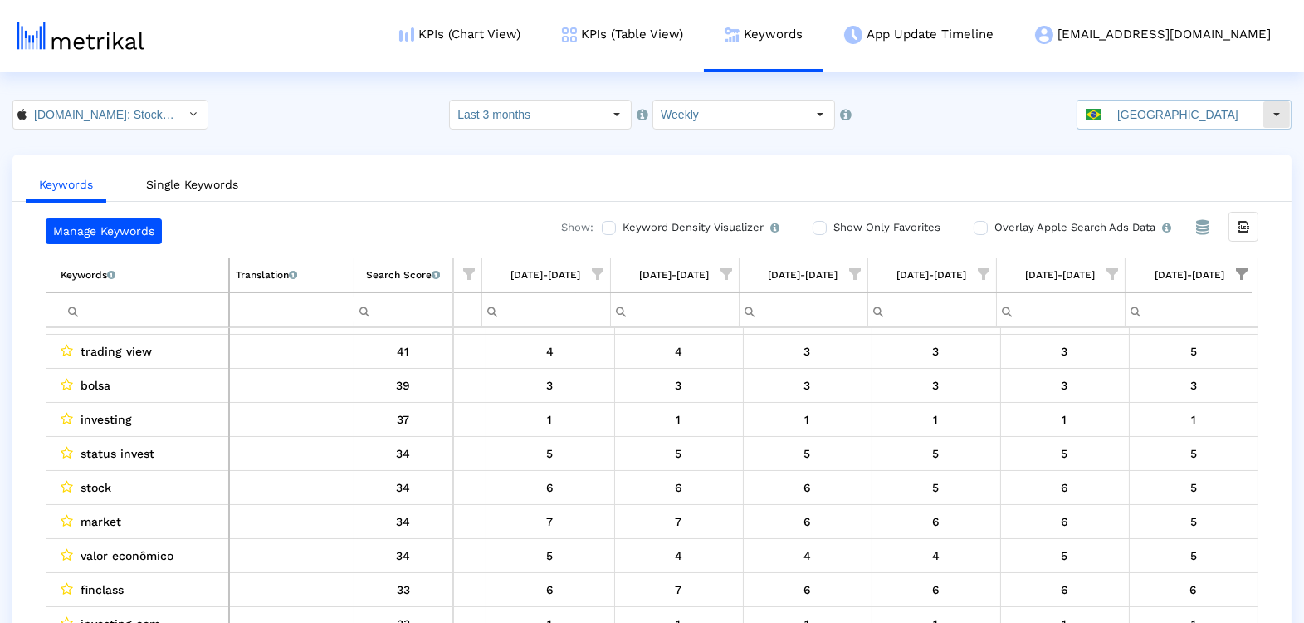
click at [1201, 112] on input "[GEOGRAPHIC_DATA]" at bounding box center [1186, 114] width 153 height 28
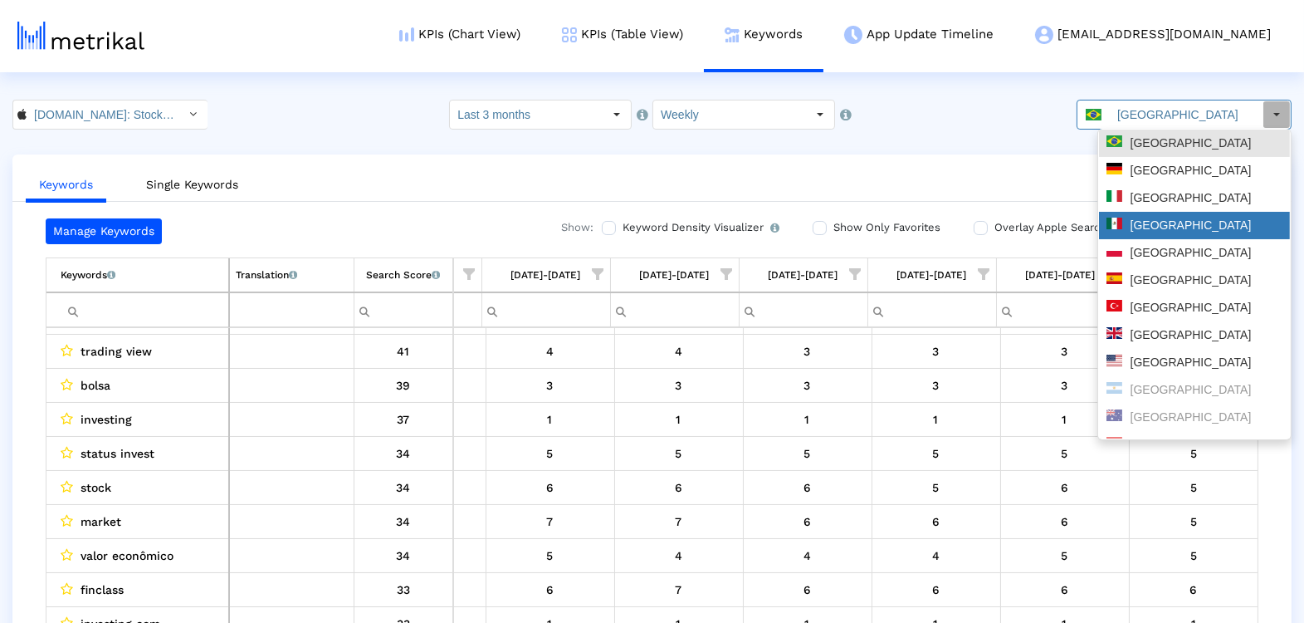
click at [1182, 232] on div "[GEOGRAPHIC_DATA]" at bounding box center [1195, 226] width 176 height 16
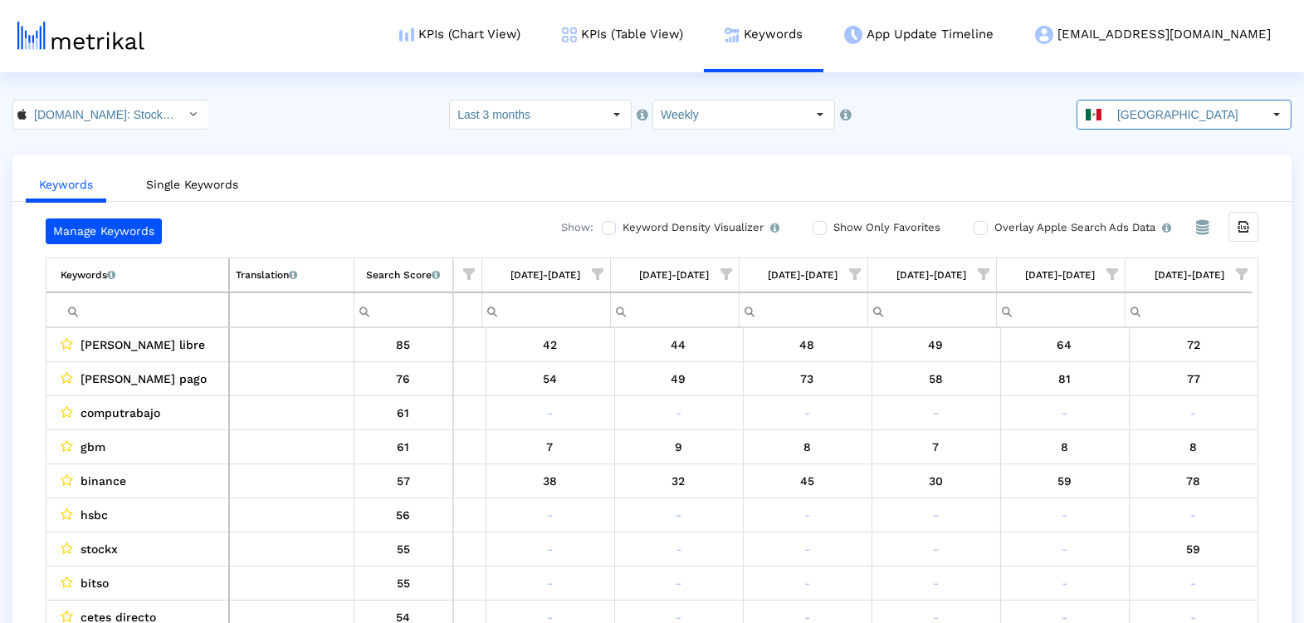
click at [1237, 272] on span "Show filter options for column '09/07/25-09/13/25'" at bounding box center [1242, 274] width 12 height 12
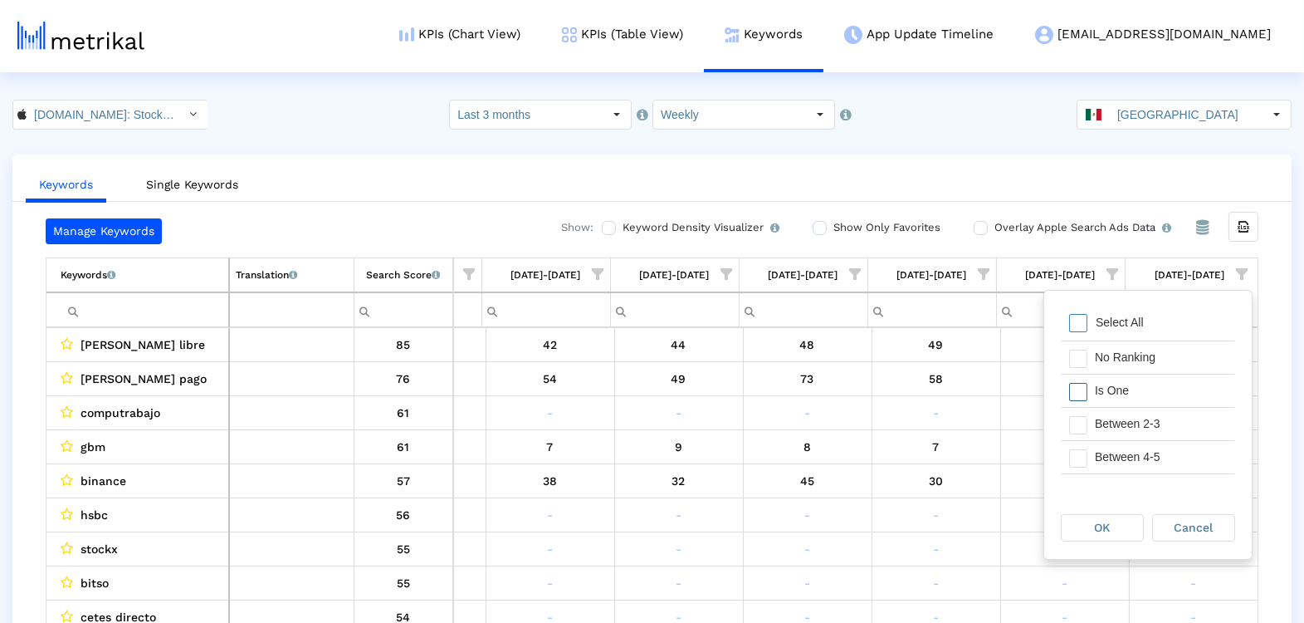
click at [1140, 392] on div "Is One" at bounding box center [1161, 390] width 149 height 32
click at [1140, 409] on div "Between 2-3" at bounding box center [1161, 424] width 149 height 32
click at [1139, 444] on div "Between 4-5" at bounding box center [1161, 457] width 149 height 32
click at [1138, 450] on div "Between 6-10" at bounding box center [1161, 456] width 149 height 32
click at [1114, 522] on div "OK" at bounding box center [1102, 528] width 81 height 26
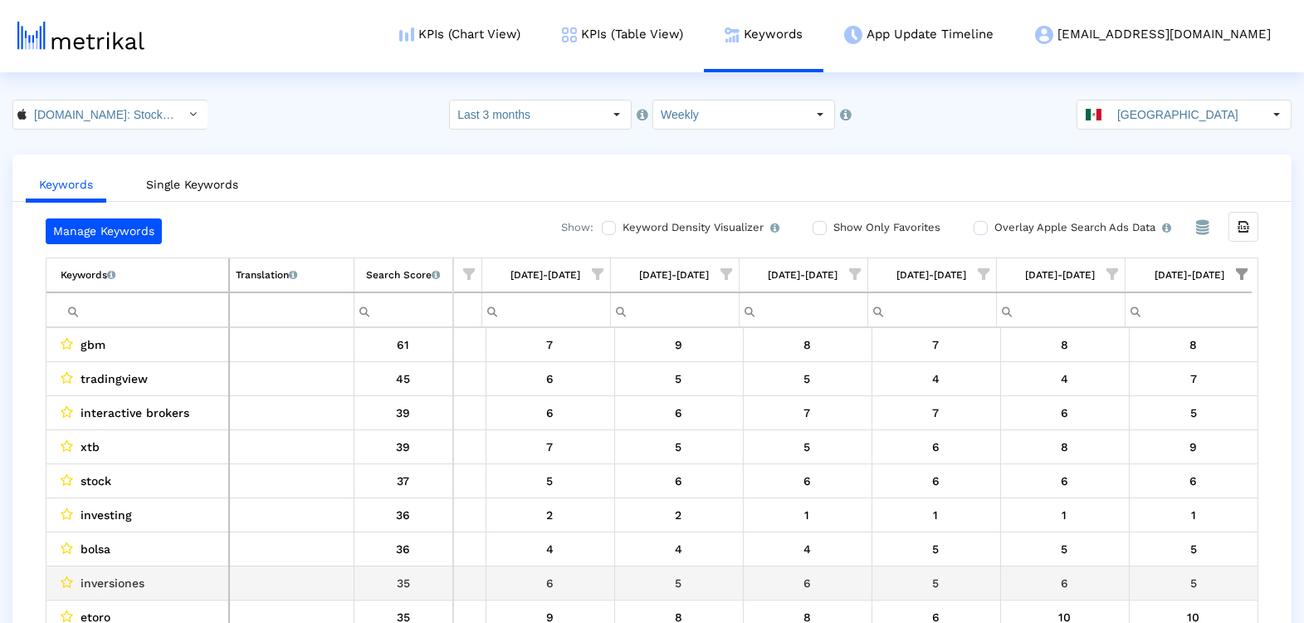
click at [150, 572] on div "inversiones" at bounding box center [142, 583] width 162 height 22
copy span "inversiones"
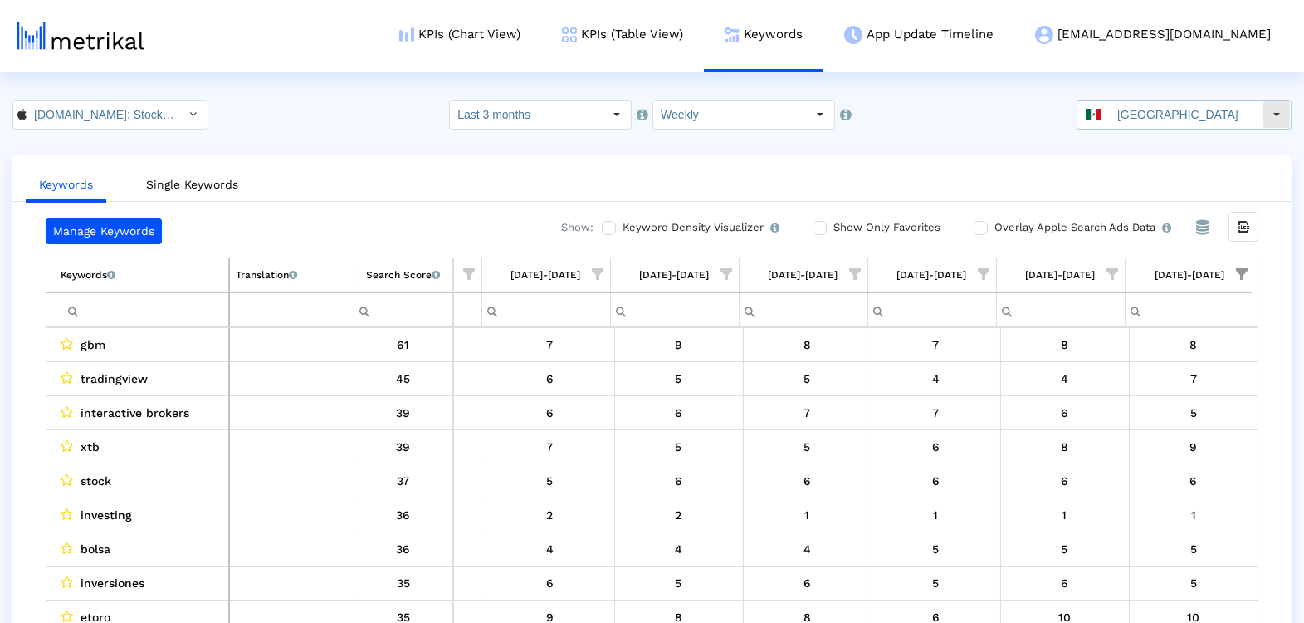
click at [1193, 109] on input "[GEOGRAPHIC_DATA]" at bounding box center [1186, 114] width 153 height 28
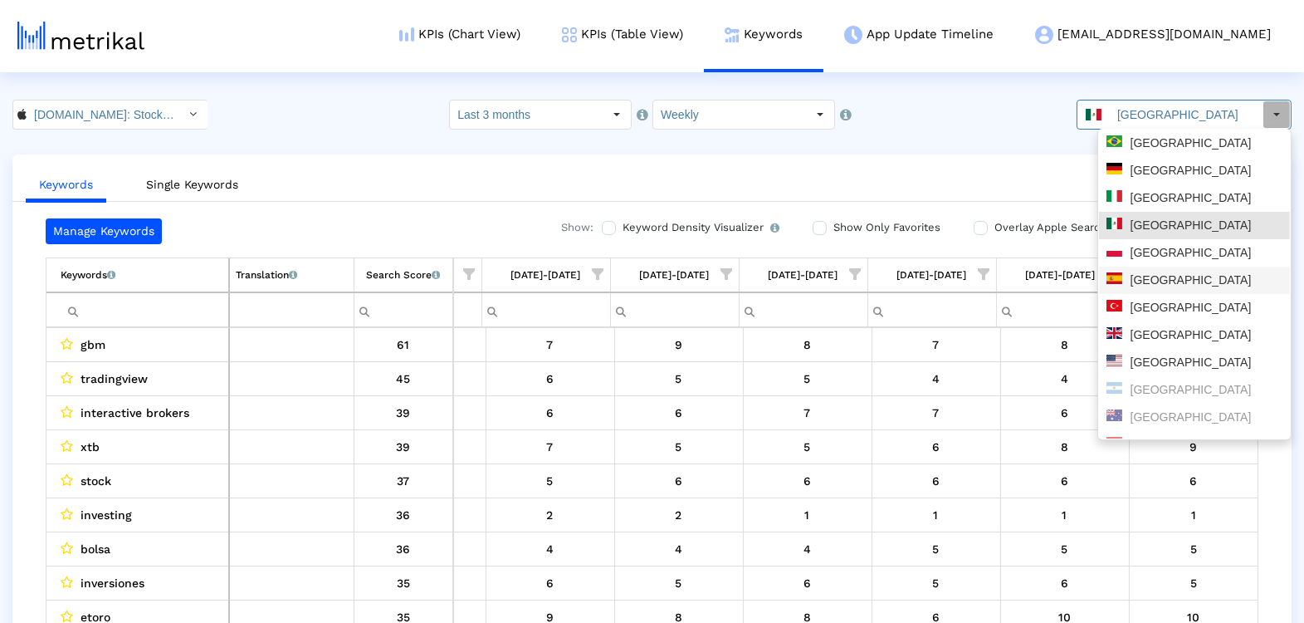
click at [1162, 258] on div "[GEOGRAPHIC_DATA]" at bounding box center [1195, 253] width 176 height 16
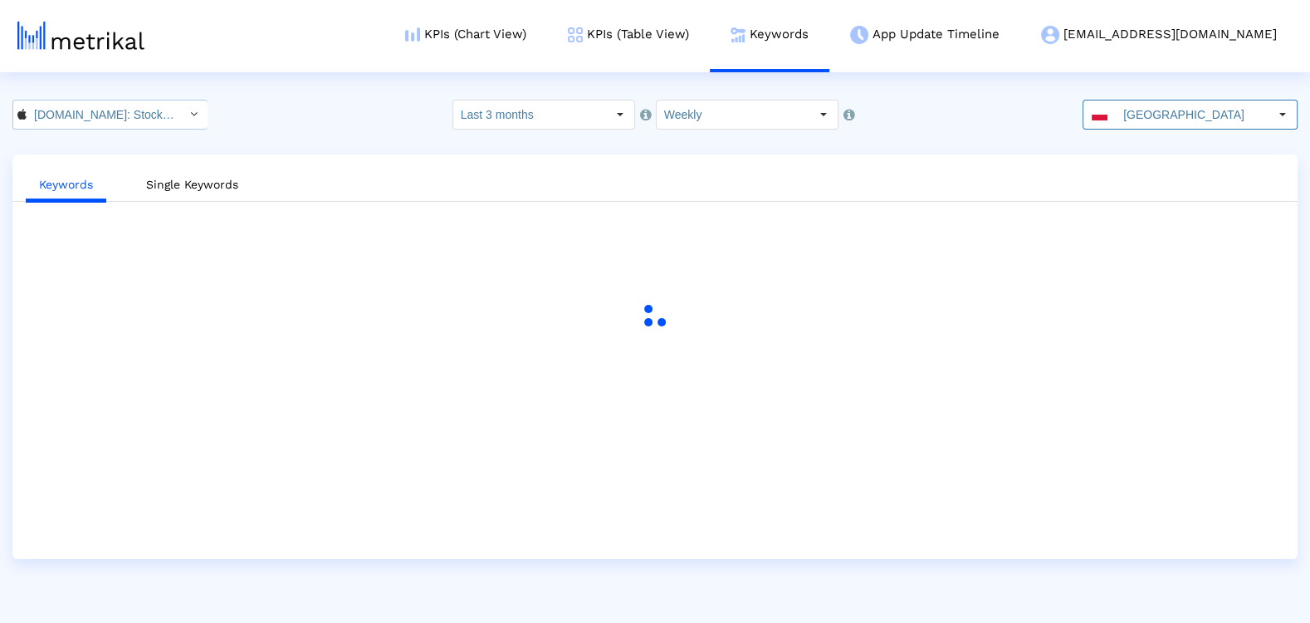
click at [124, 115] on input "Investing.com: Stock Market < 909998122 >" at bounding box center [101, 114] width 149 height 28
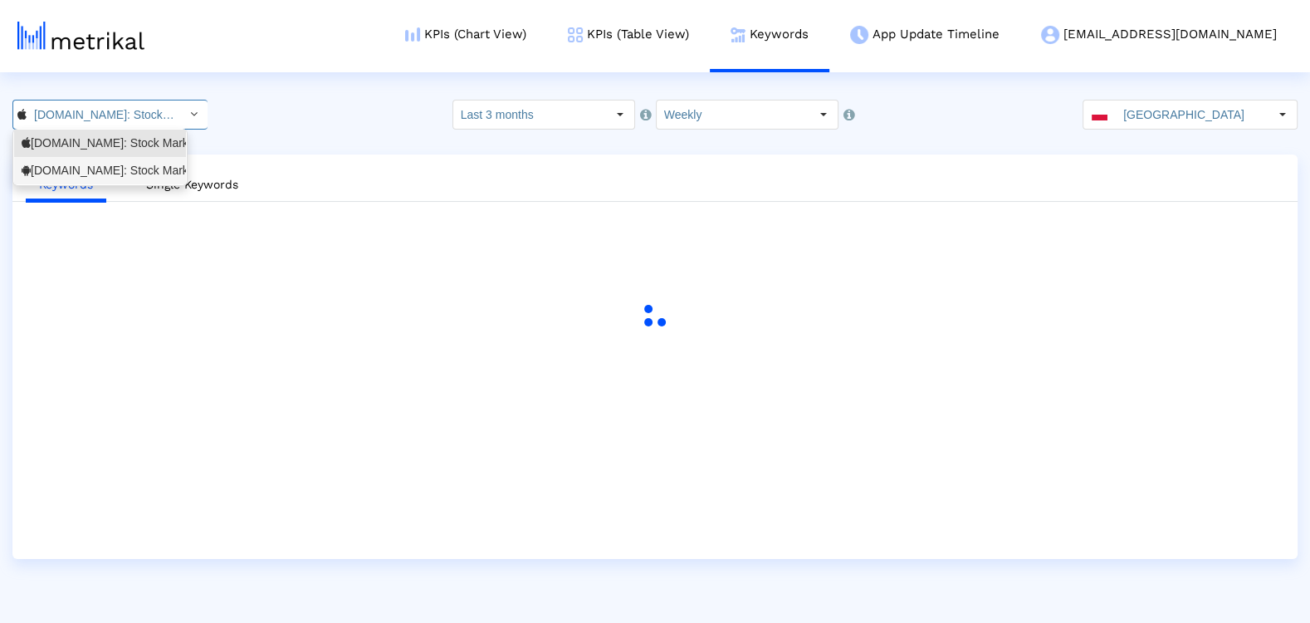
click at [119, 166] on div "Investing.com: Stock Market <com.fusionmedia.investing>" at bounding box center [100, 171] width 157 height 16
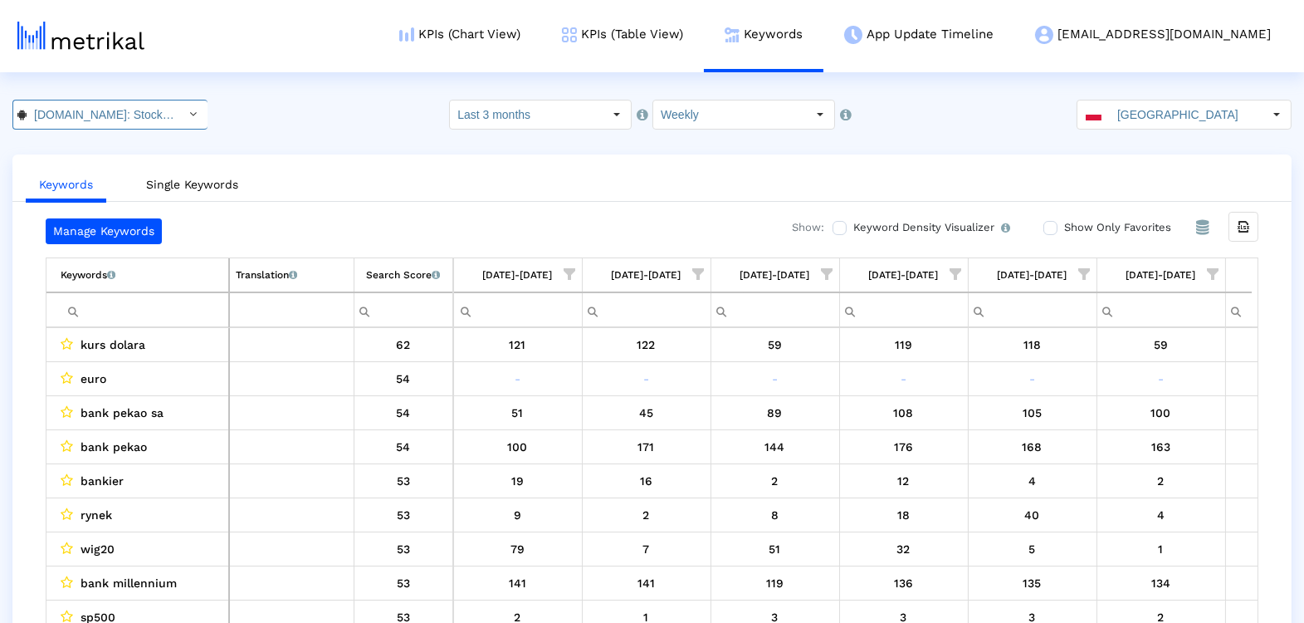
scroll to position [0, 615]
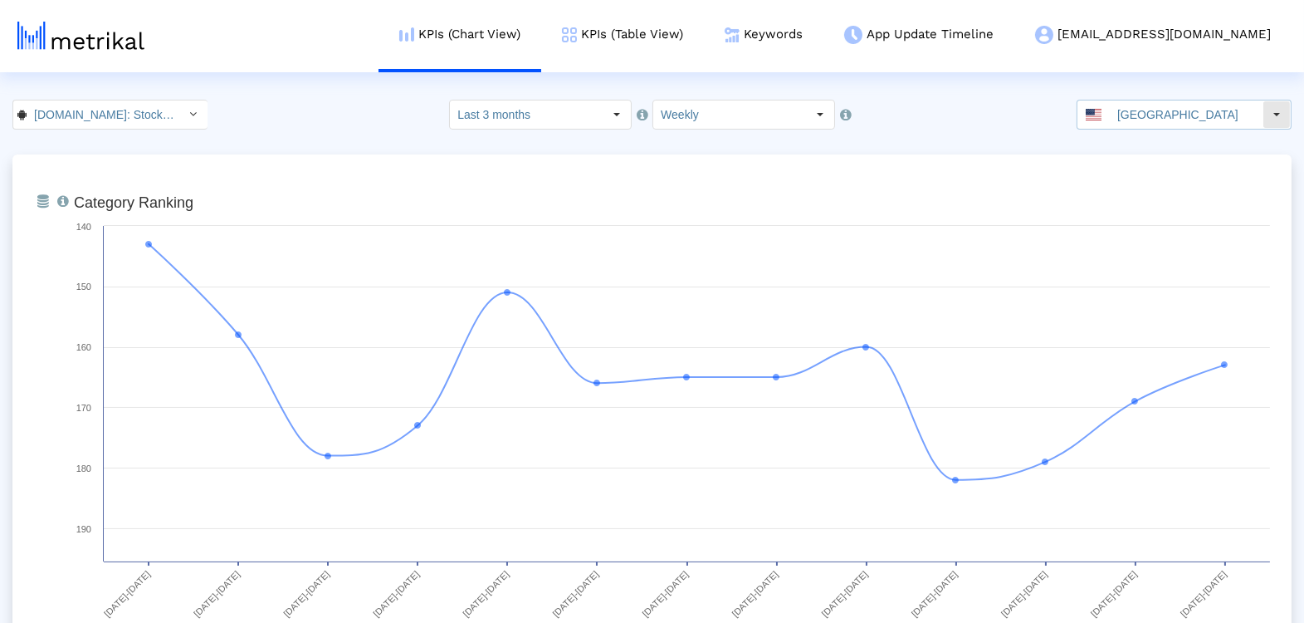
click at [1179, 115] on input "[GEOGRAPHIC_DATA]" at bounding box center [1186, 114] width 153 height 28
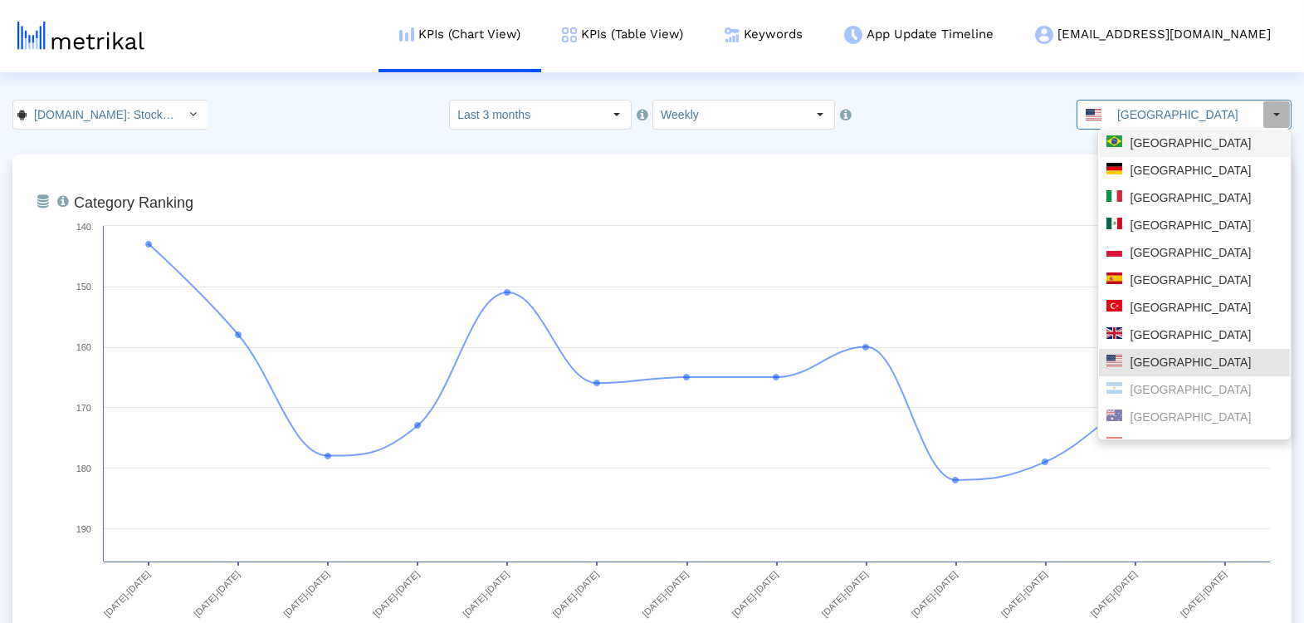
click at [1141, 142] on div "[GEOGRAPHIC_DATA]" at bounding box center [1195, 143] width 176 height 16
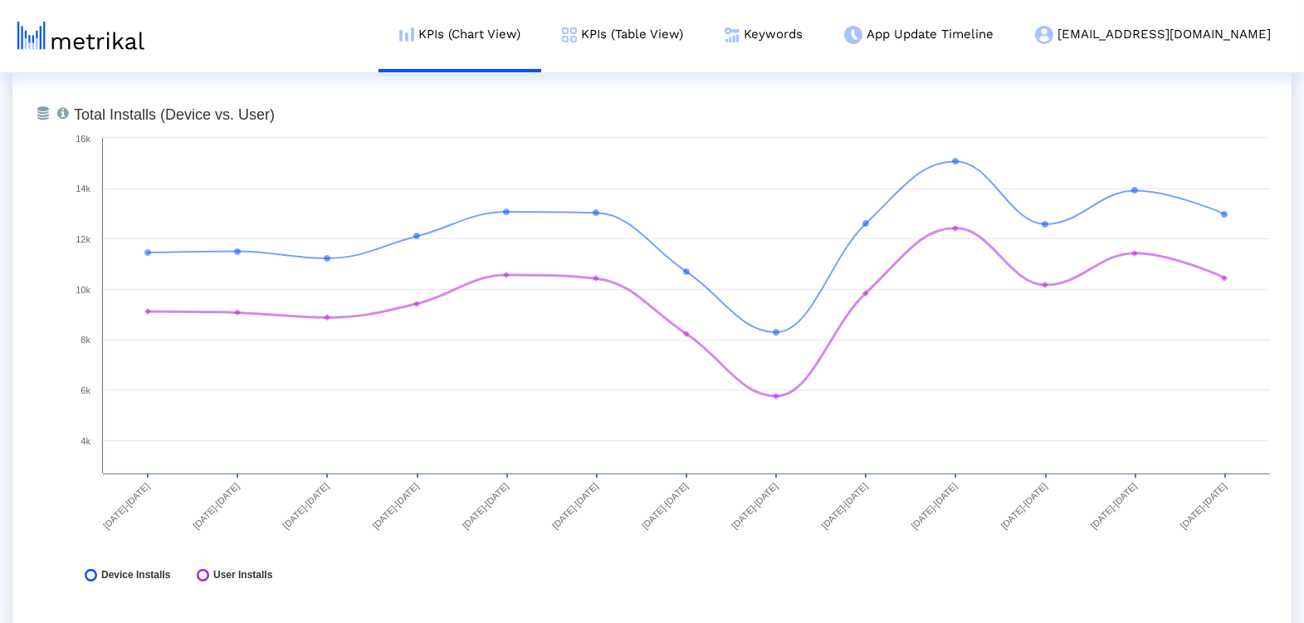
scroll to position [699, 0]
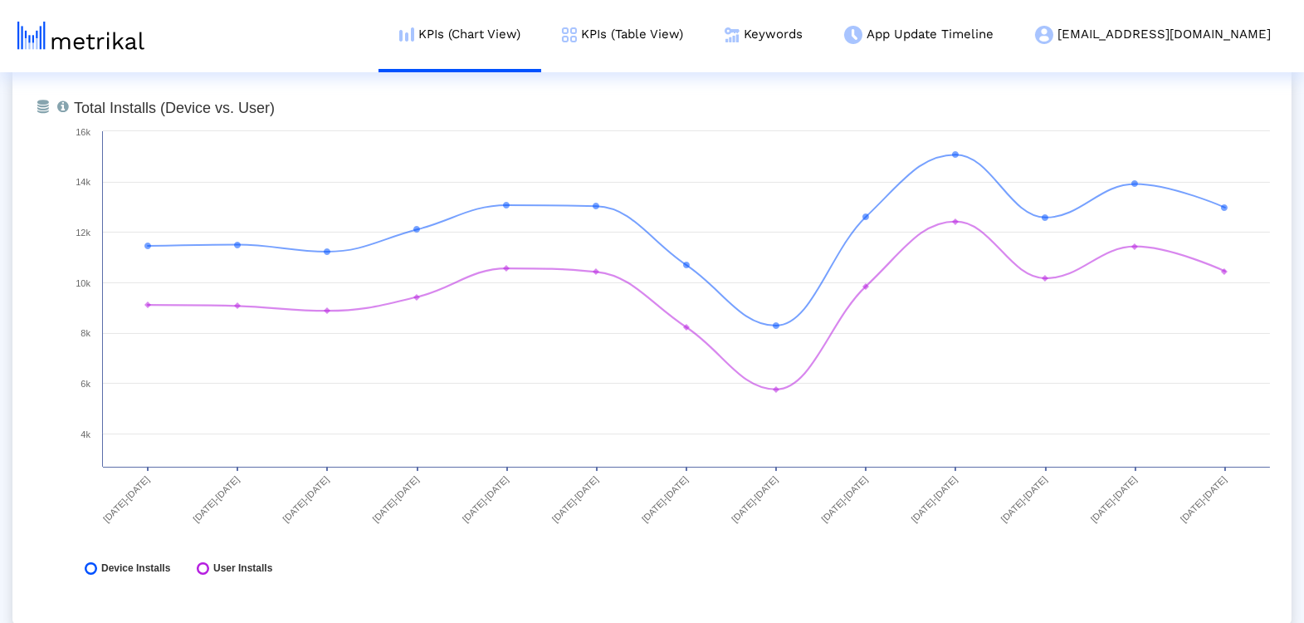
click at [1230, 619] on div "From Database Total installs that the app received from all sources separately …" at bounding box center [652, 342] width 1280 height 565
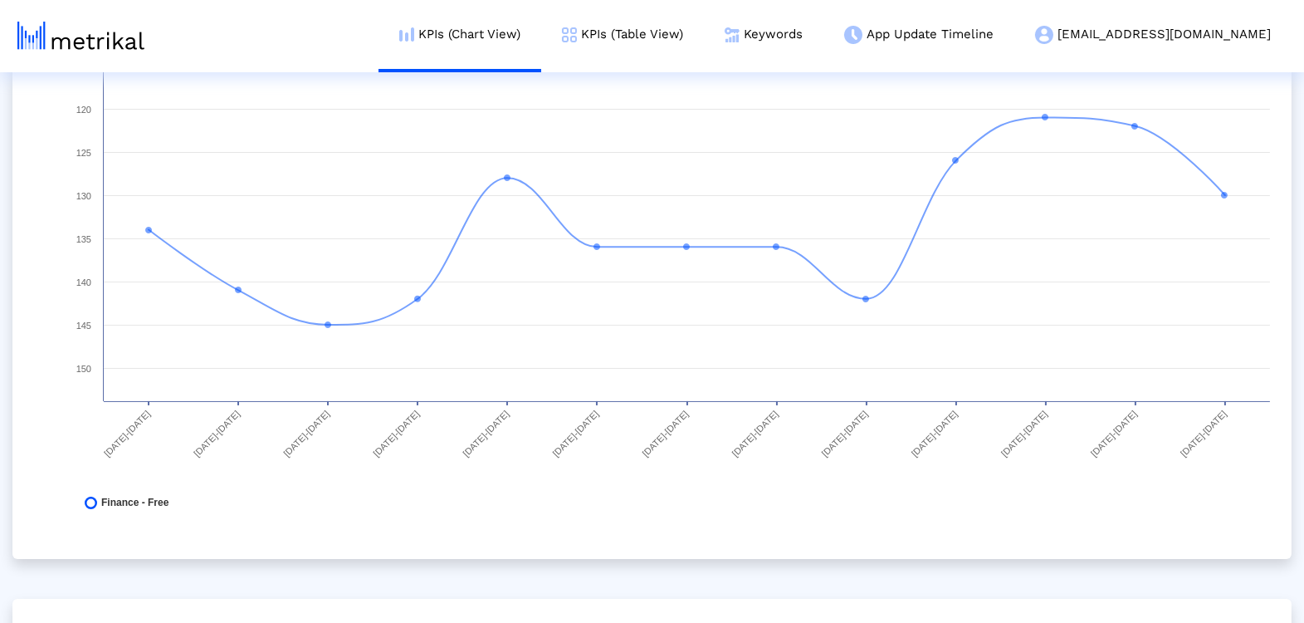
scroll to position [0, 0]
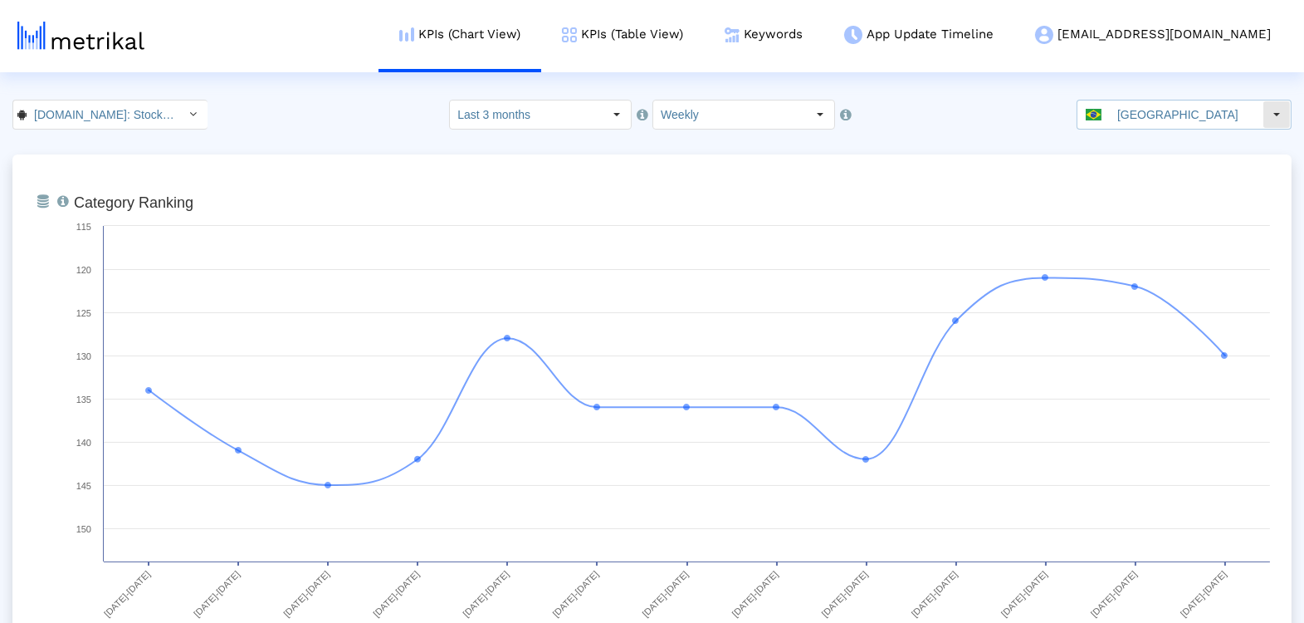
click at [1158, 103] on input "[GEOGRAPHIC_DATA]" at bounding box center [1186, 114] width 153 height 28
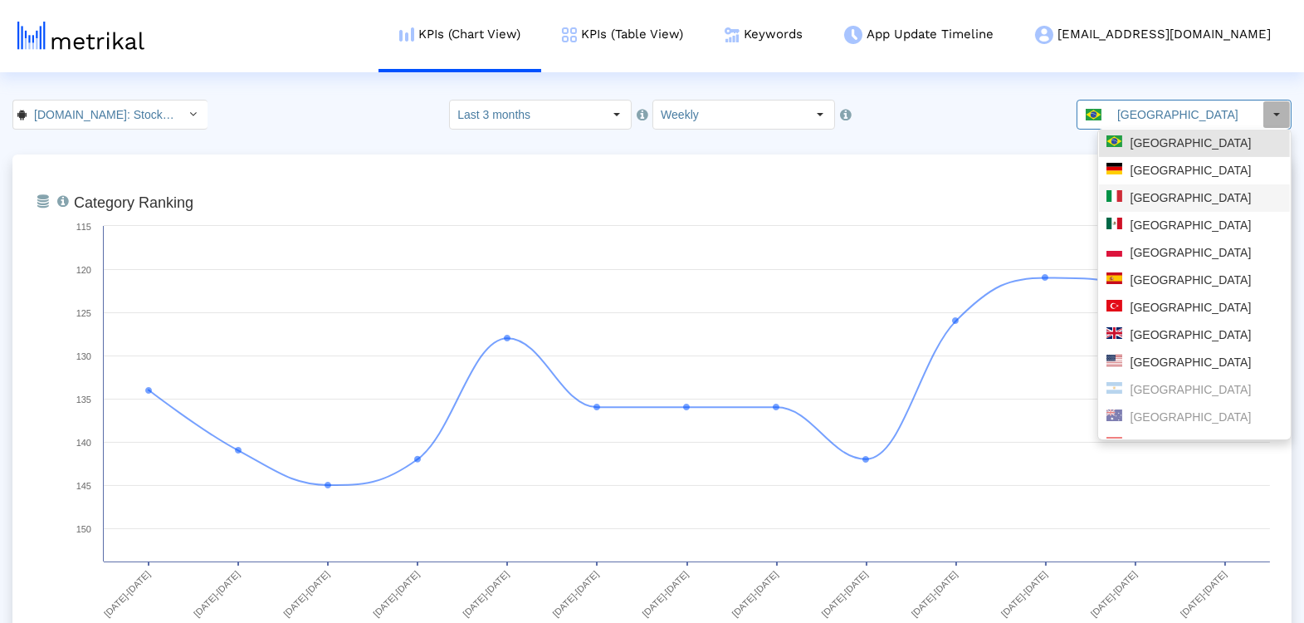
click at [1147, 186] on div "[GEOGRAPHIC_DATA]" at bounding box center [1194, 197] width 191 height 27
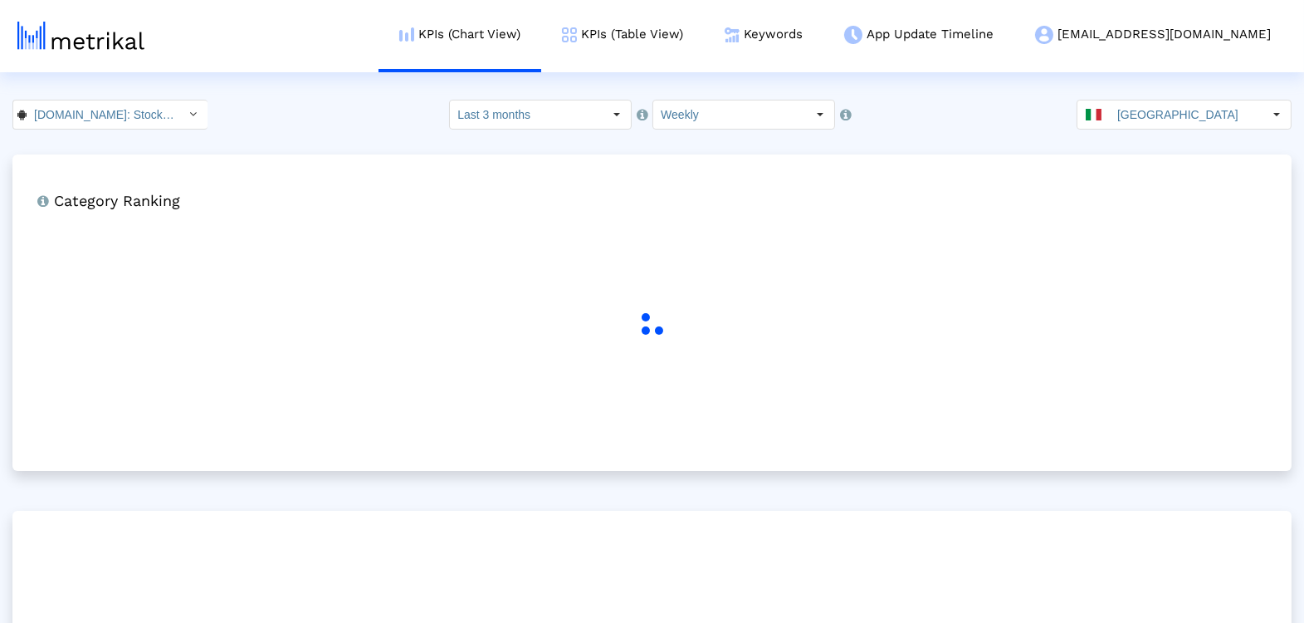
click at [1133, 103] on input "[GEOGRAPHIC_DATA]" at bounding box center [1186, 114] width 153 height 28
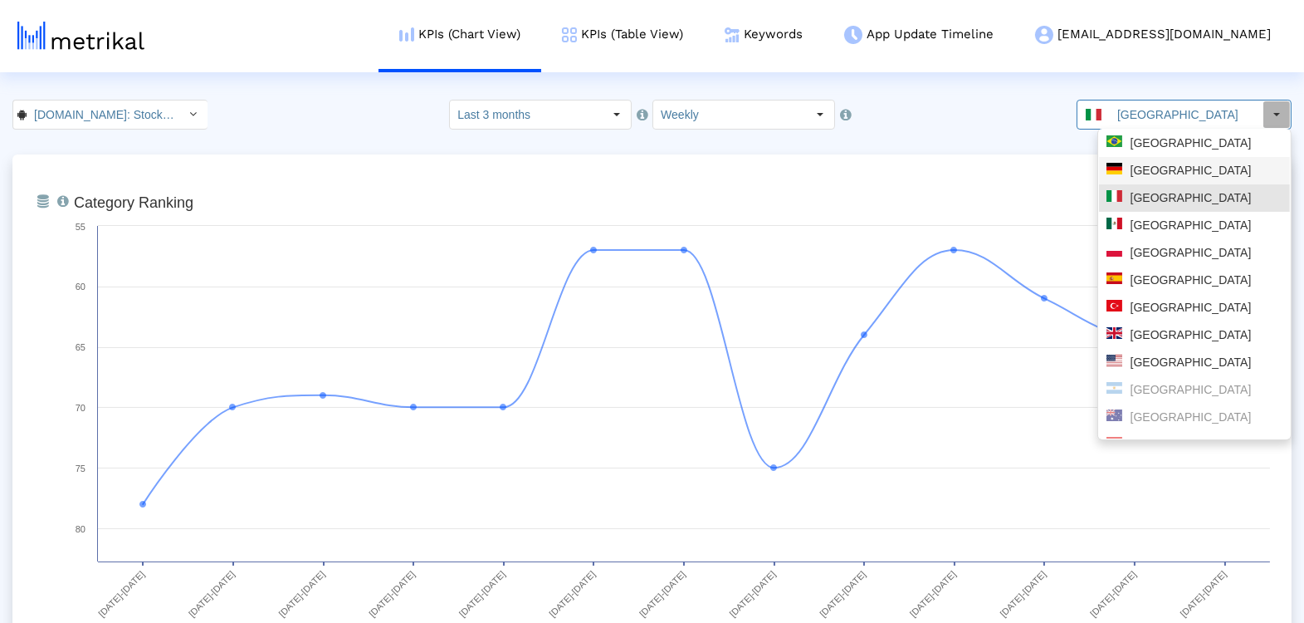
click at [1140, 169] on div "[GEOGRAPHIC_DATA]" at bounding box center [1195, 171] width 176 height 16
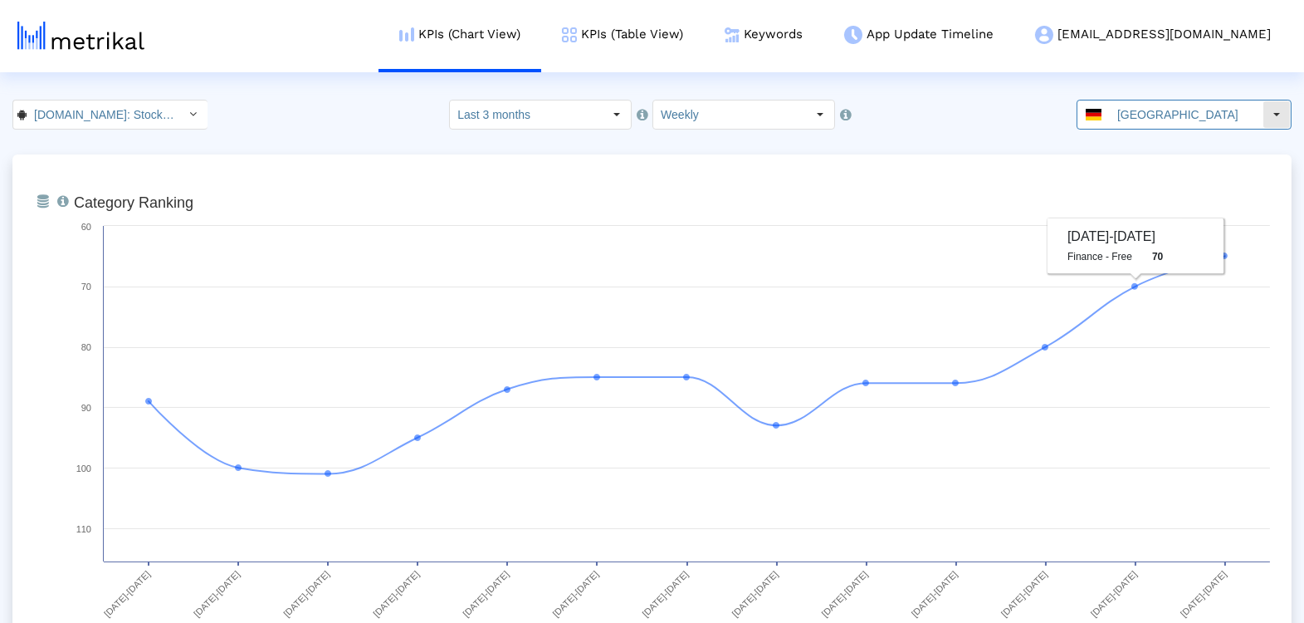
click at [1143, 122] on input "[GEOGRAPHIC_DATA]" at bounding box center [1186, 114] width 153 height 28
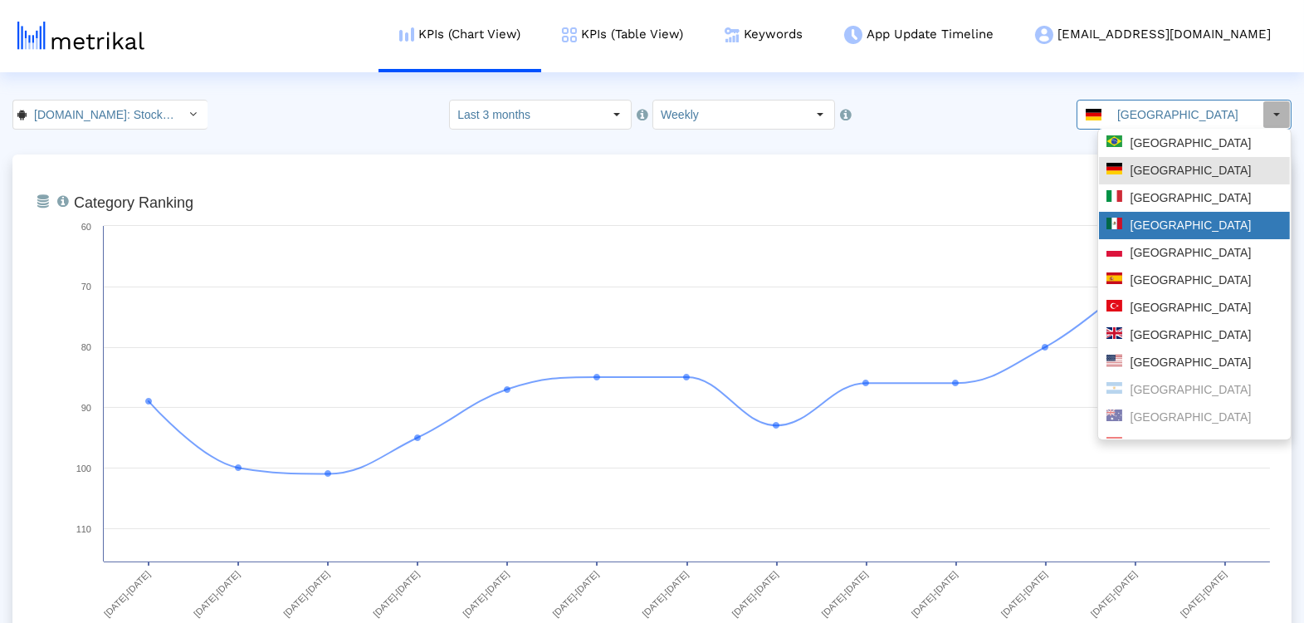
click at [1159, 220] on div "[GEOGRAPHIC_DATA]" at bounding box center [1195, 226] width 176 height 16
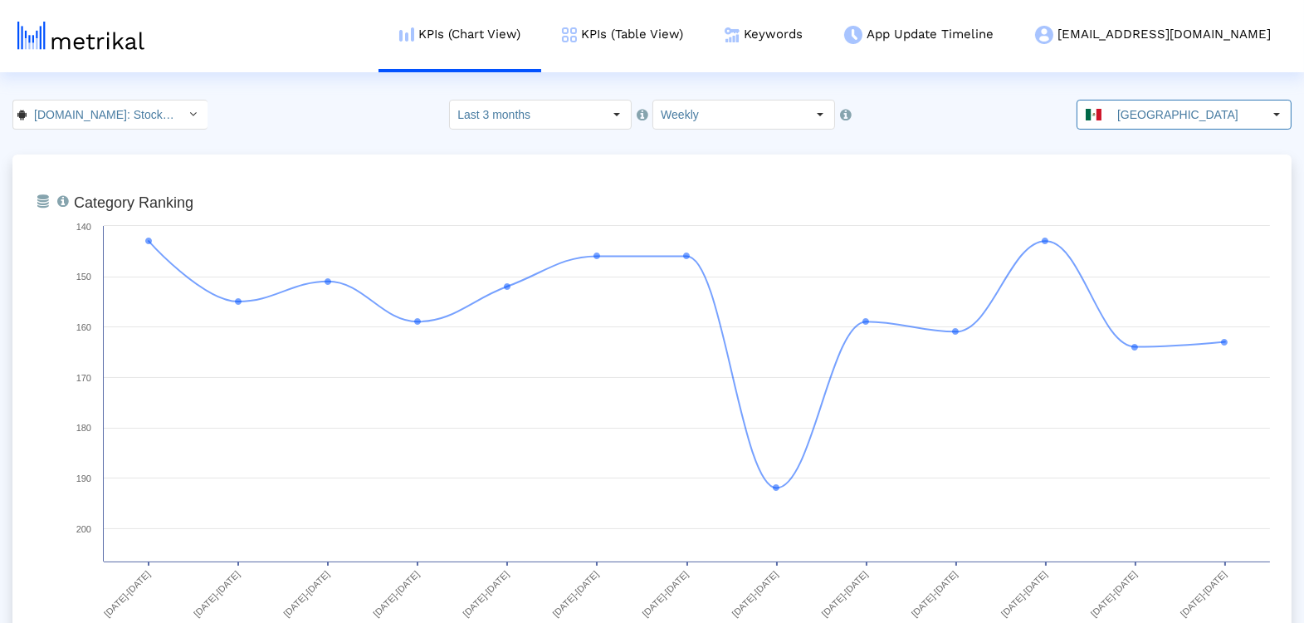
click at [1141, 125] on input "[GEOGRAPHIC_DATA]" at bounding box center [1186, 114] width 153 height 28
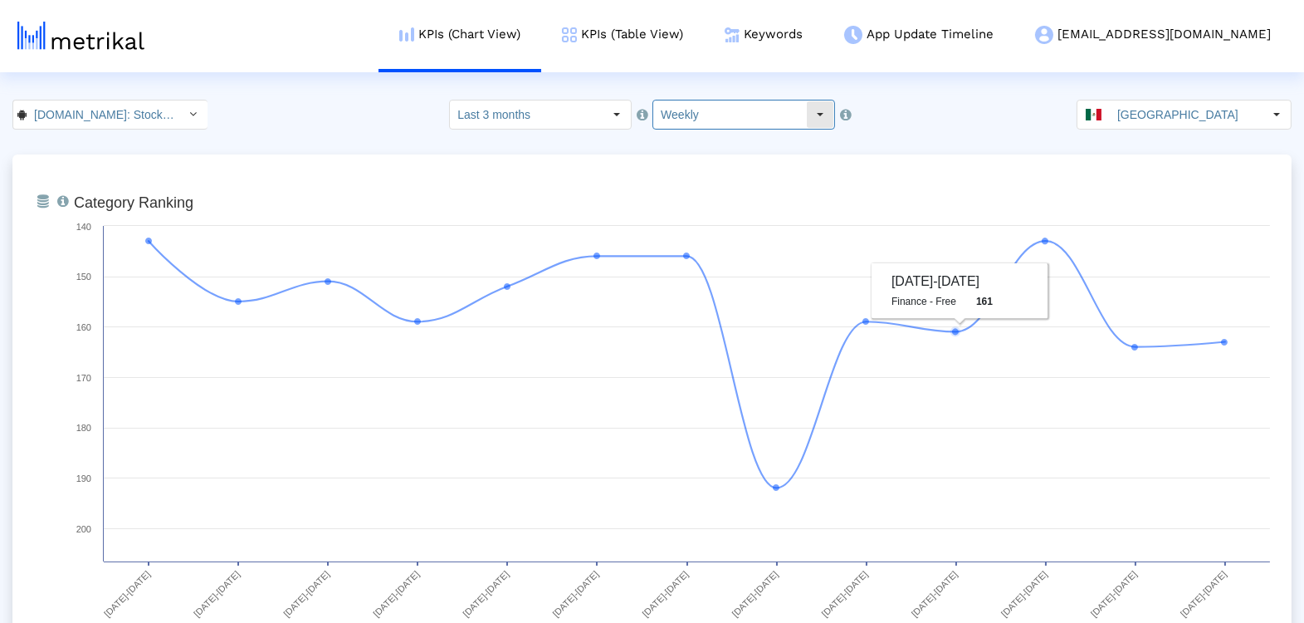
click at [785, 121] on input "Weekly" at bounding box center [729, 114] width 153 height 28
click at [1189, 124] on input "[GEOGRAPHIC_DATA]" at bounding box center [1186, 114] width 153 height 28
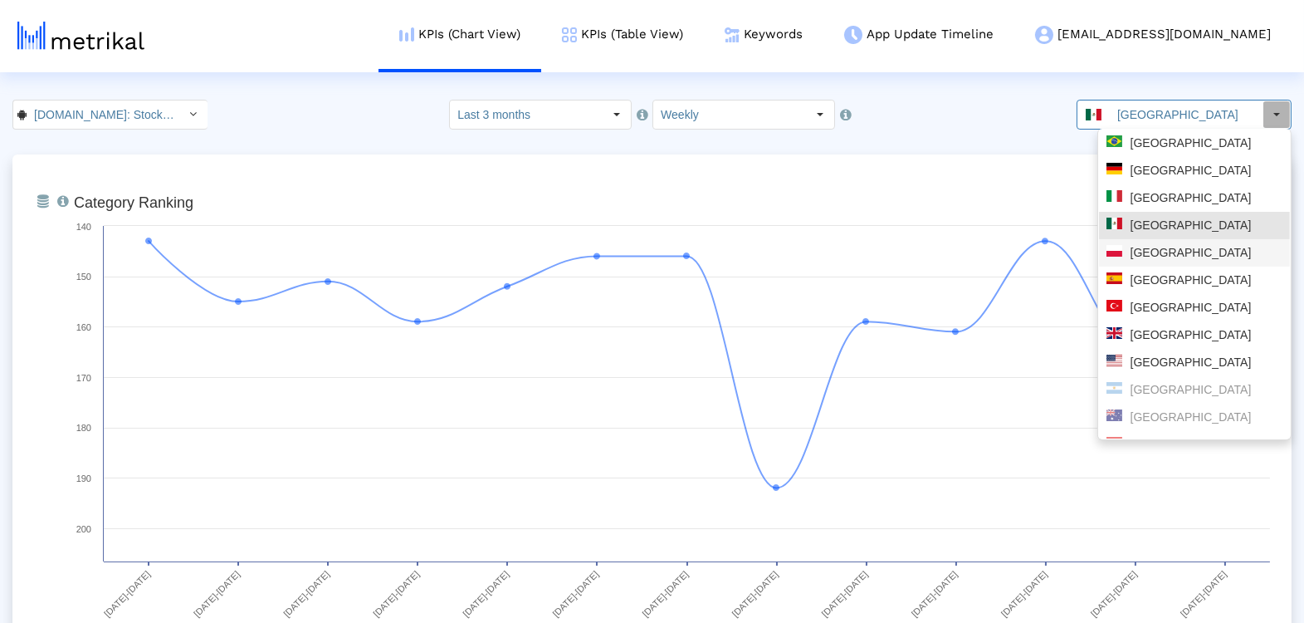
click at [1158, 250] on div "[GEOGRAPHIC_DATA]" at bounding box center [1195, 253] width 176 height 16
